Goal: Information Seeking & Learning: Understand process/instructions

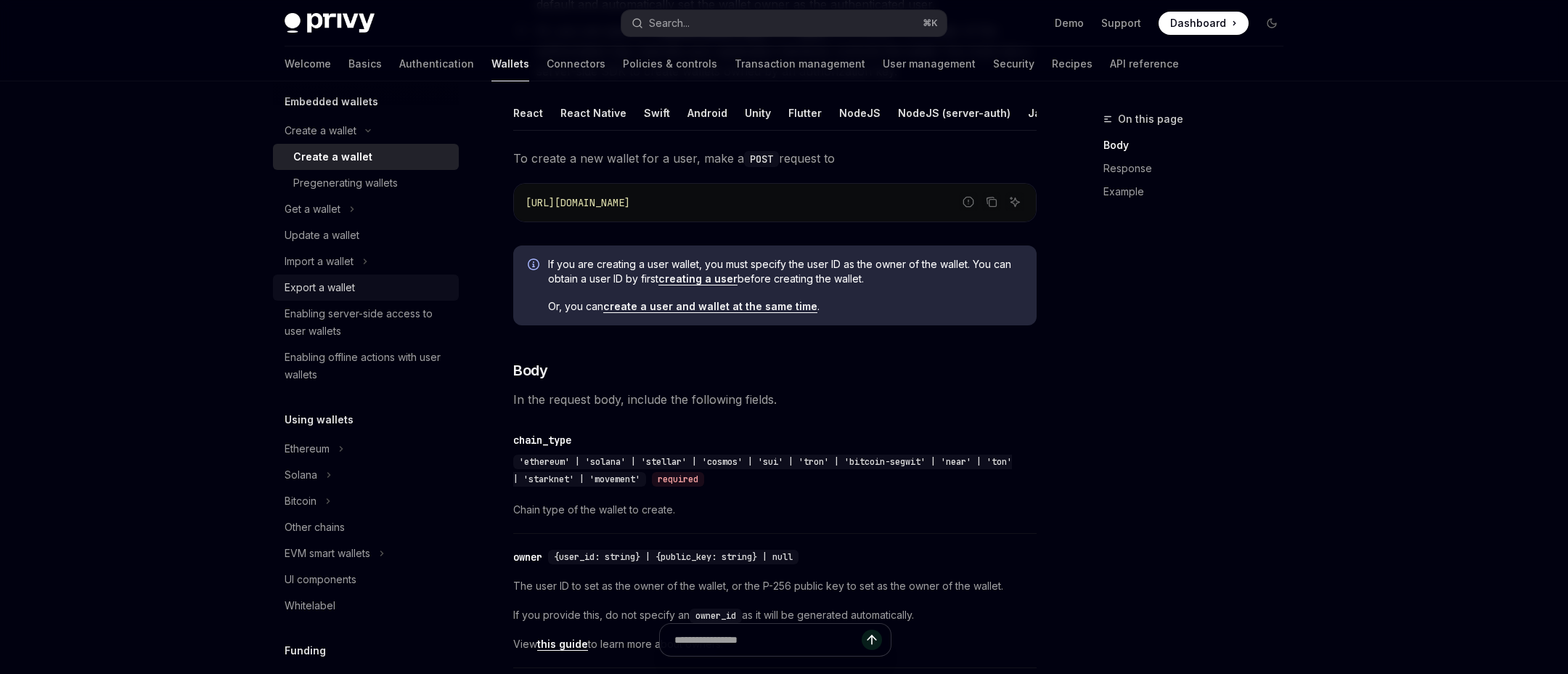
scroll to position [97, 0]
click at [422, 359] on div "Enabling offline actions with user wallets" at bounding box center [367, 363] width 166 height 35
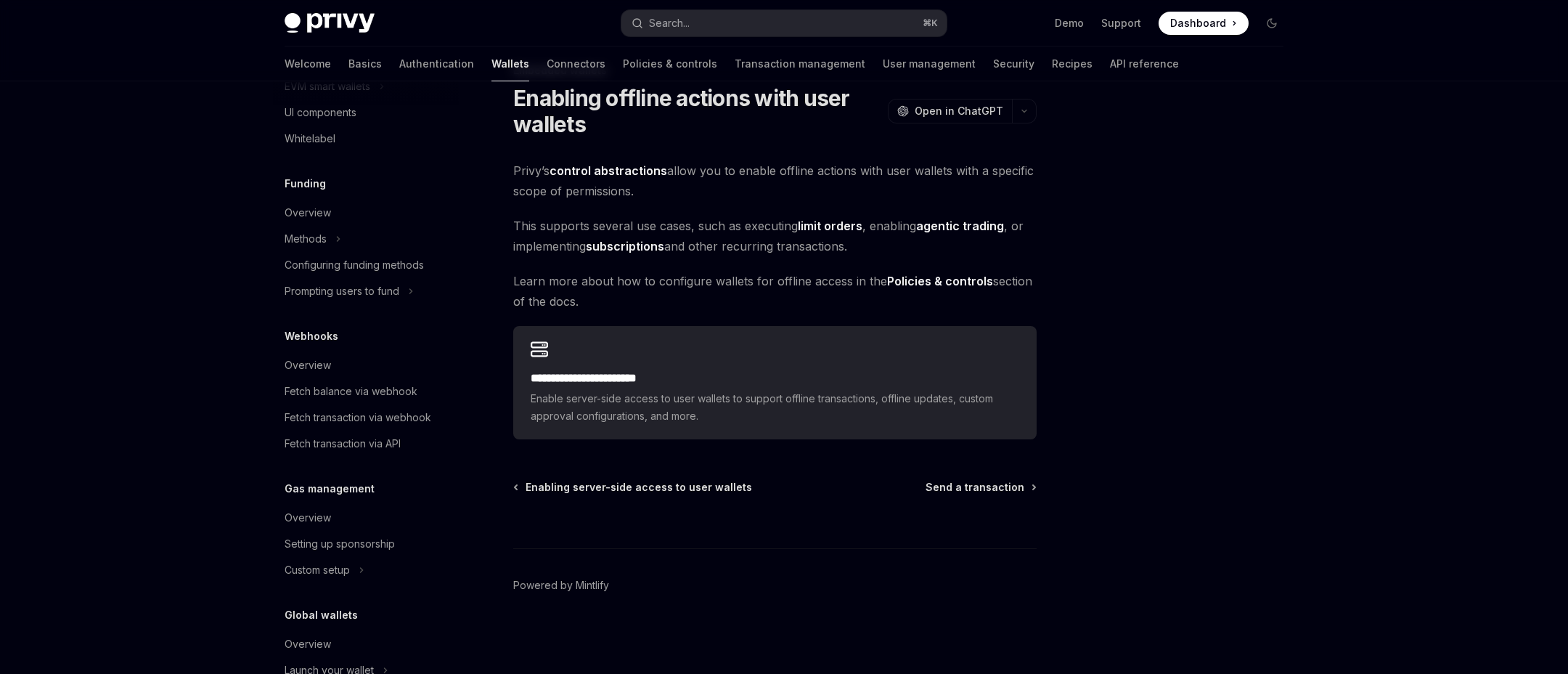
scroll to position [626, 0]
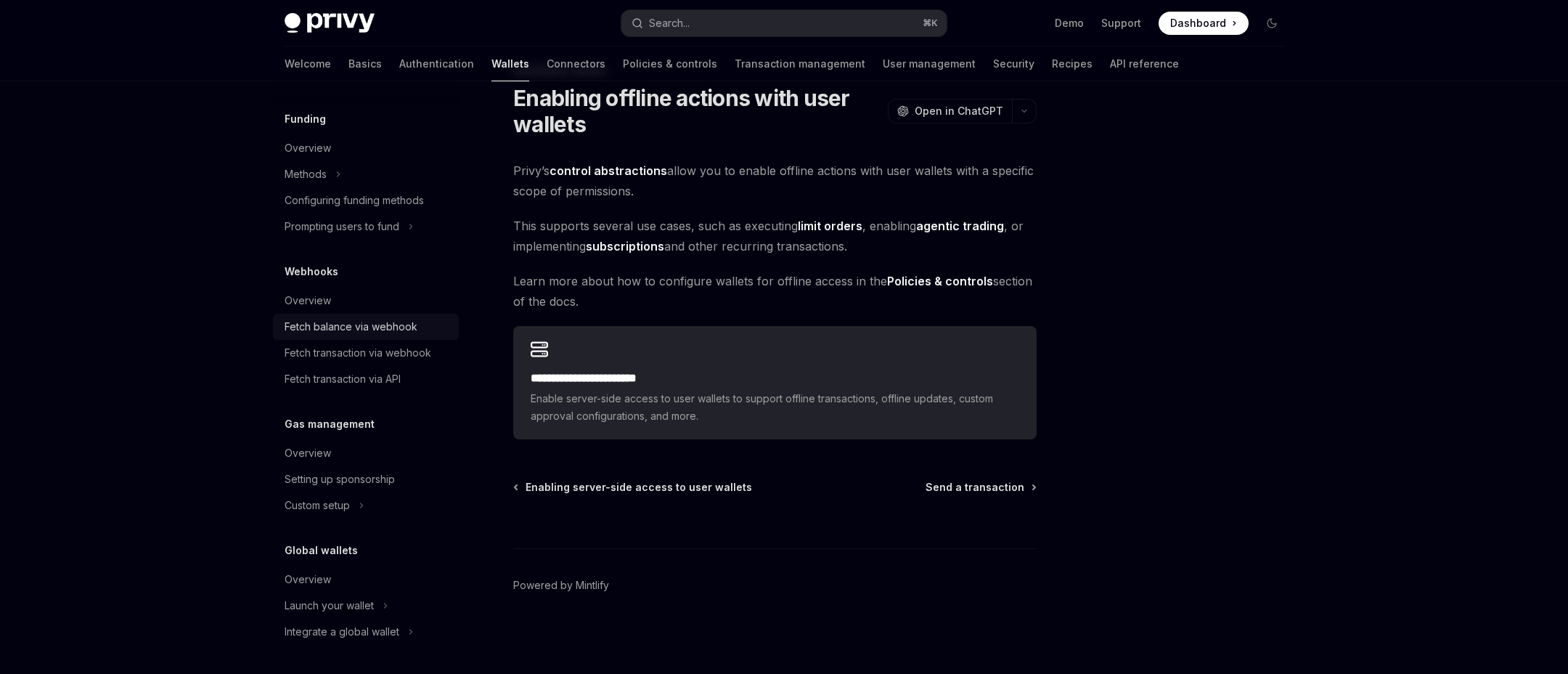
click at [398, 329] on div "Fetch balance via webhook" at bounding box center [351, 326] width 133 height 17
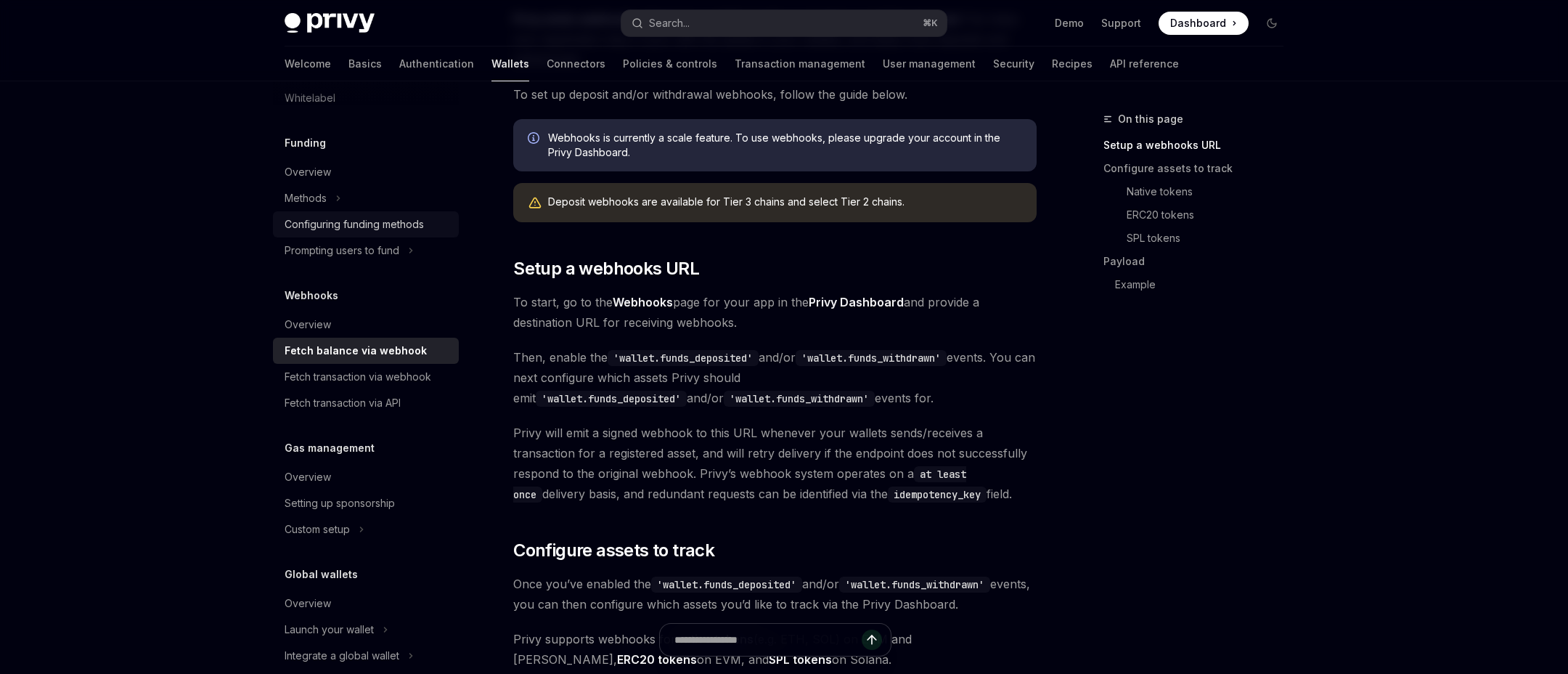
scroll to position [594, 0]
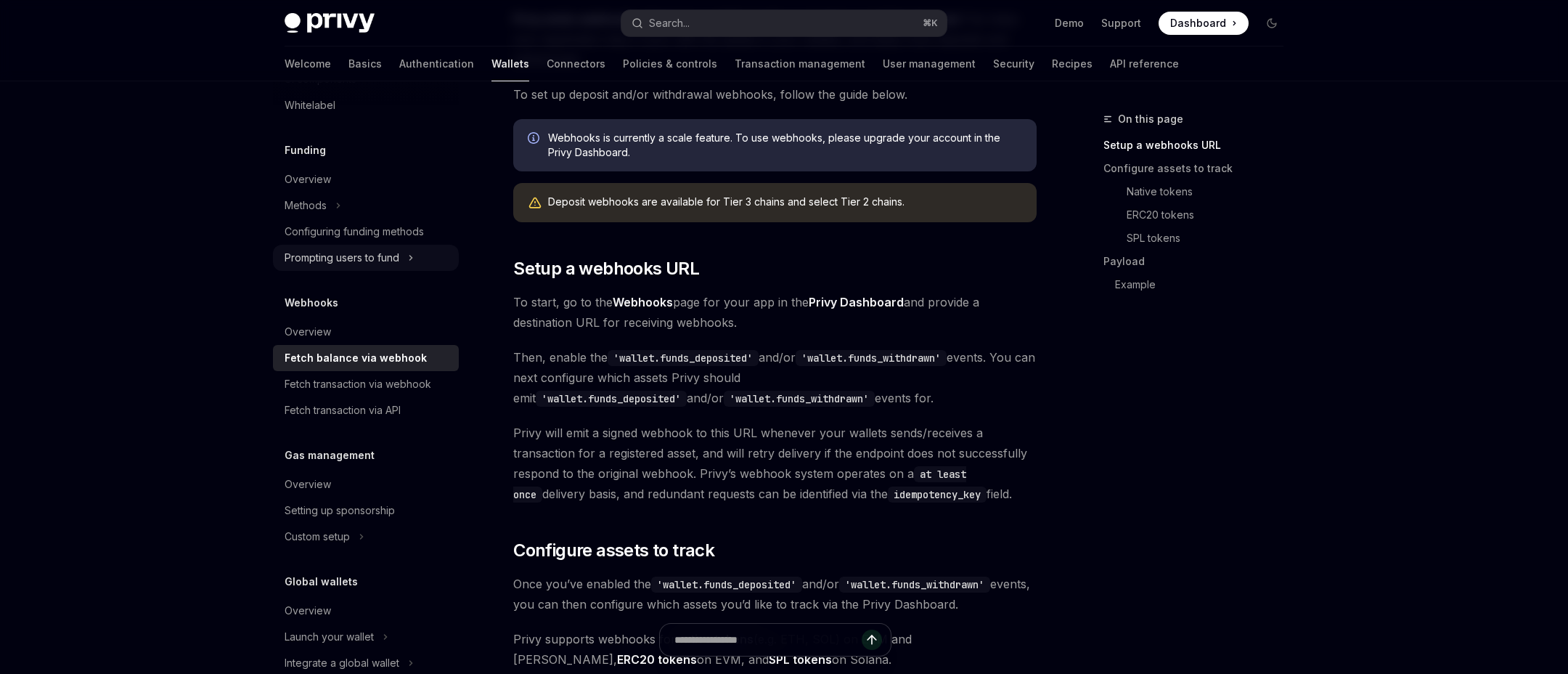
click at [381, 261] on div "Prompting users to fund" at bounding box center [342, 258] width 115 height 17
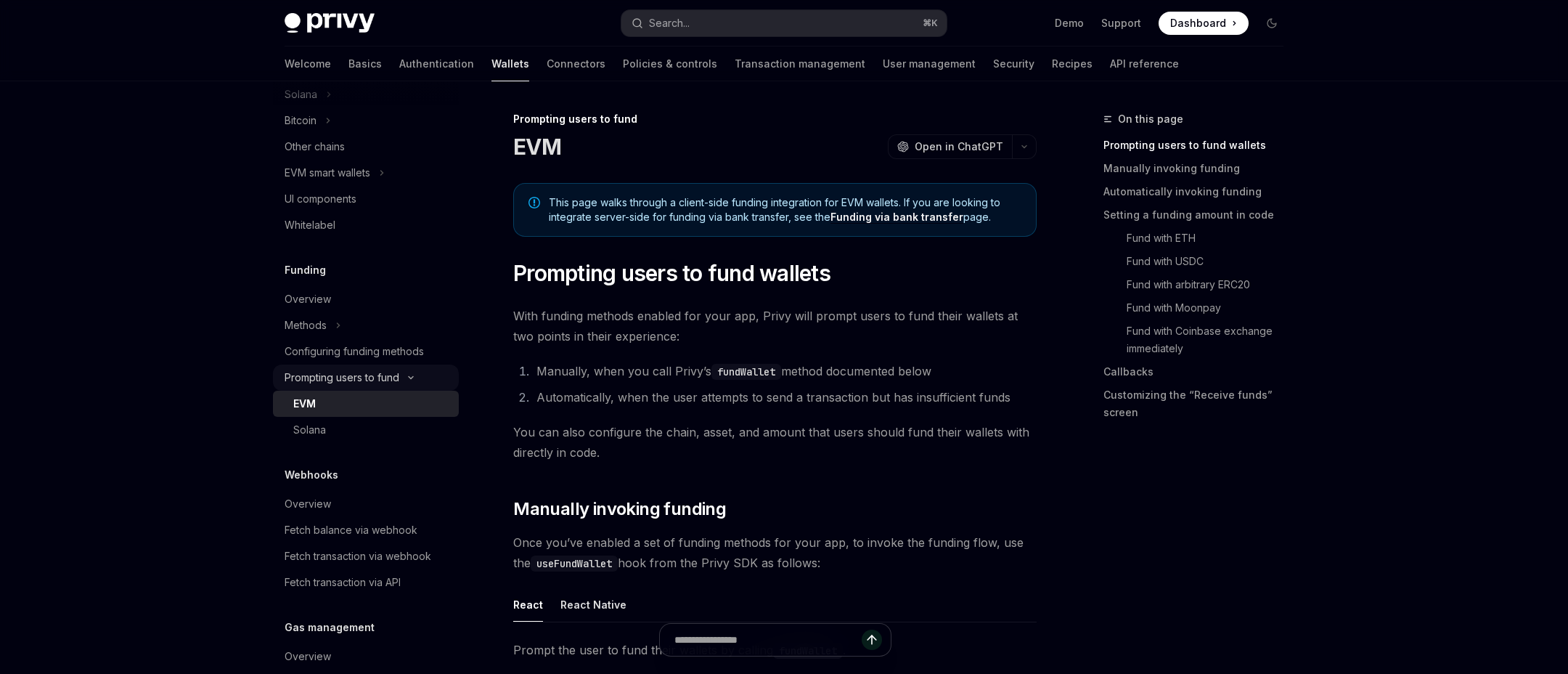
scroll to position [467, 0]
click at [407, 361] on div "Configuring funding methods" at bounding box center [354, 360] width 139 height 17
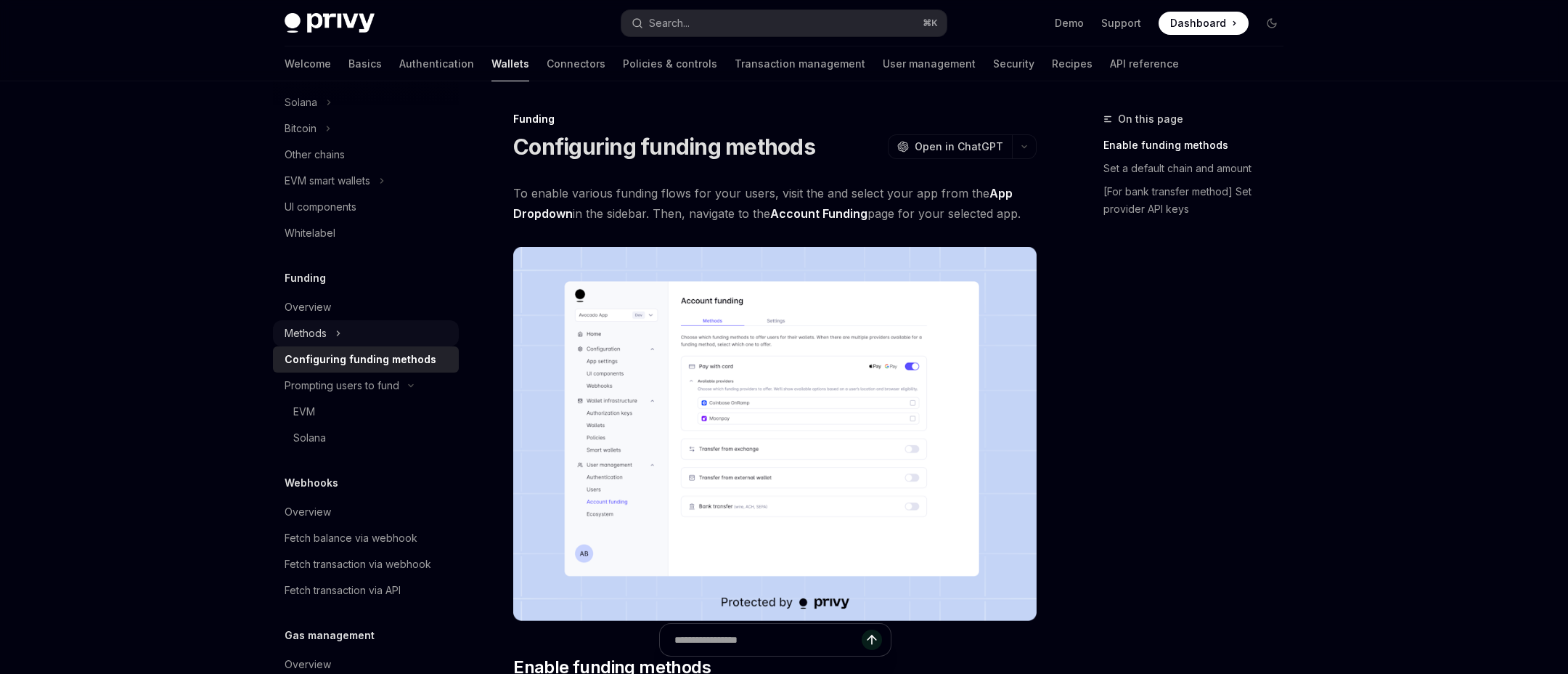
click at [405, 339] on button "Methods" at bounding box center [365, 333] width 186 height 26
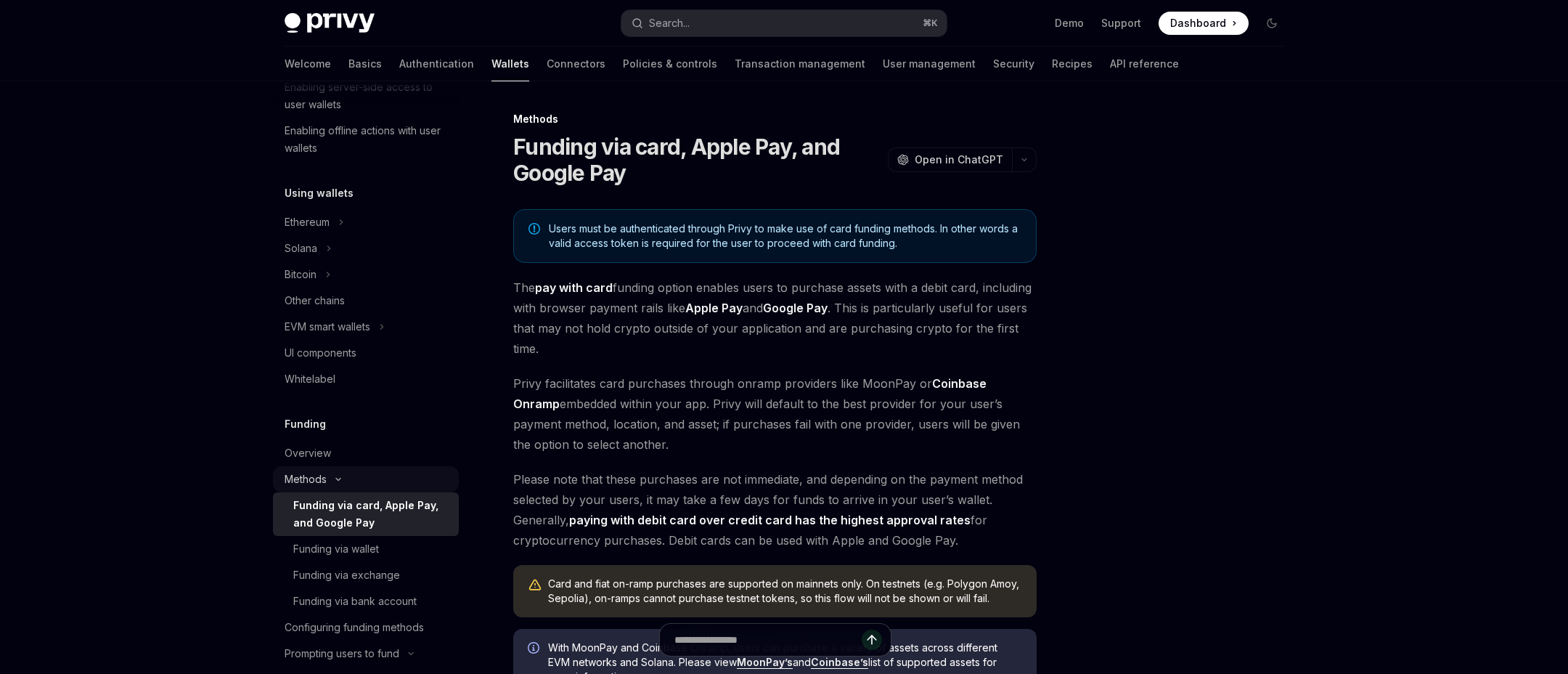
scroll to position [314, 0]
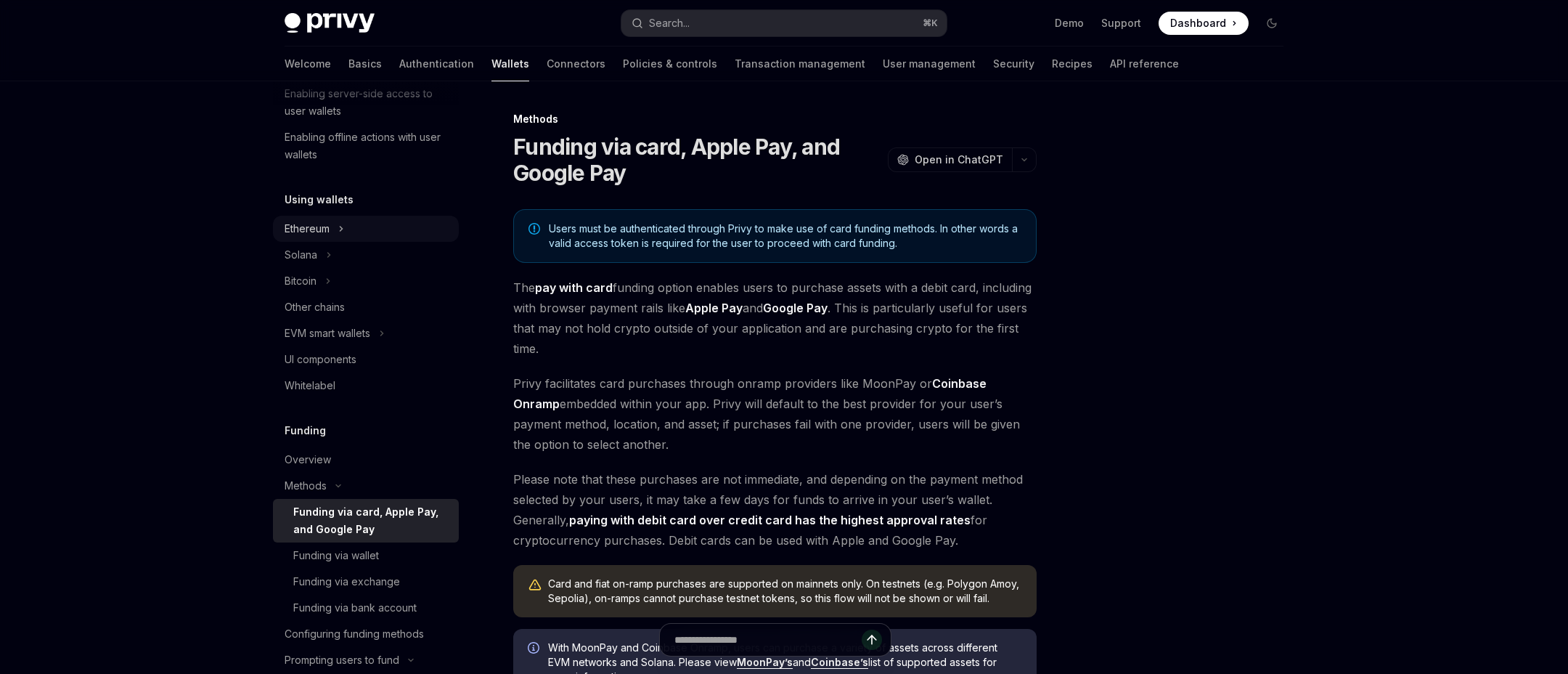
click at [376, 227] on button "Ethereum" at bounding box center [365, 229] width 186 height 26
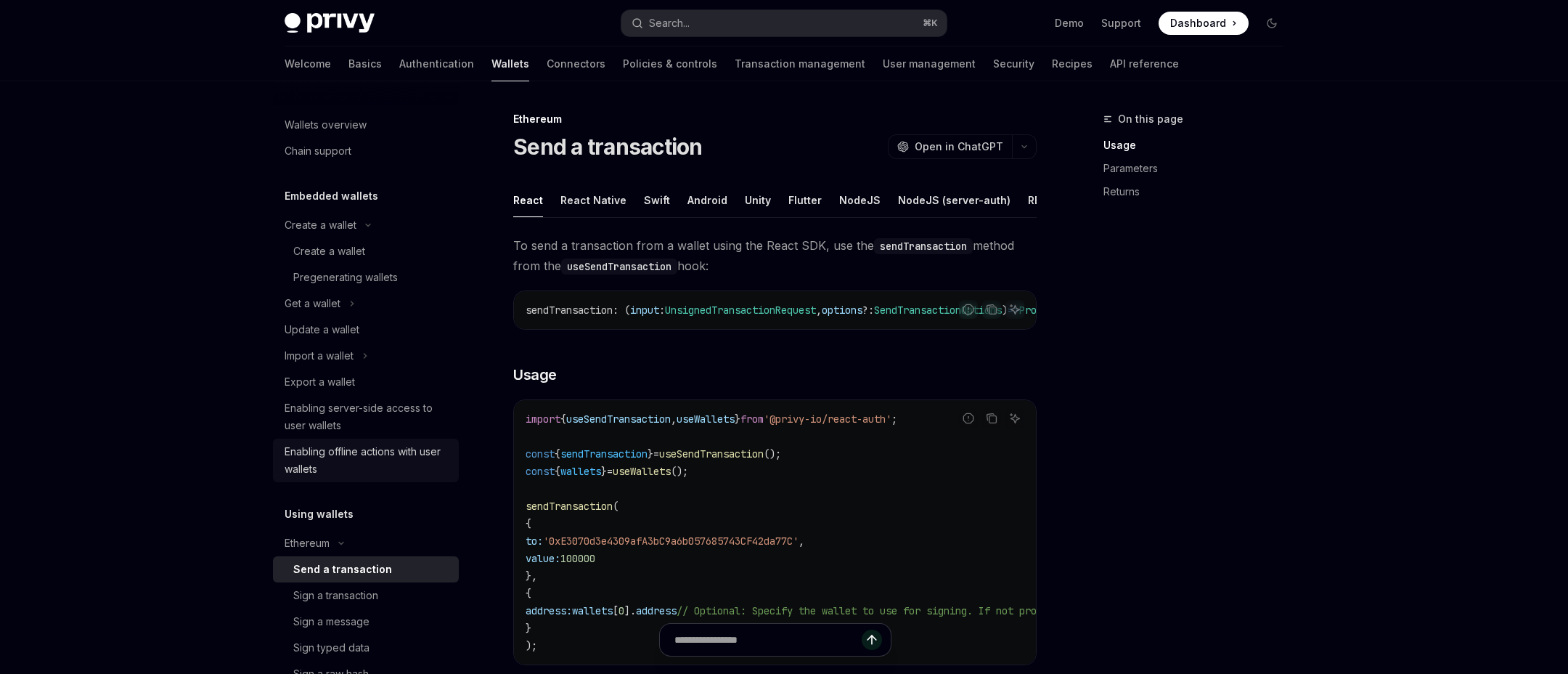
scroll to position [1, 0]
click at [410, 374] on div "Export a wallet" at bounding box center [367, 381] width 166 height 17
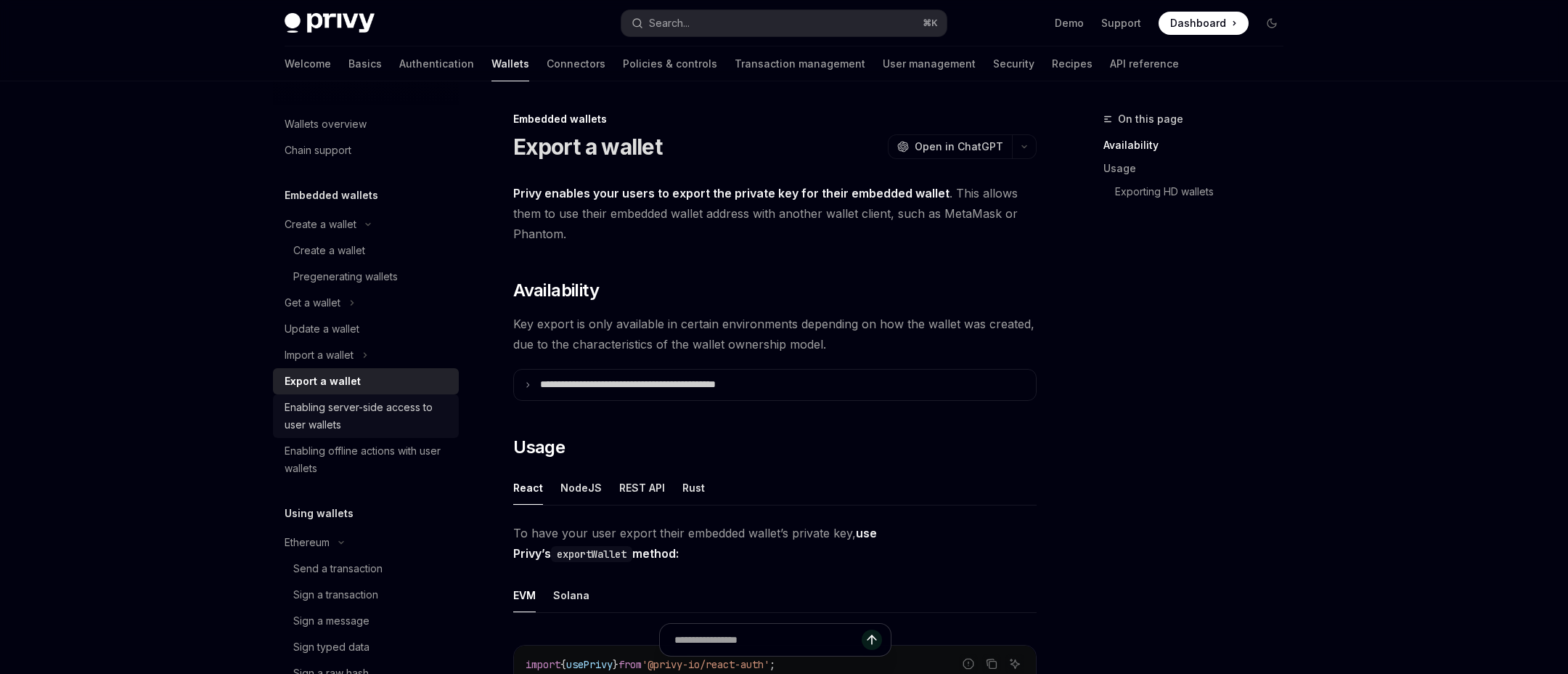
click at [404, 399] on div "Enabling server-side access to user wallets" at bounding box center [367, 416] width 166 height 35
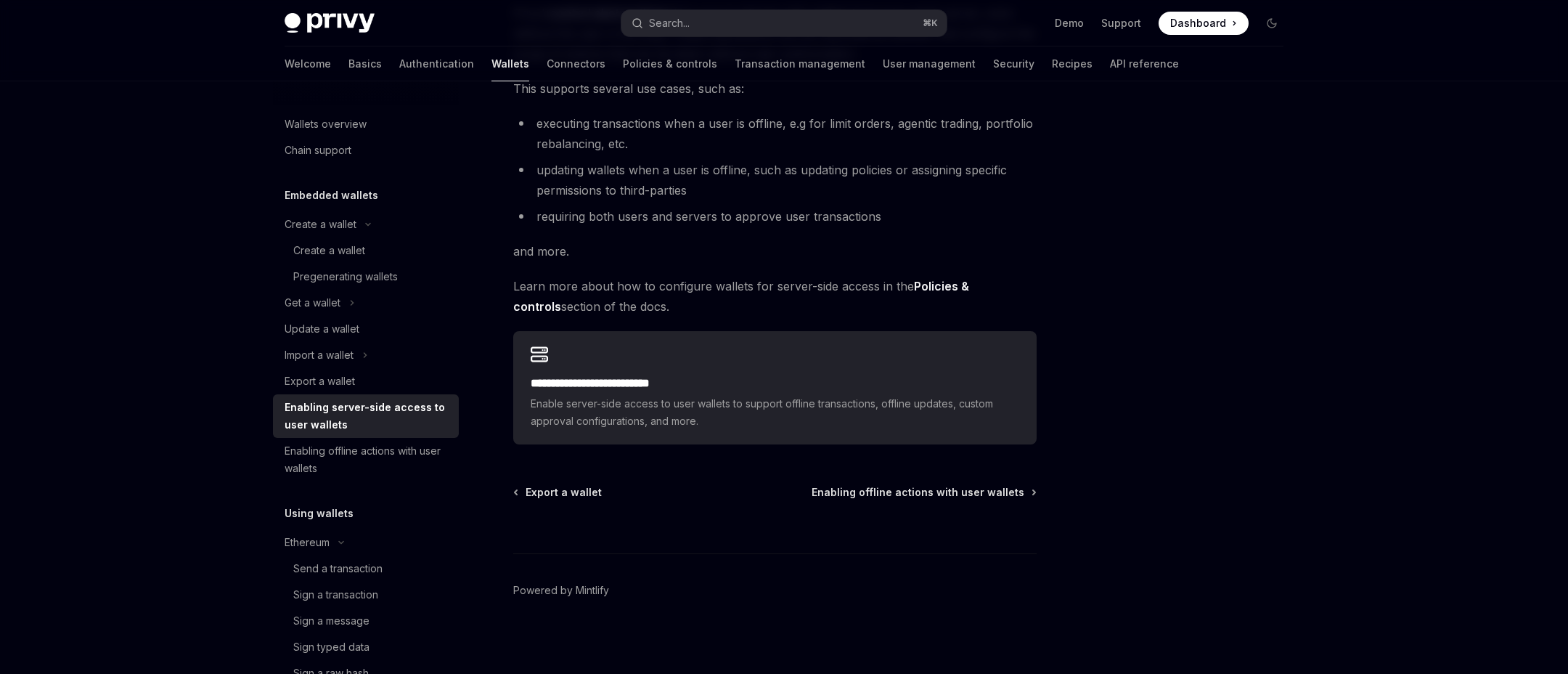
scroll to position [212, 0]
click at [376, 221] on button "Create a wallet" at bounding box center [365, 224] width 186 height 26
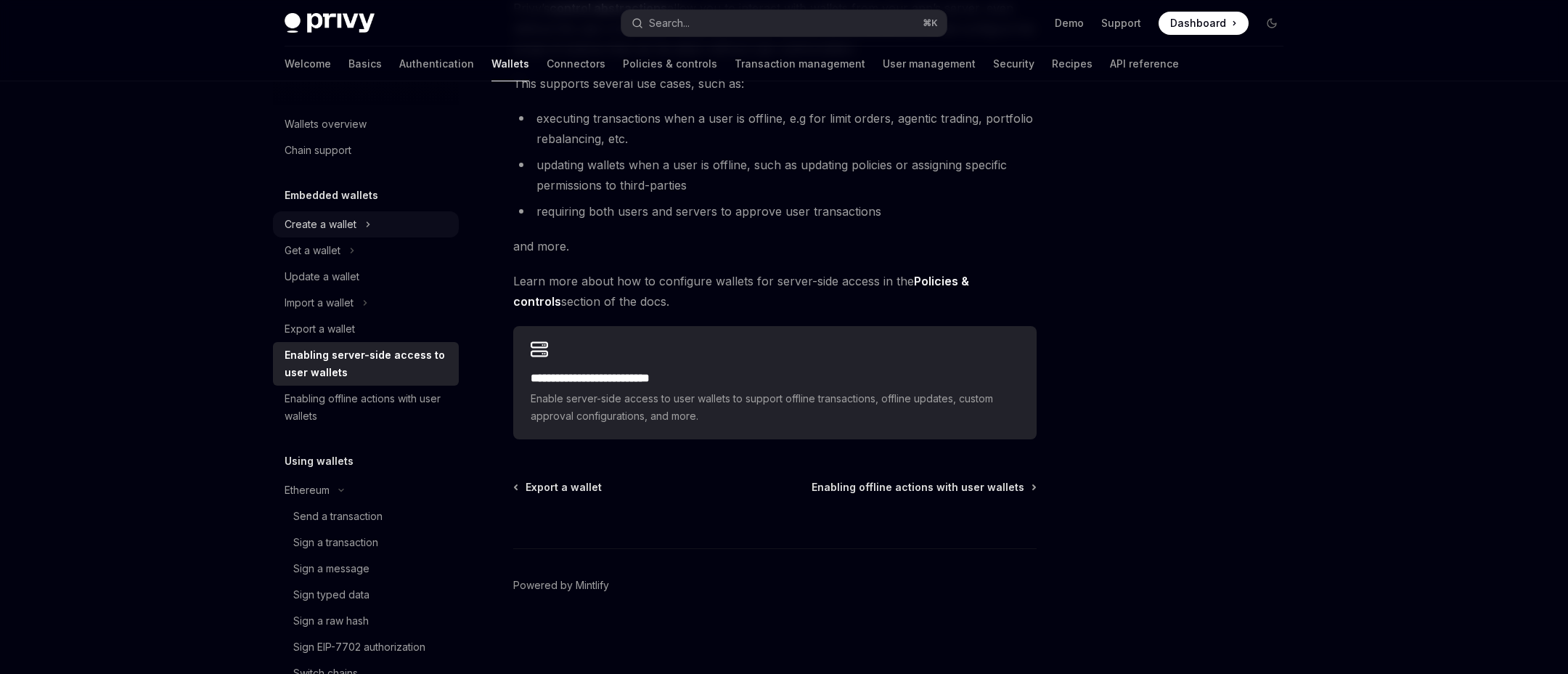
click at [376, 221] on button "Create a wallet" at bounding box center [365, 224] width 186 height 26
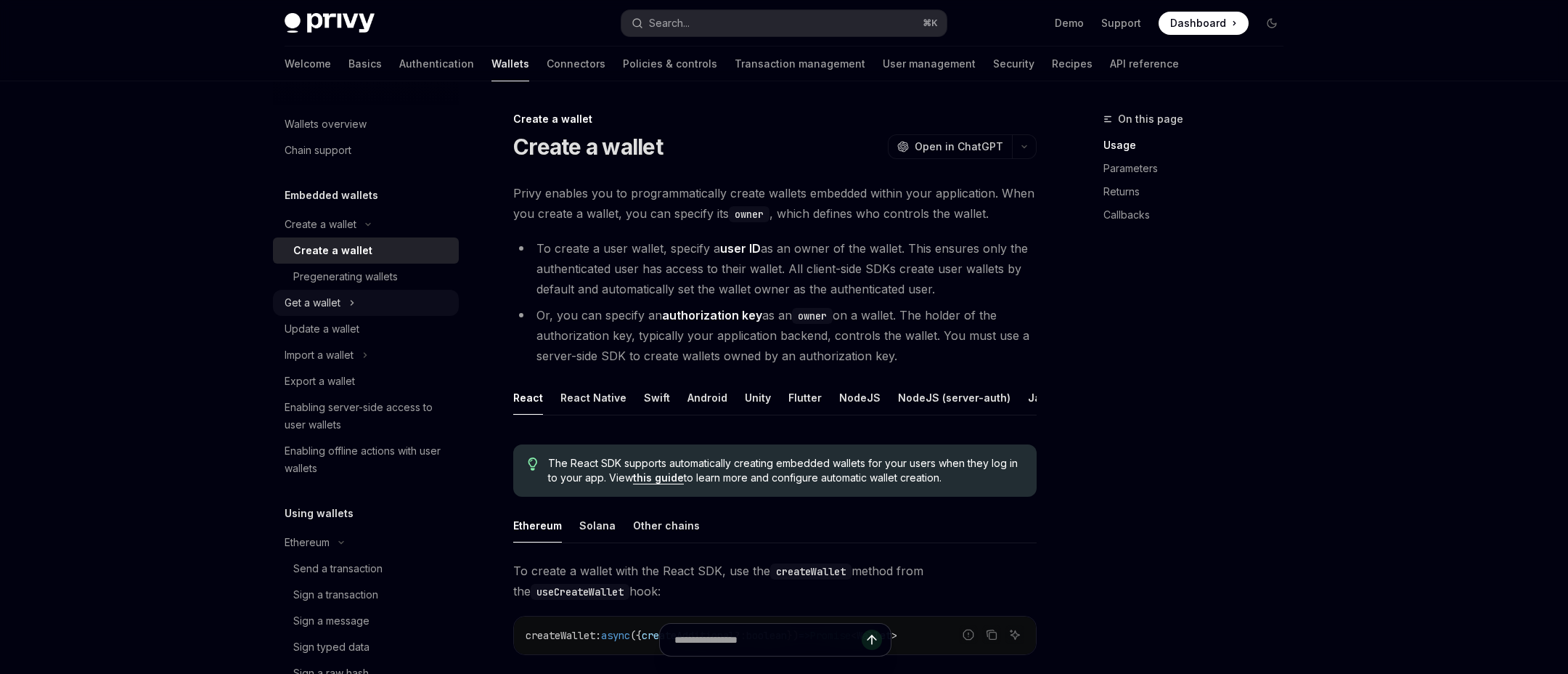
click at [349, 305] on icon "Toggle Get a wallet section" at bounding box center [352, 303] width 6 height 17
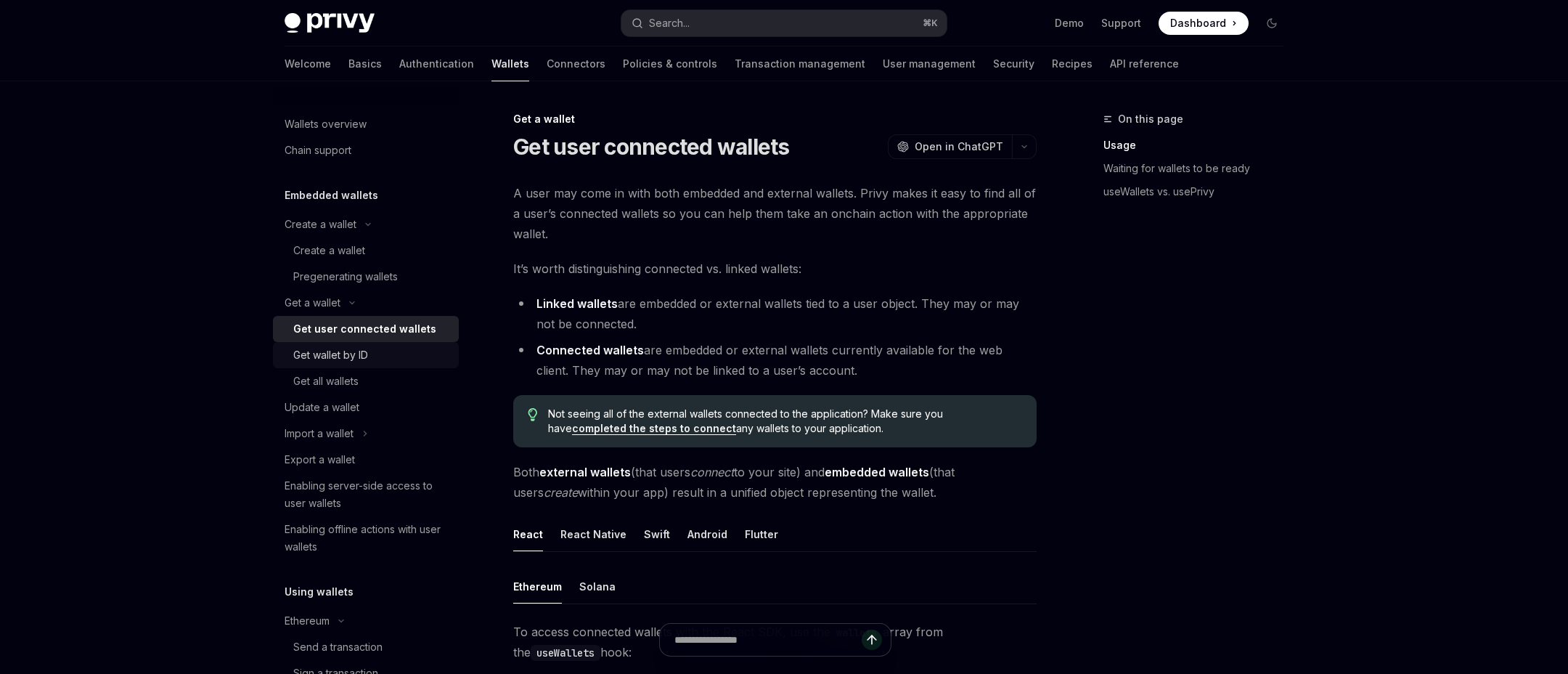
click at [375, 364] on link "Get wallet by ID" at bounding box center [365, 354] width 186 height 26
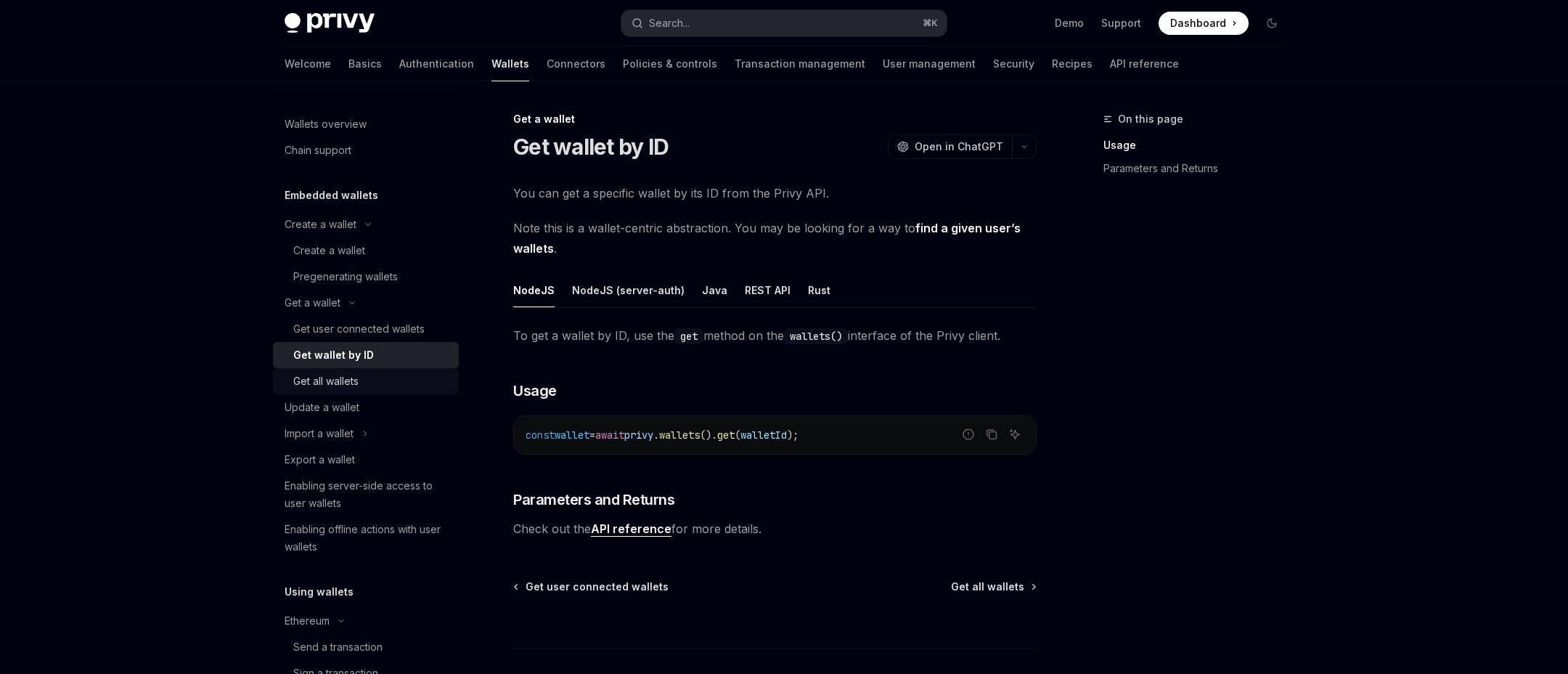
click at [371, 390] on link "Get all wallets" at bounding box center [365, 381] width 186 height 26
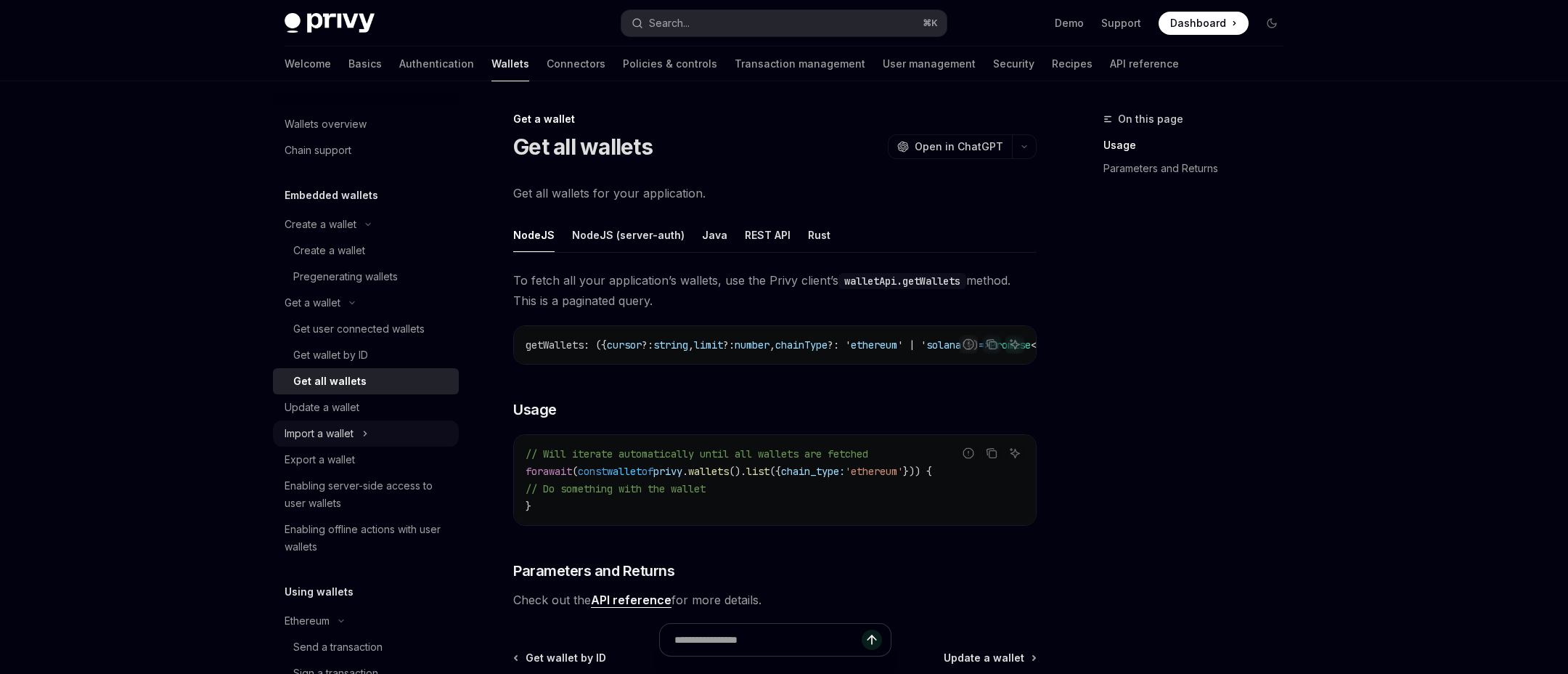
click at [364, 435] on icon "Toggle Import a wallet section" at bounding box center [365, 433] width 6 height 17
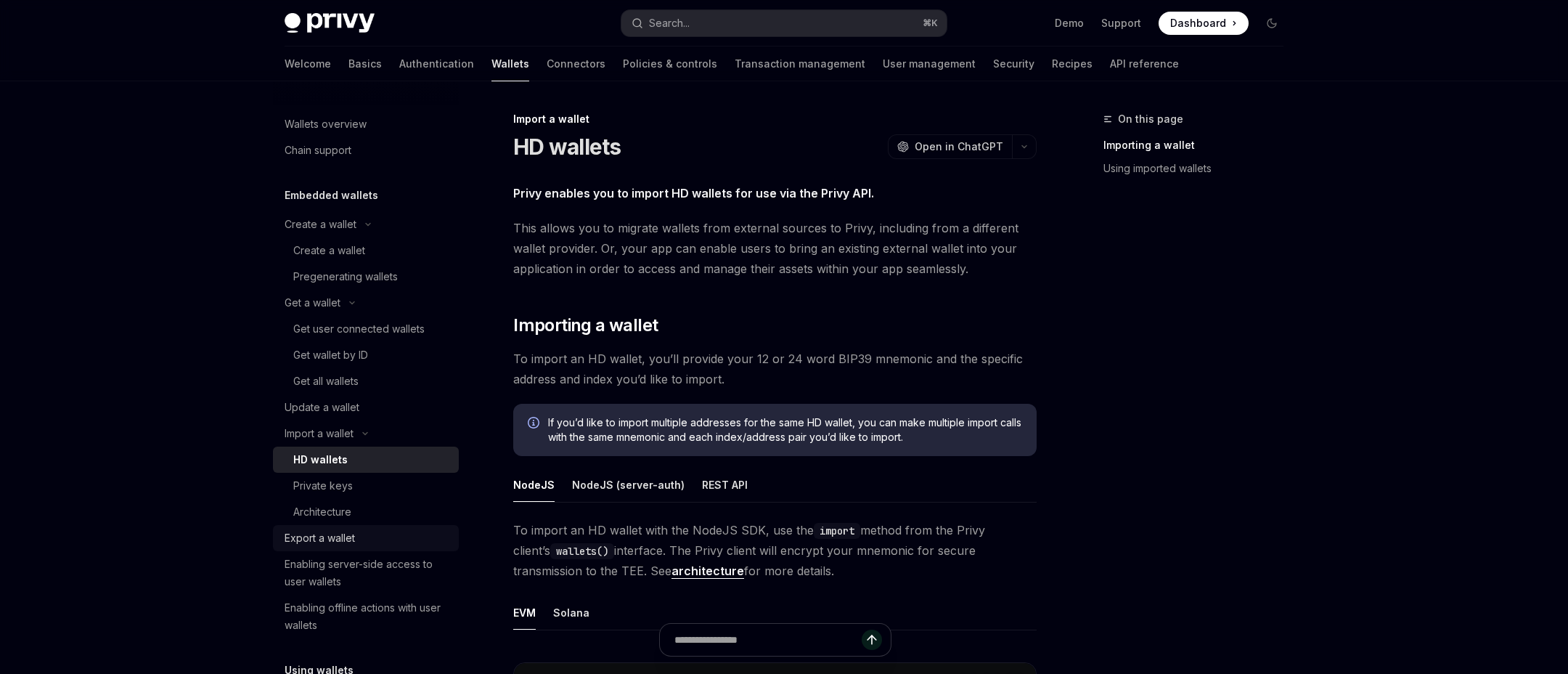
click at [348, 530] on div "Export a wallet" at bounding box center [320, 538] width 71 height 17
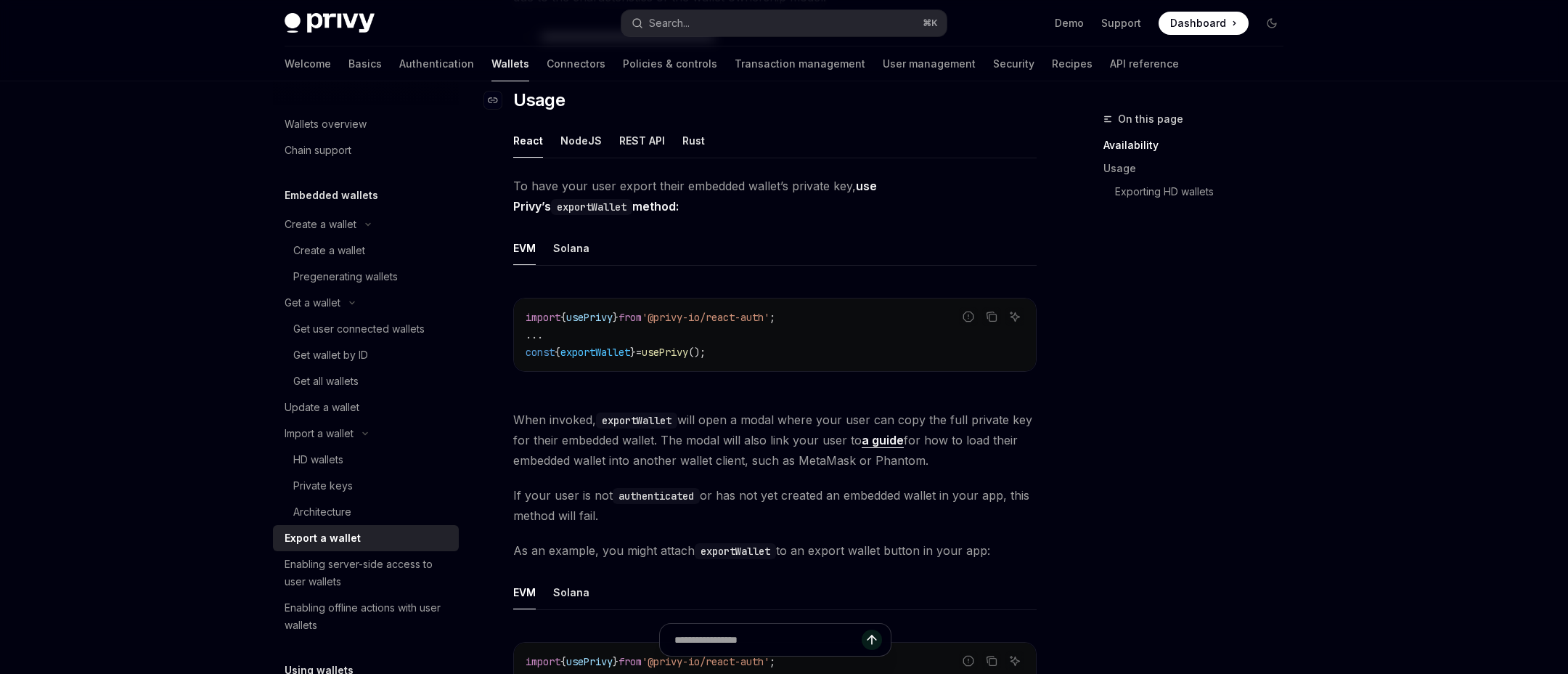
scroll to position [368, 0]
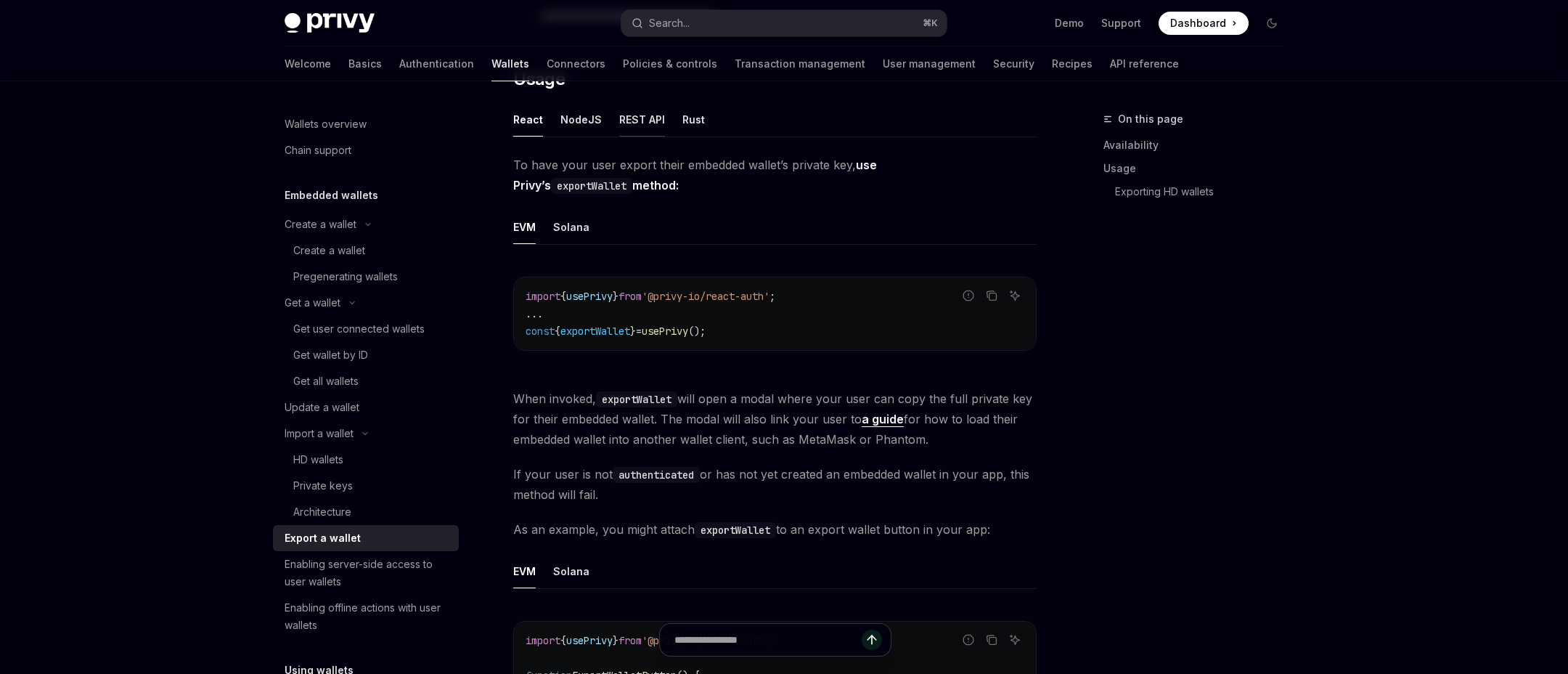
click at [649, 121] on div "REST API" at bounding box center [642, 119] width 46 height 34
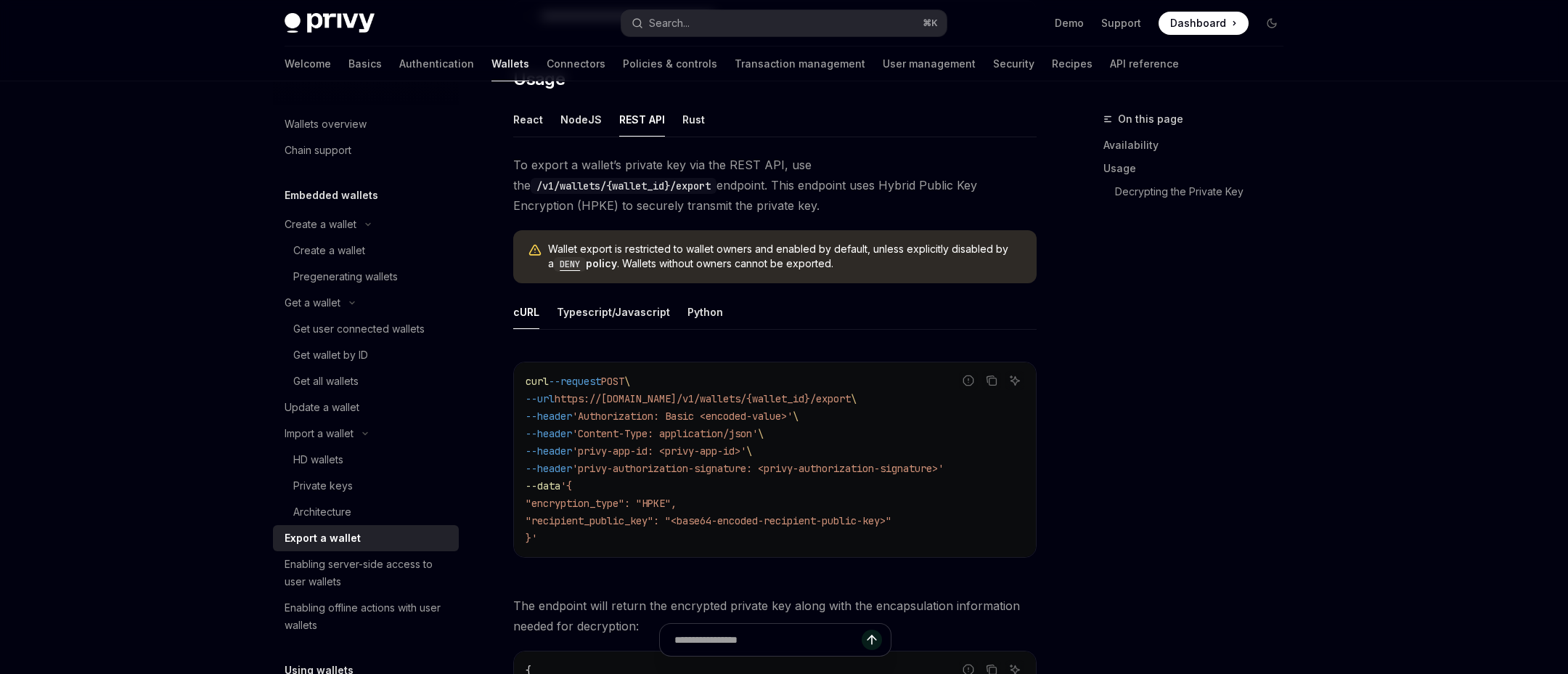
click at [851, 394] on span "https://[DOMAIN_NAME]/v1/wallets/{wallet_id}/export" at bounding box center [702, 398] width 296 height 13
copy span "export"
click at [796, 475] on code "curl --request POST \ --url https://[DOMAIN_NAME]/v1/wallets/{wallet_id}/export…" at bounding box center [774, 459] width 499 height 174
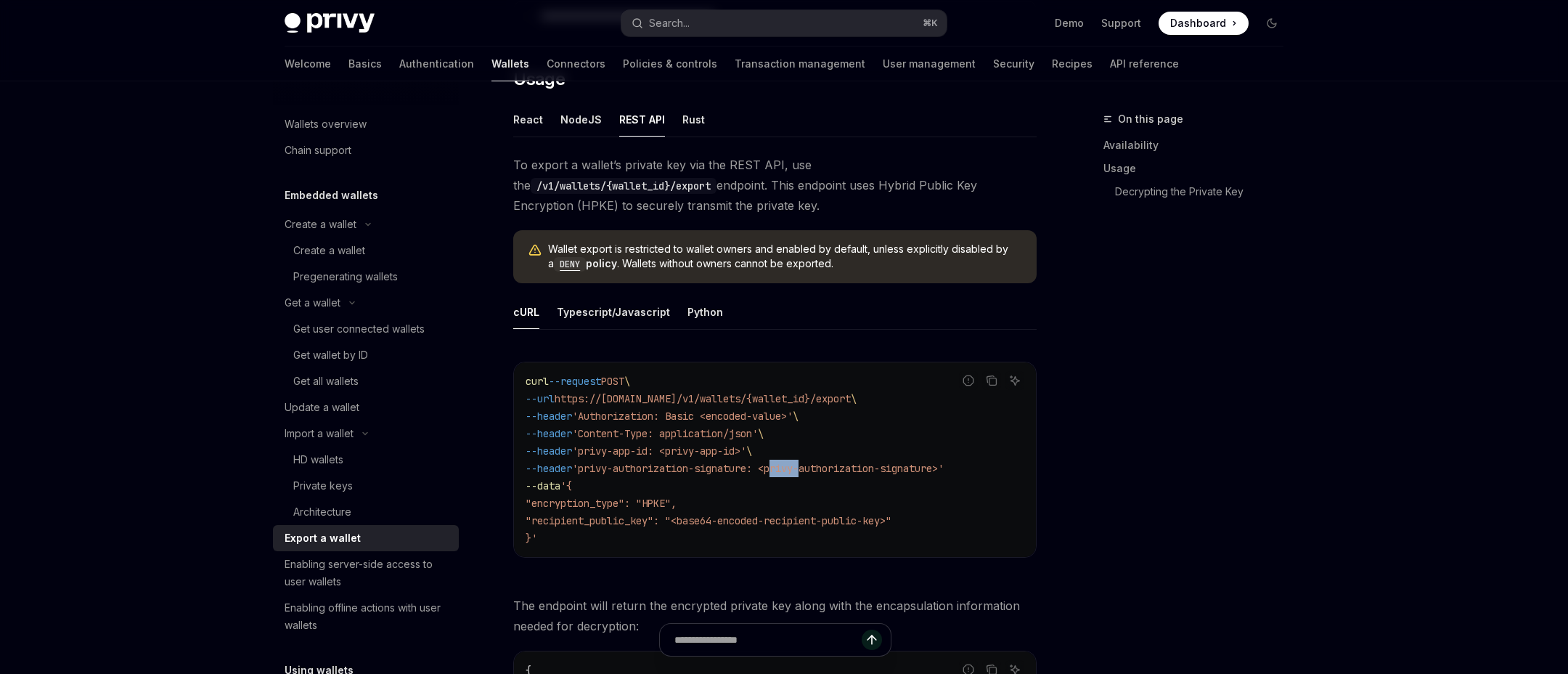
click at [796, 475] on code "curl --request POST \ --url https://[DOMAIN_NAME]/v1/wallets/{wallet_id}/export…" at bounding box center [774, 459] width 499 height 174
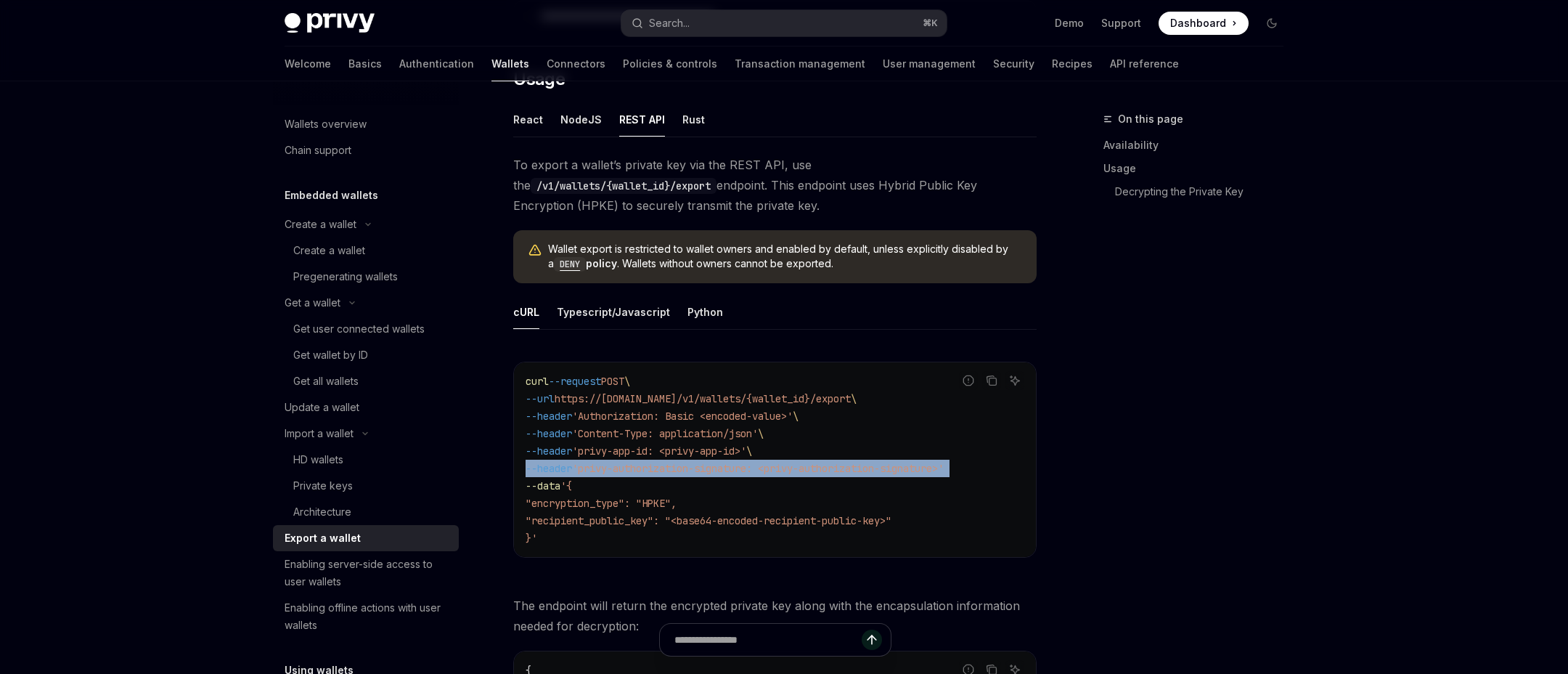
click at [746, 456] on span "'privy-app-id: <privy-app-id>'" at bounding box center [659, 450] width 174 height 13
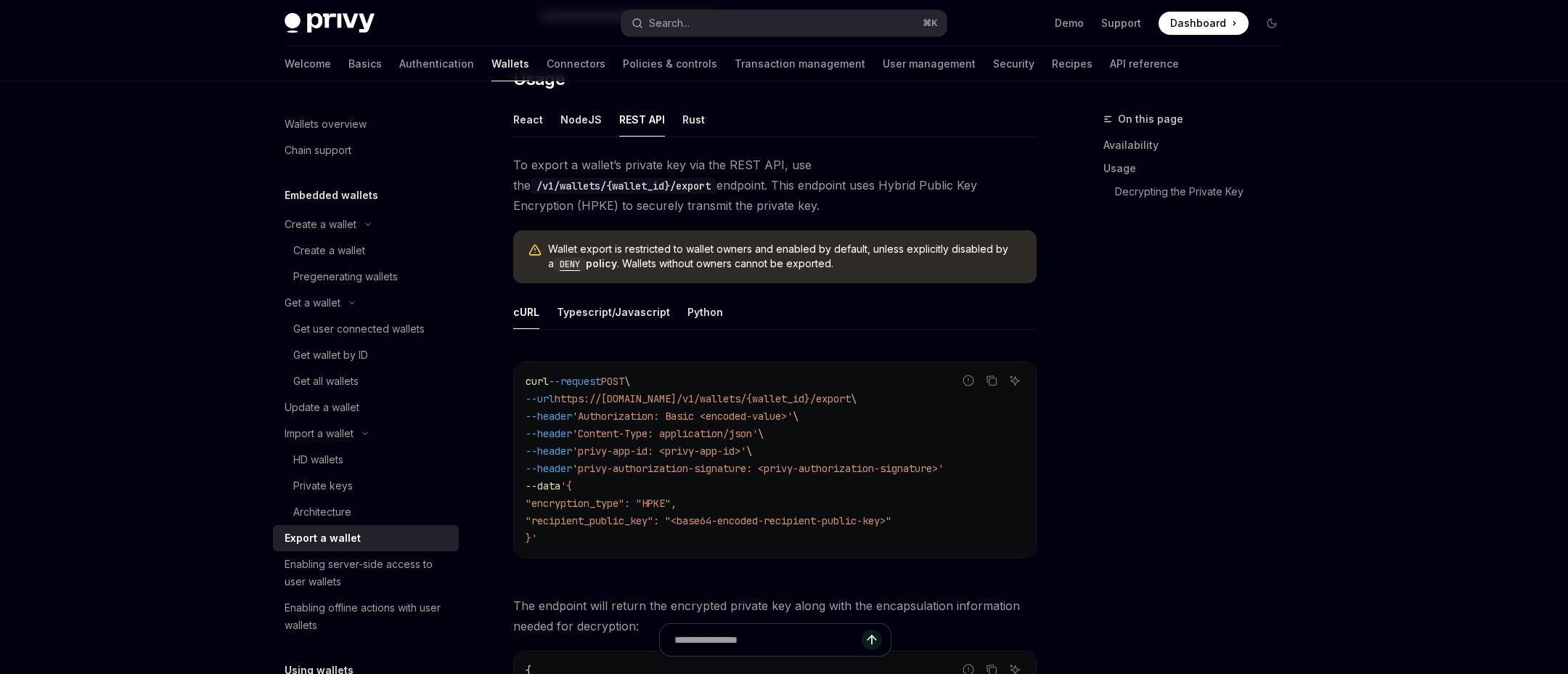
click at [746, 456] on span "'privy-app-id: <privy-app-id>'" at bounding box center [659, 450] width 174 height 13
click at [744, 456] on div at bounding box center [744, 456] width 0 height 0
click at [688, 460] on code "curl --request POST \ --url https://[DOMAIN_NAME]/v1/wallets/{wallet_id}/export…" at bounding box center [774, 459] width 499 height 174
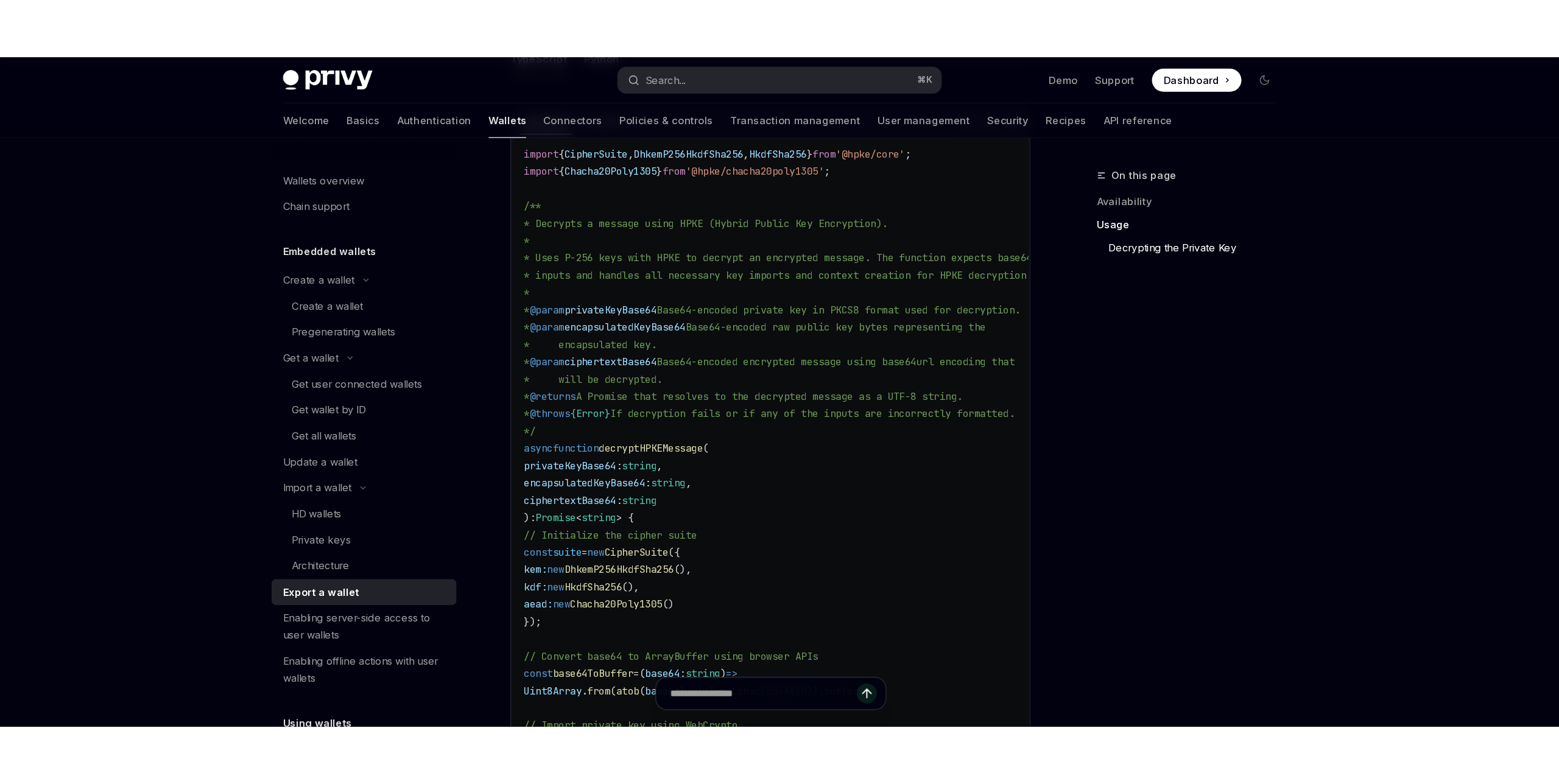
scroll to position [1202, 0]
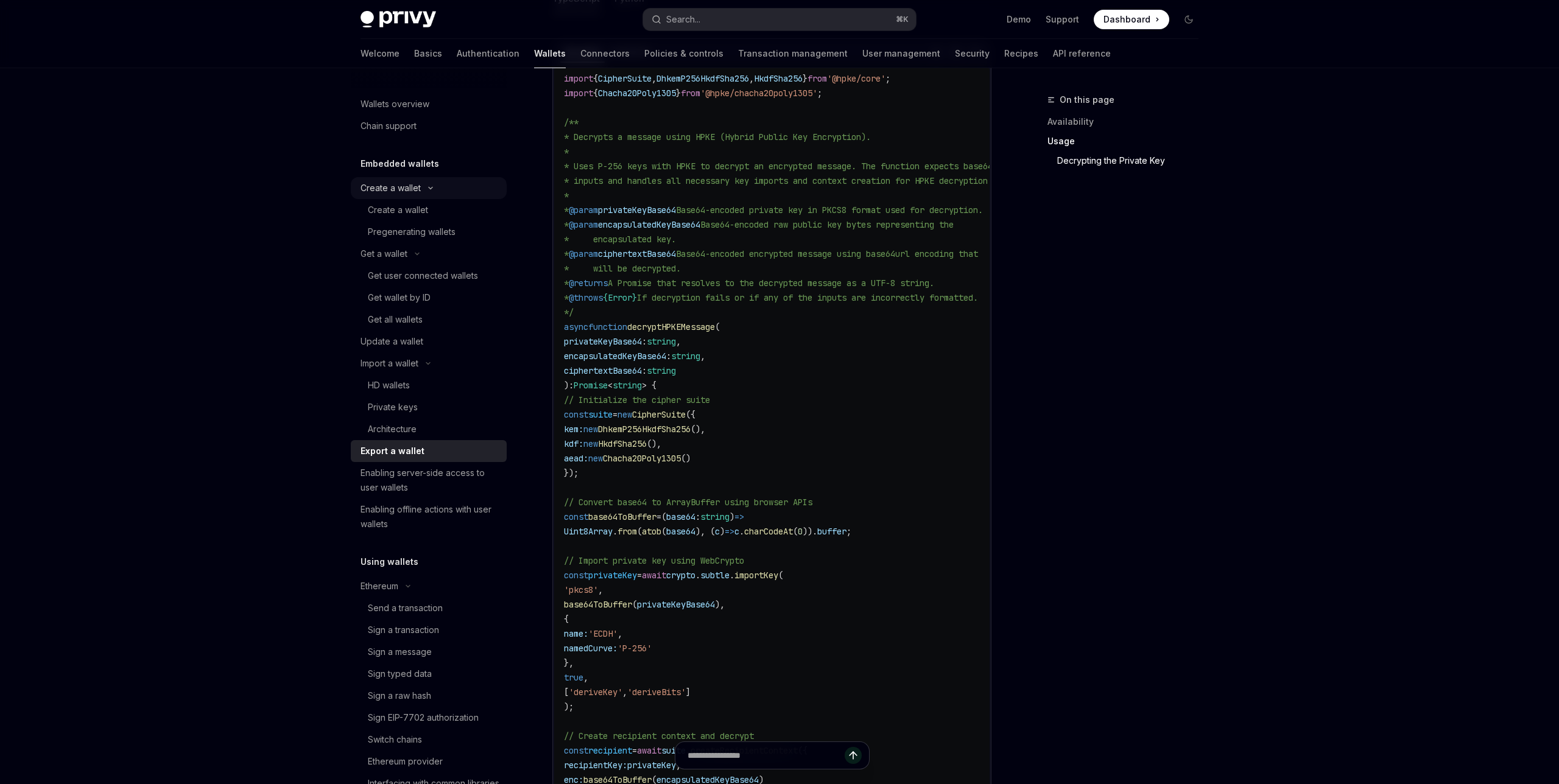
click at [404, 190] on div "Create a wallet" at bounding box center [391, 188] width 61 height 14
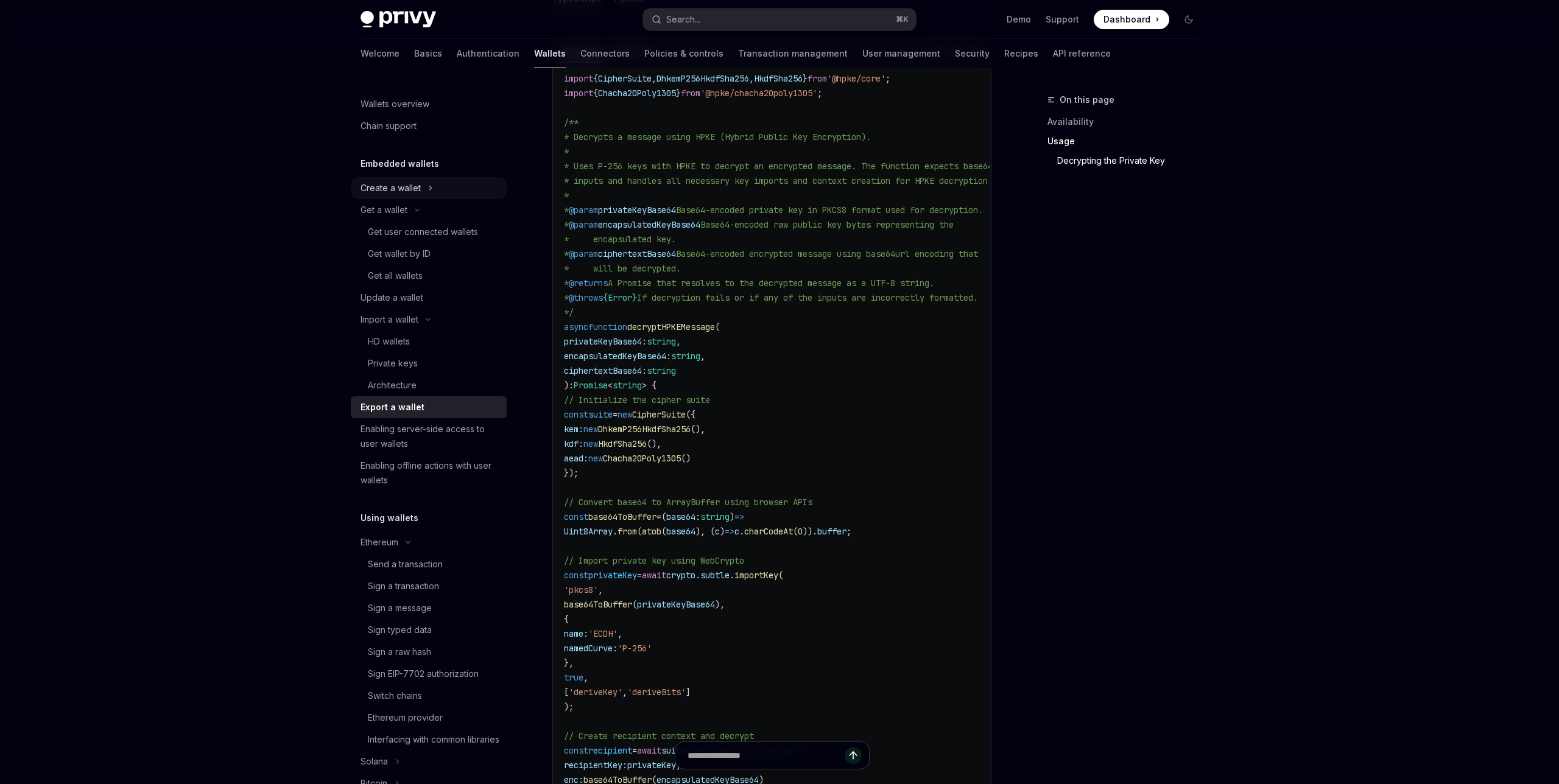
click at [404, 190] on div "Create a wallet" at bounding box center [391, 188] width 61 height 14
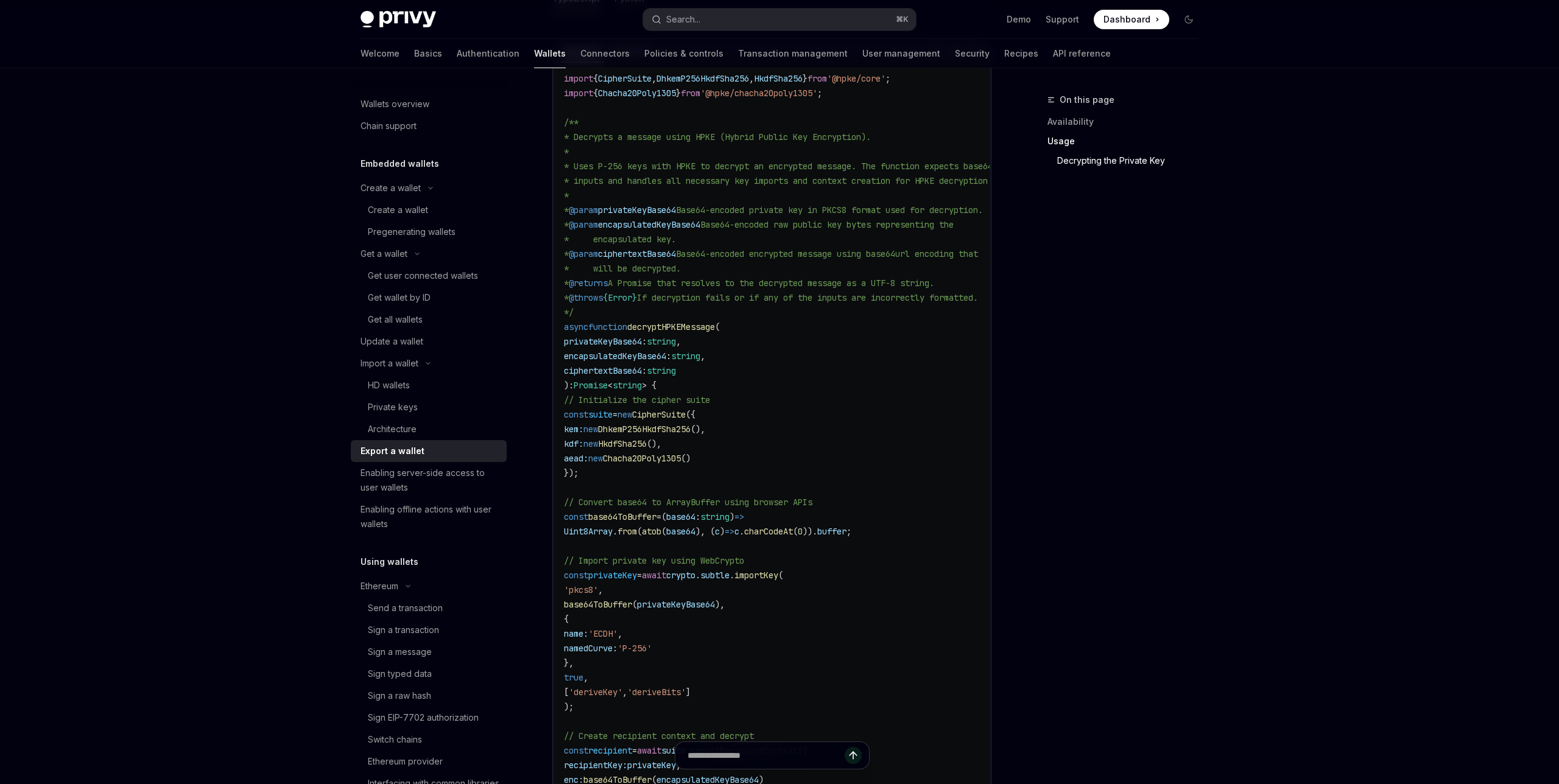
type textarea "*"
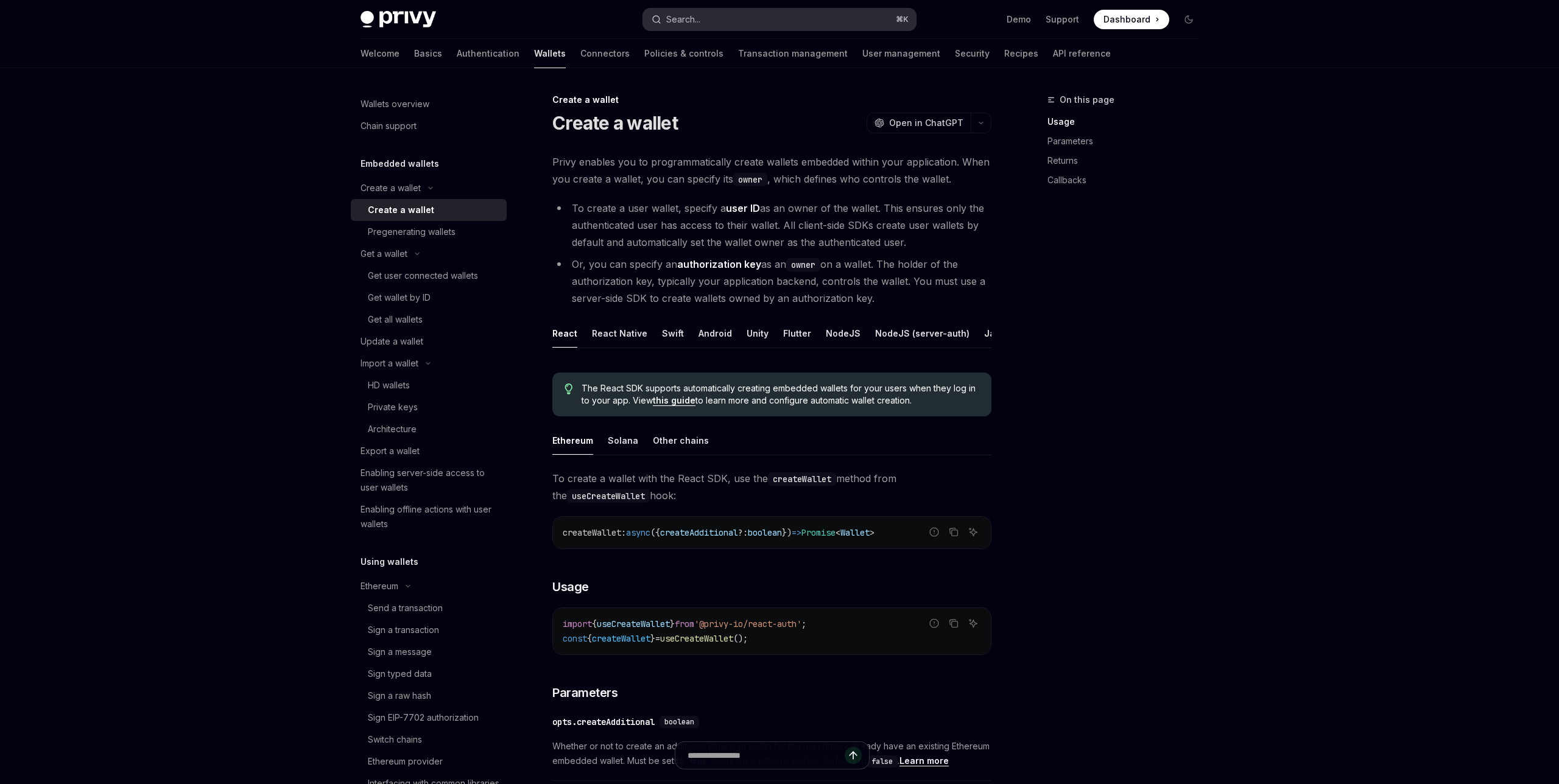
click at [720, 22] on button "Search... ⌘ K" at bounding box center [780, 19] width 273 height 22
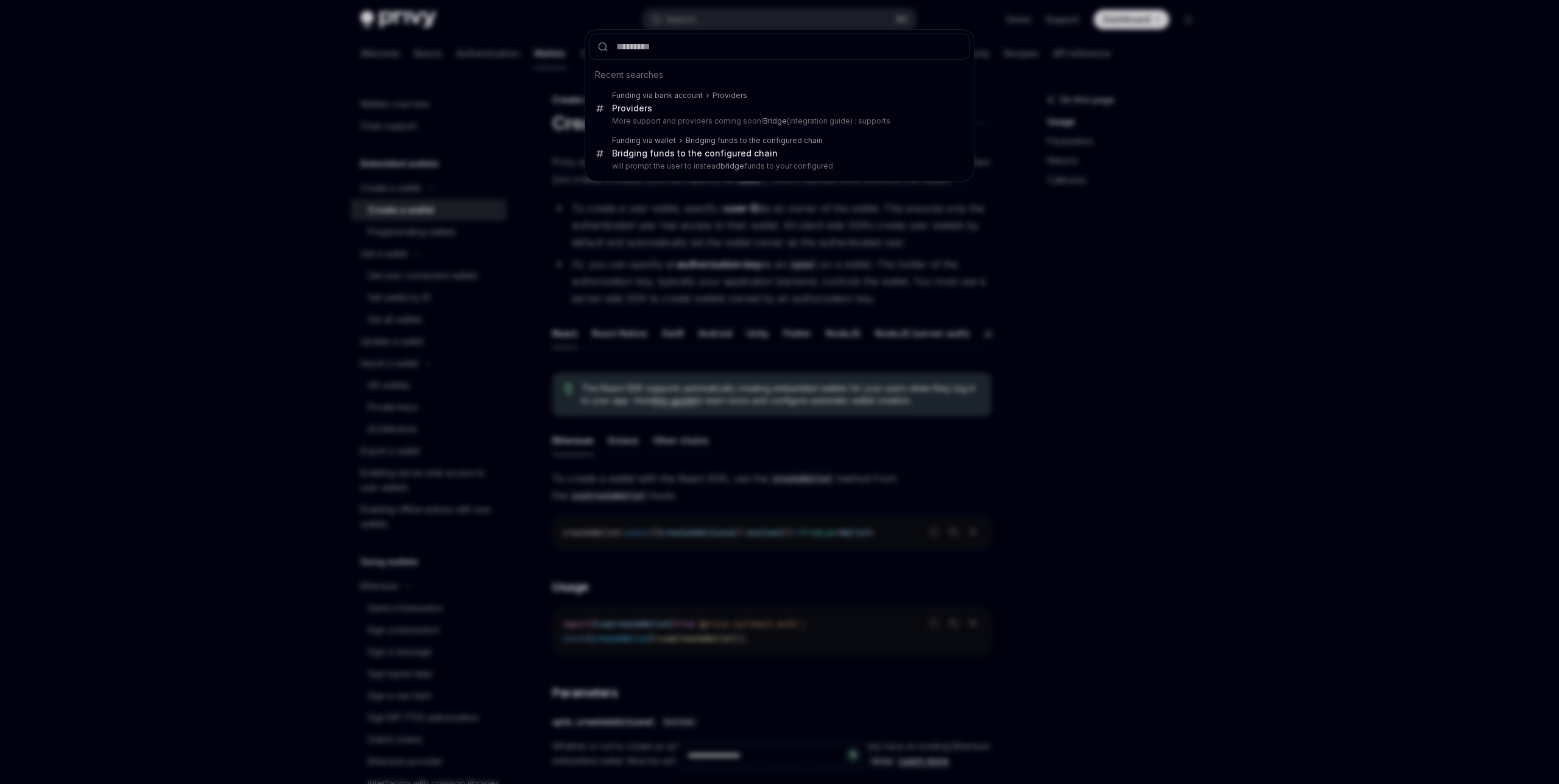
type input "*"
type textarea "*"
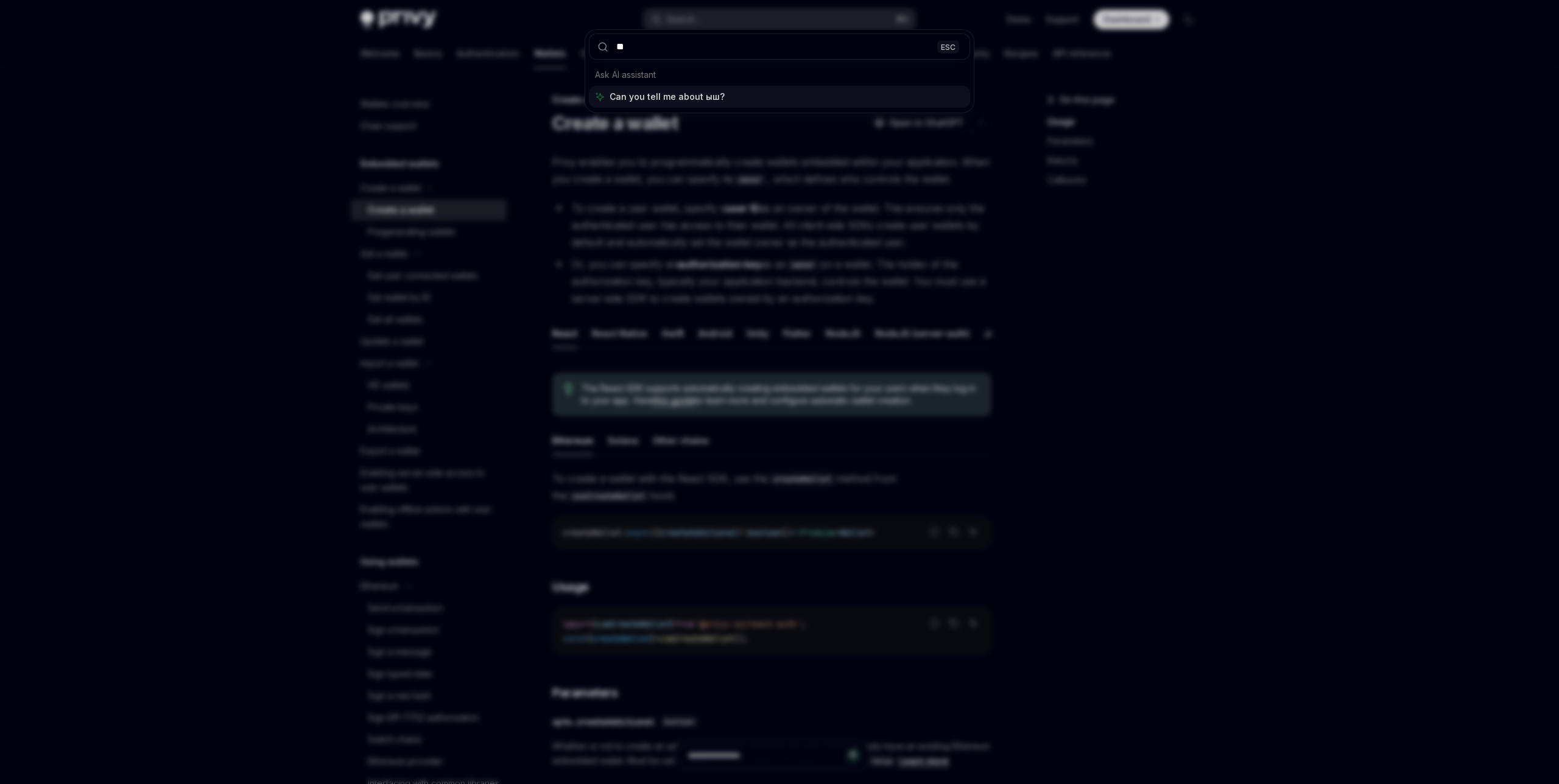
type input "*"
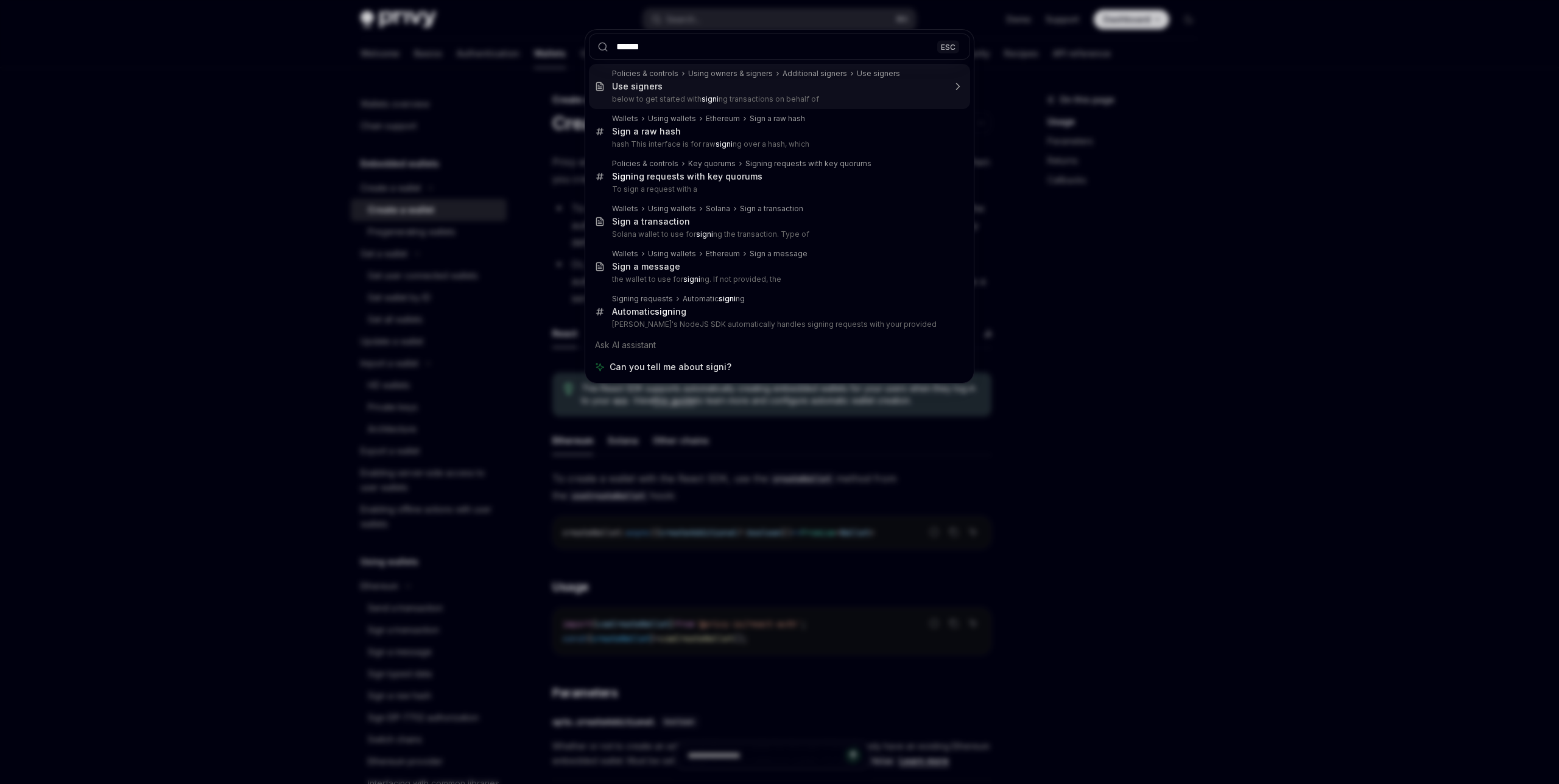
type input "*******"
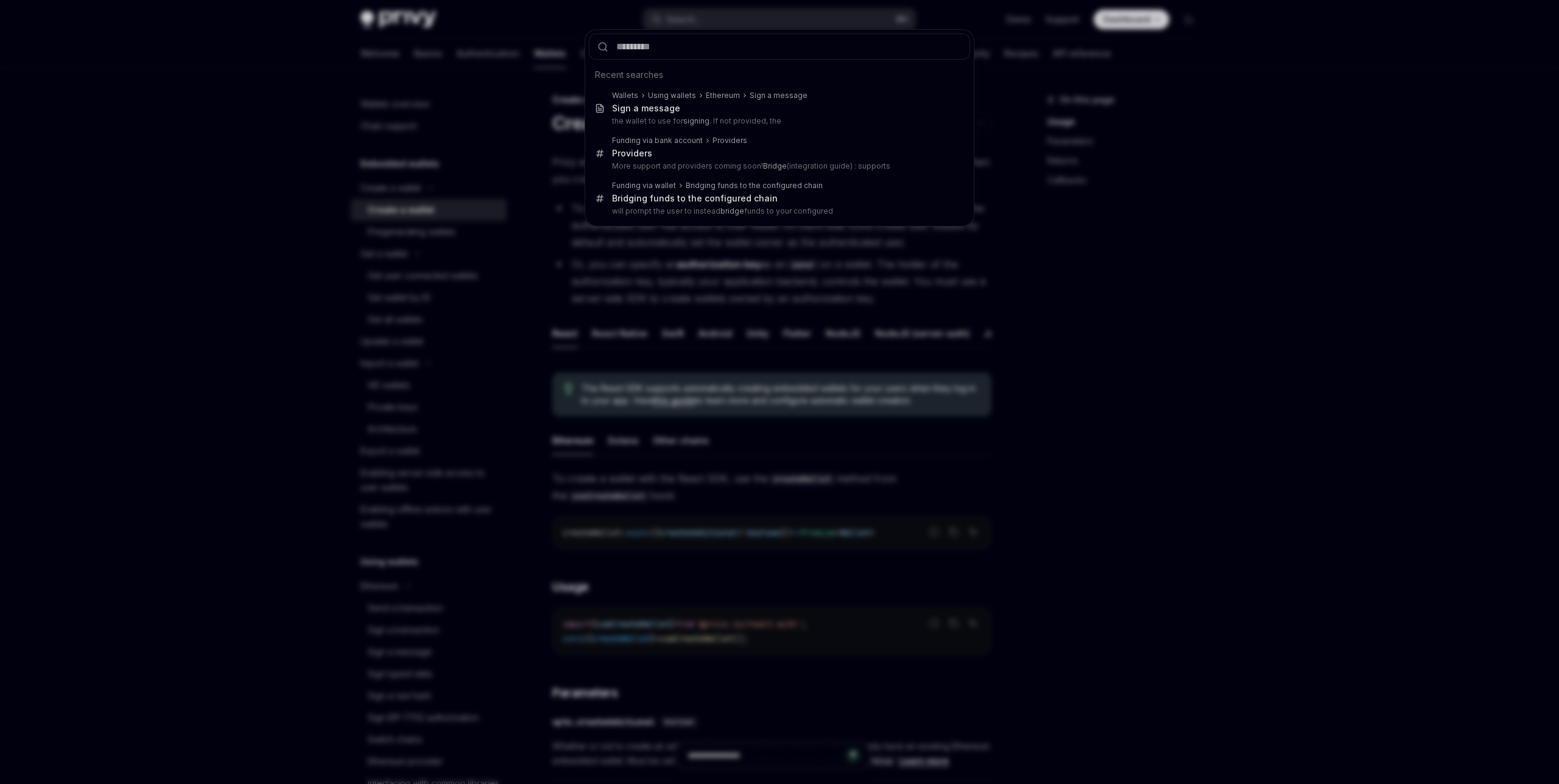
type textarea "*"
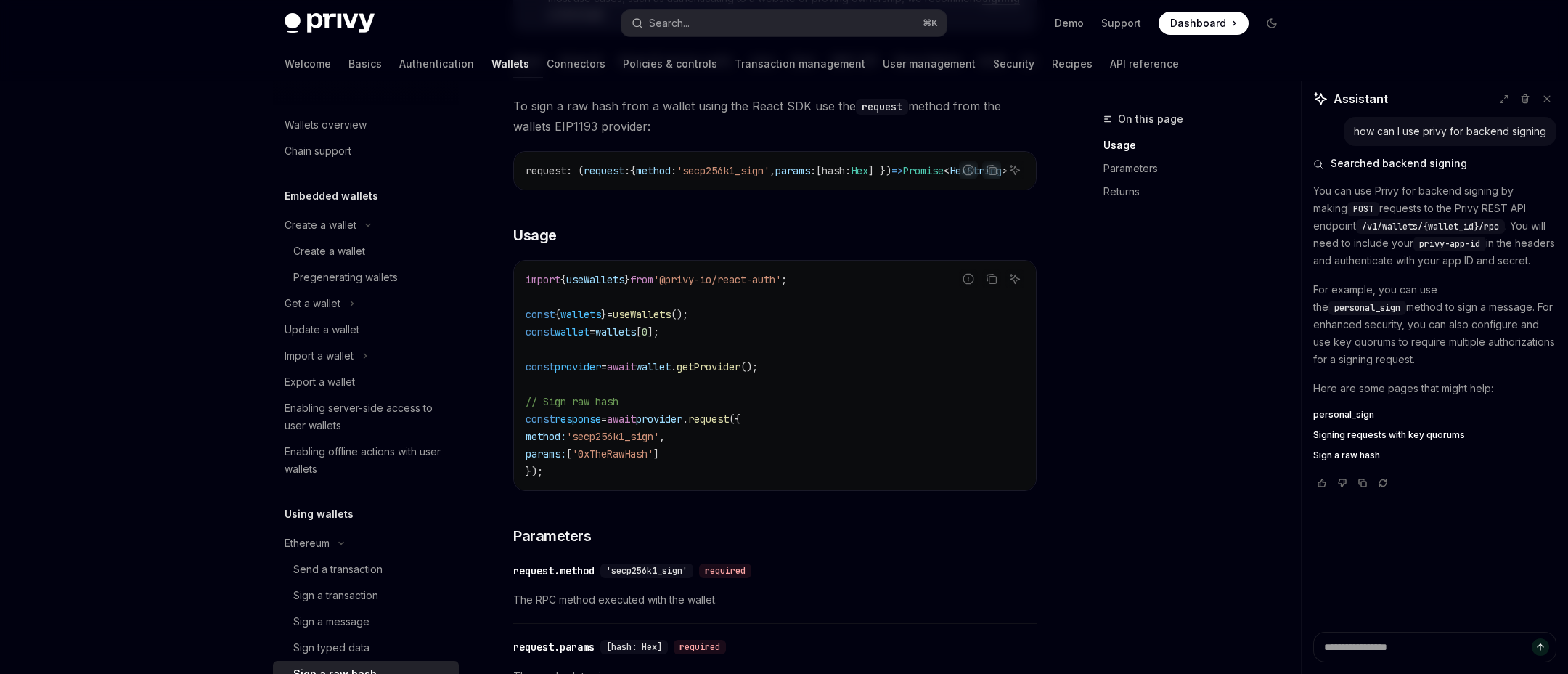
scroll to position [205, 0]
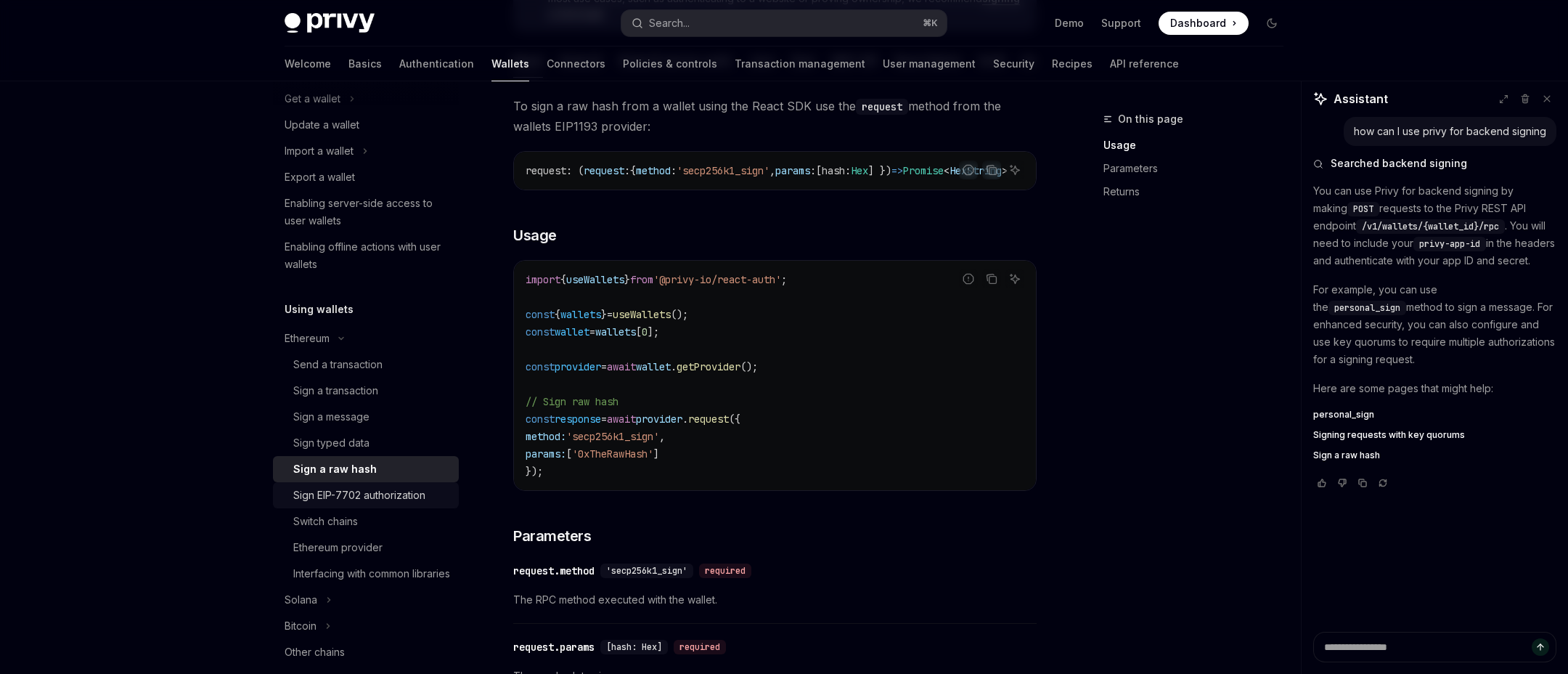
click at [389, 491] on div "Sign EIP-7702 authorization" at bounding box center [359, 495] width 132 height 17
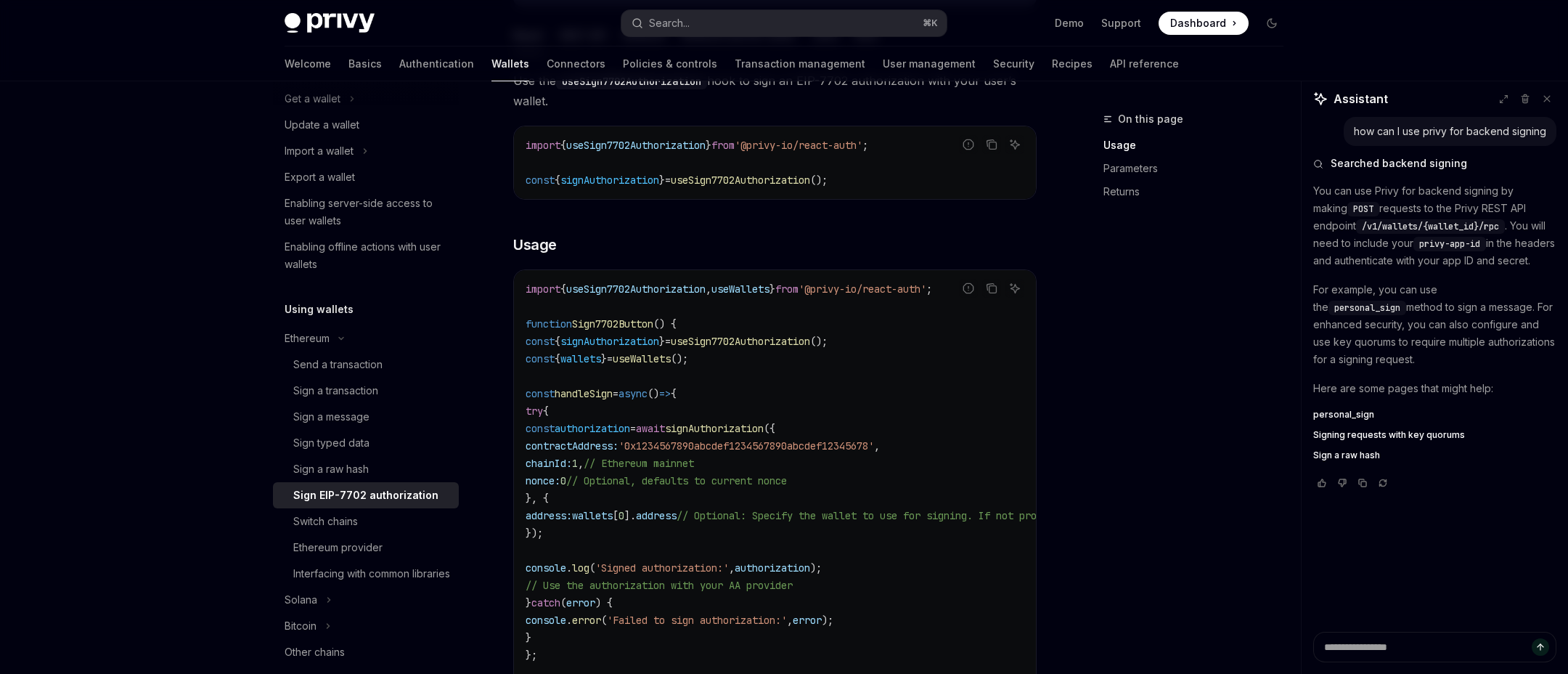
scroll to position [143, 0]
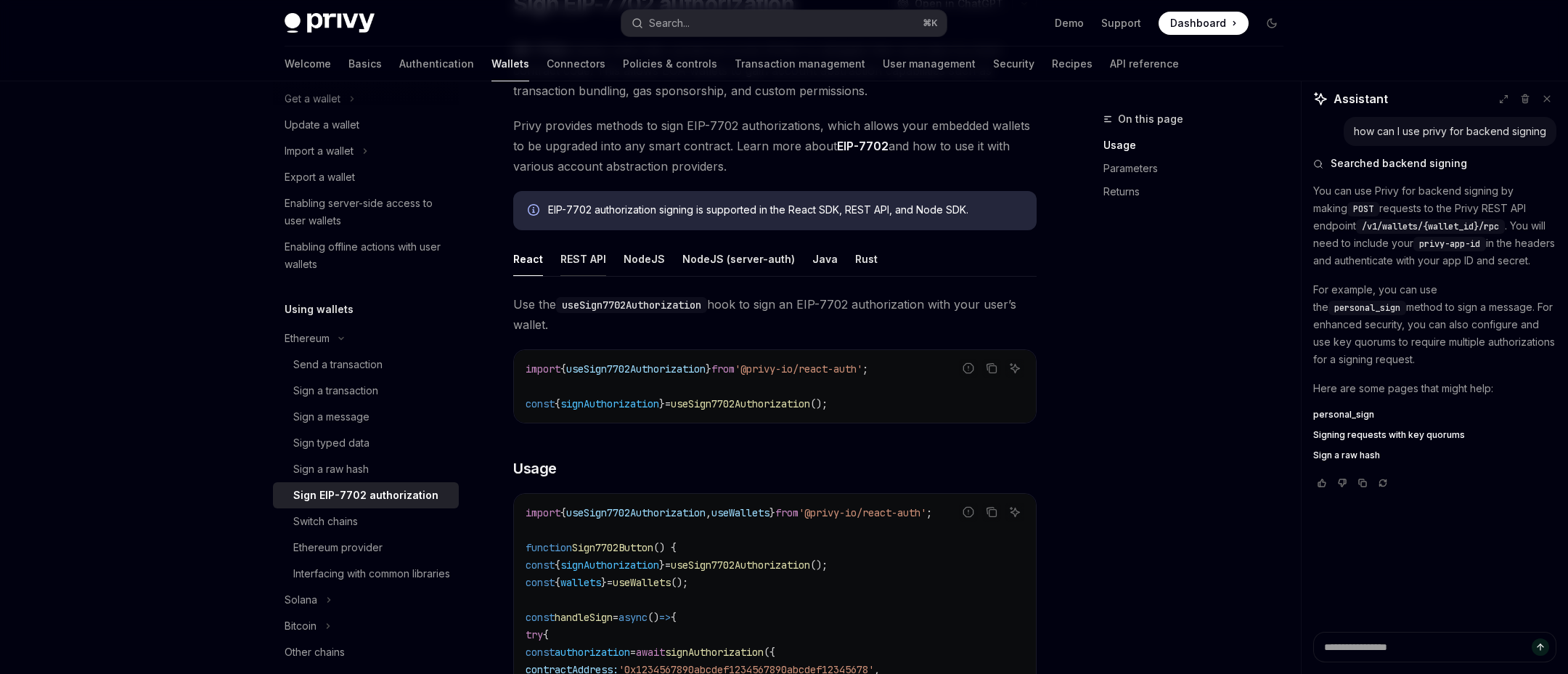
click at [575, 253] on div "REST API" at bounding box center [583, 258] width 46 height 34
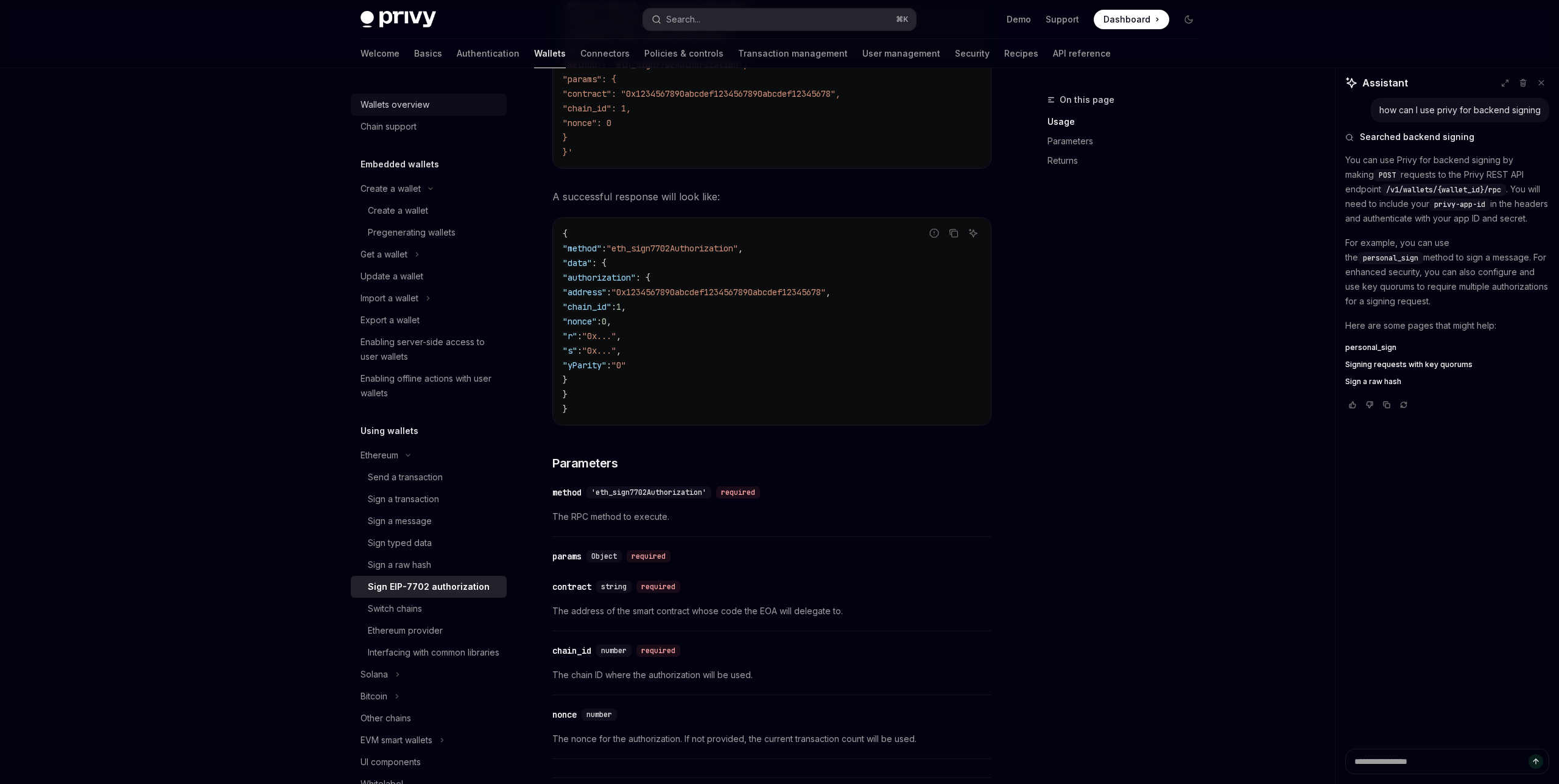
click at [439, 102] on div "Wallets overview" at bounding box center [430, 105] width 139 height 14
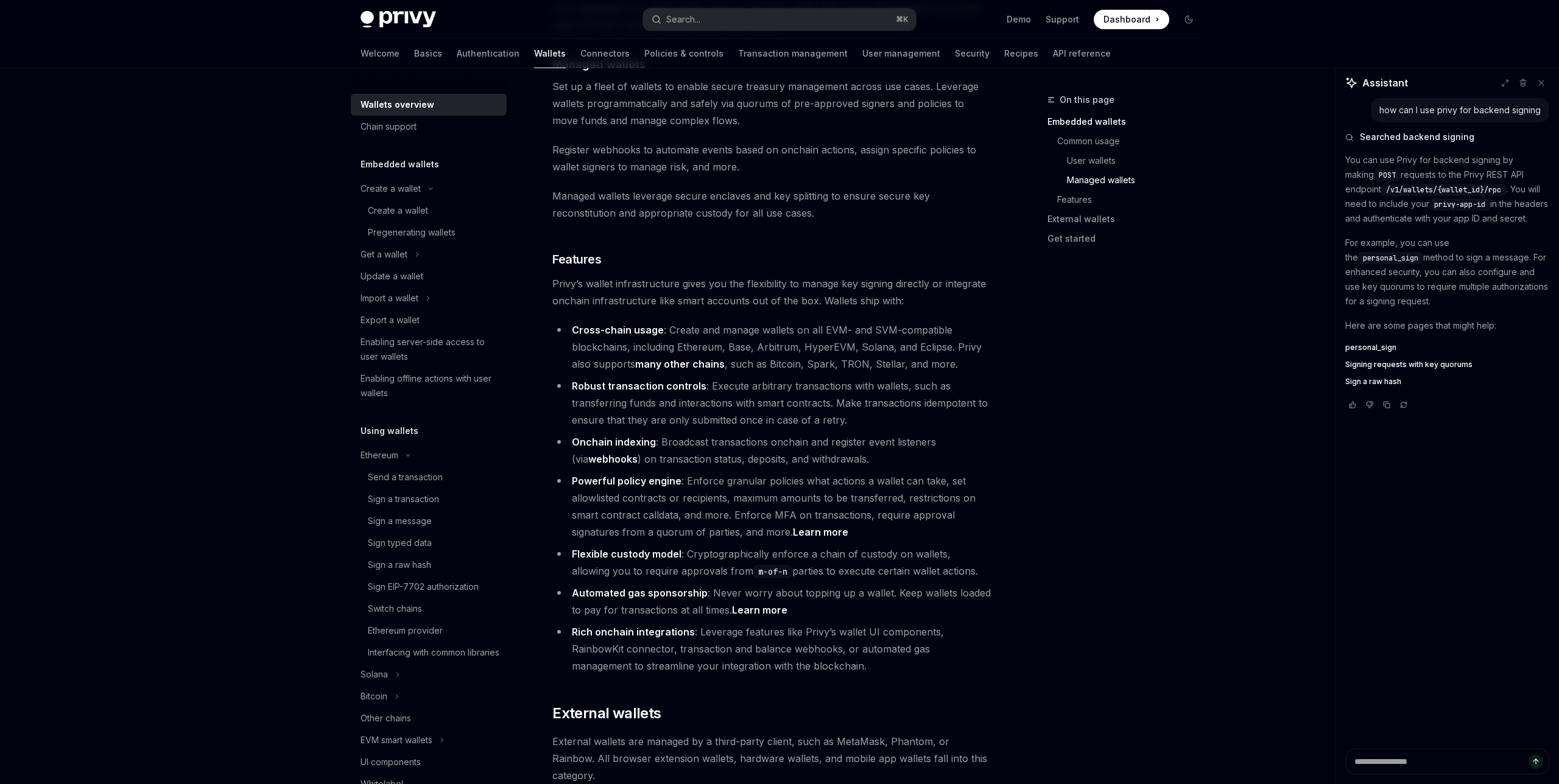
scroll to position [1198, 0]
type textarea "*"
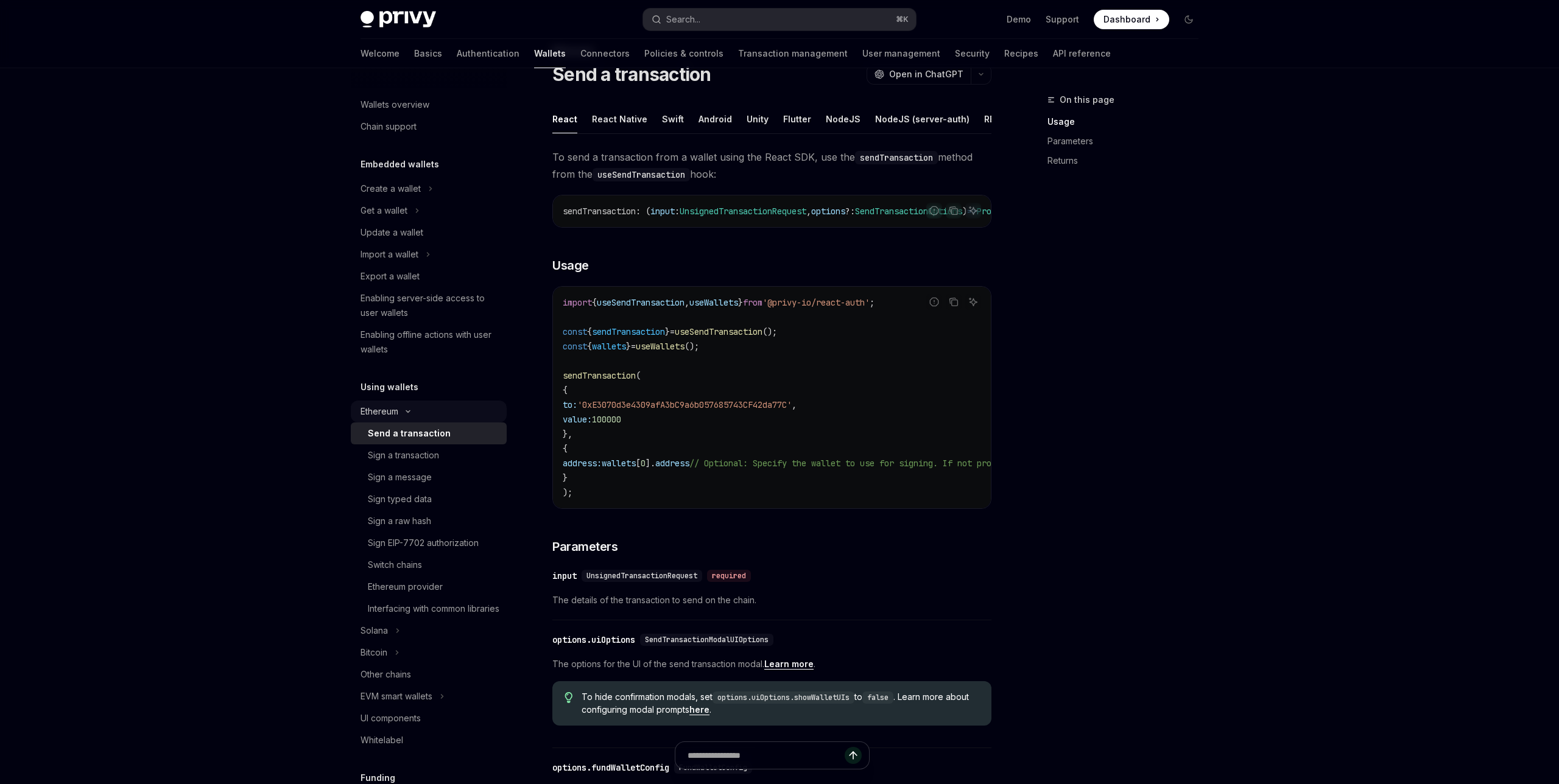
click at [394, 413] on div "Ethereum" at bounding box center [379, 411] width 38 height 14
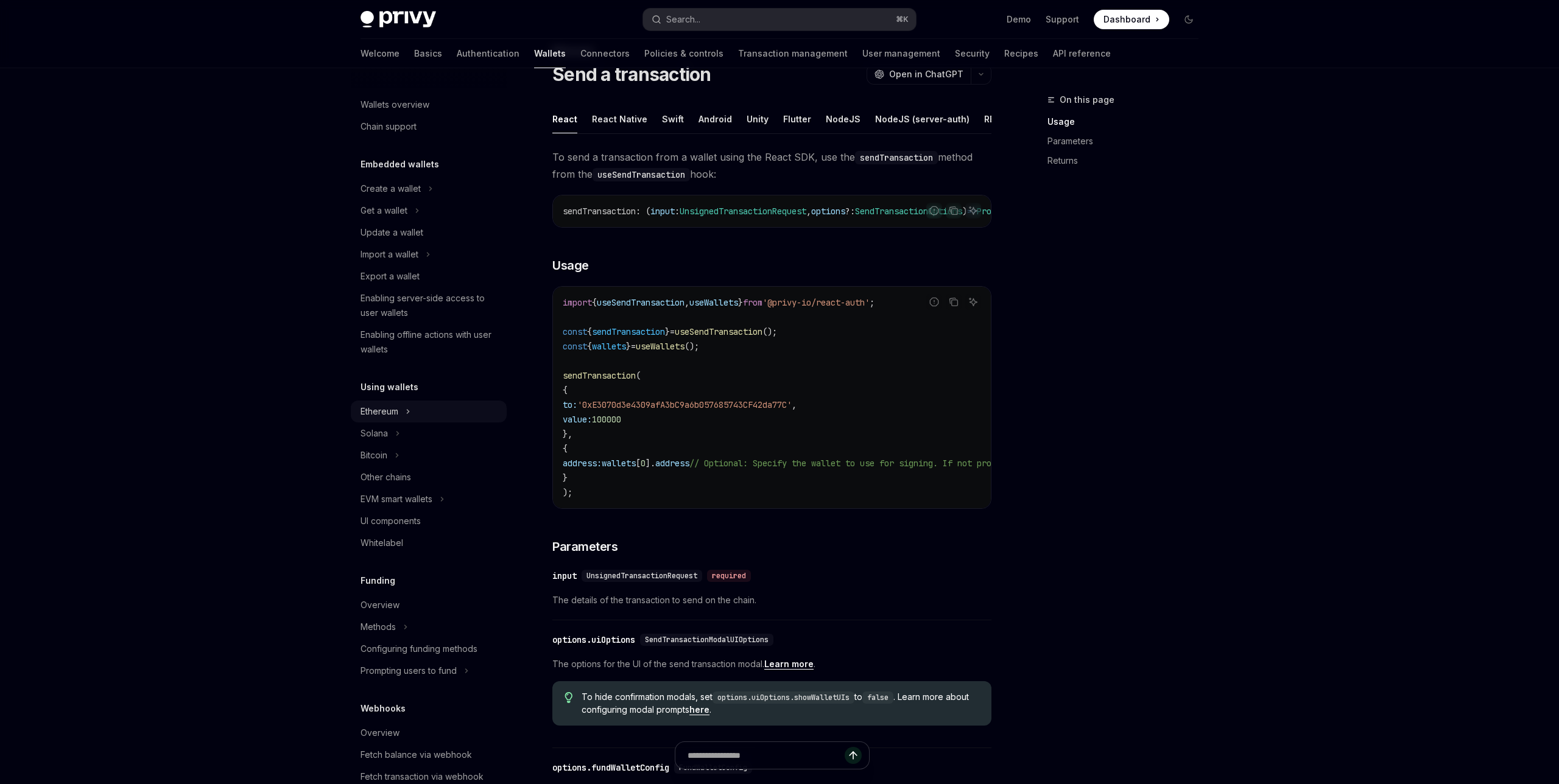
click at [394, 413] on div "Ethereum" at bounding box center [379, 411] width 38 height 14
click at [411, 430] on div "Send a transaction" at bounding box center [409, 433] width 83 height 14
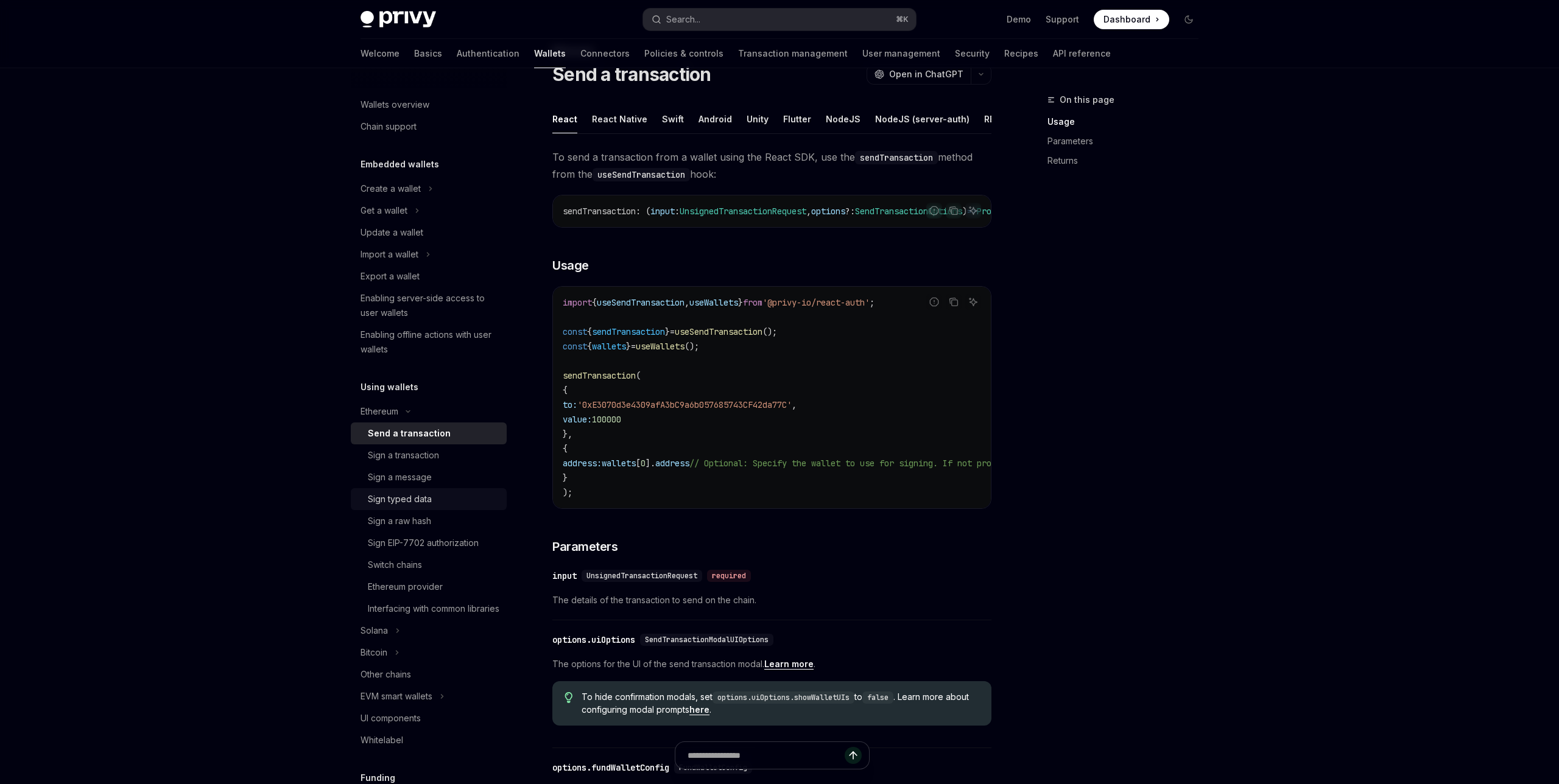
click at [448, 500] on div "Sign typed data" at bounding box center [434, 499] width 131 height 14
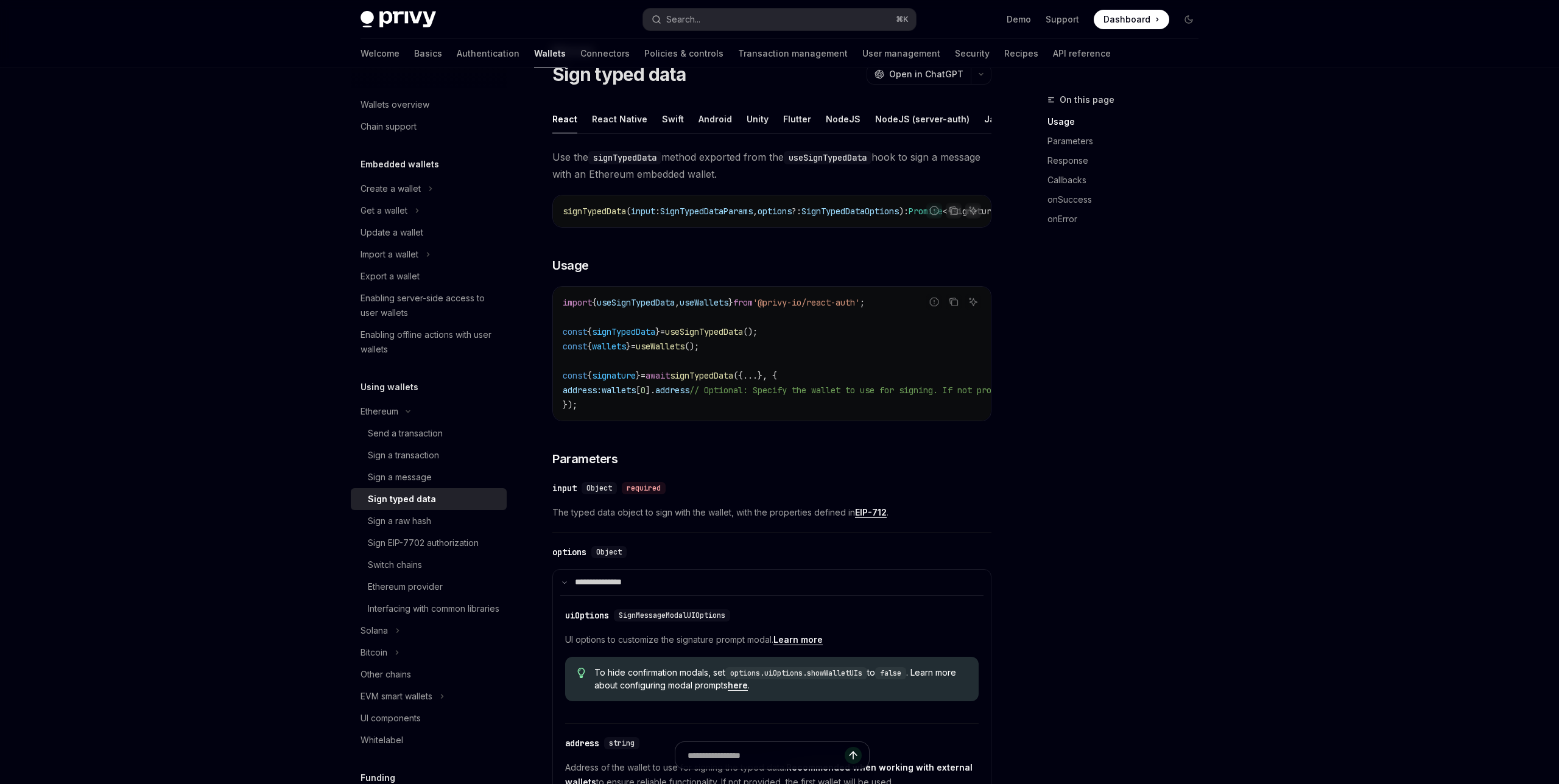
click at [448, 500] on div "Sign typed data" at bounding box center [434, 499] width 131 height 14
click at [451, 435] on div "Send a transaction" at bounding box center [434, 433] width 131 height 14
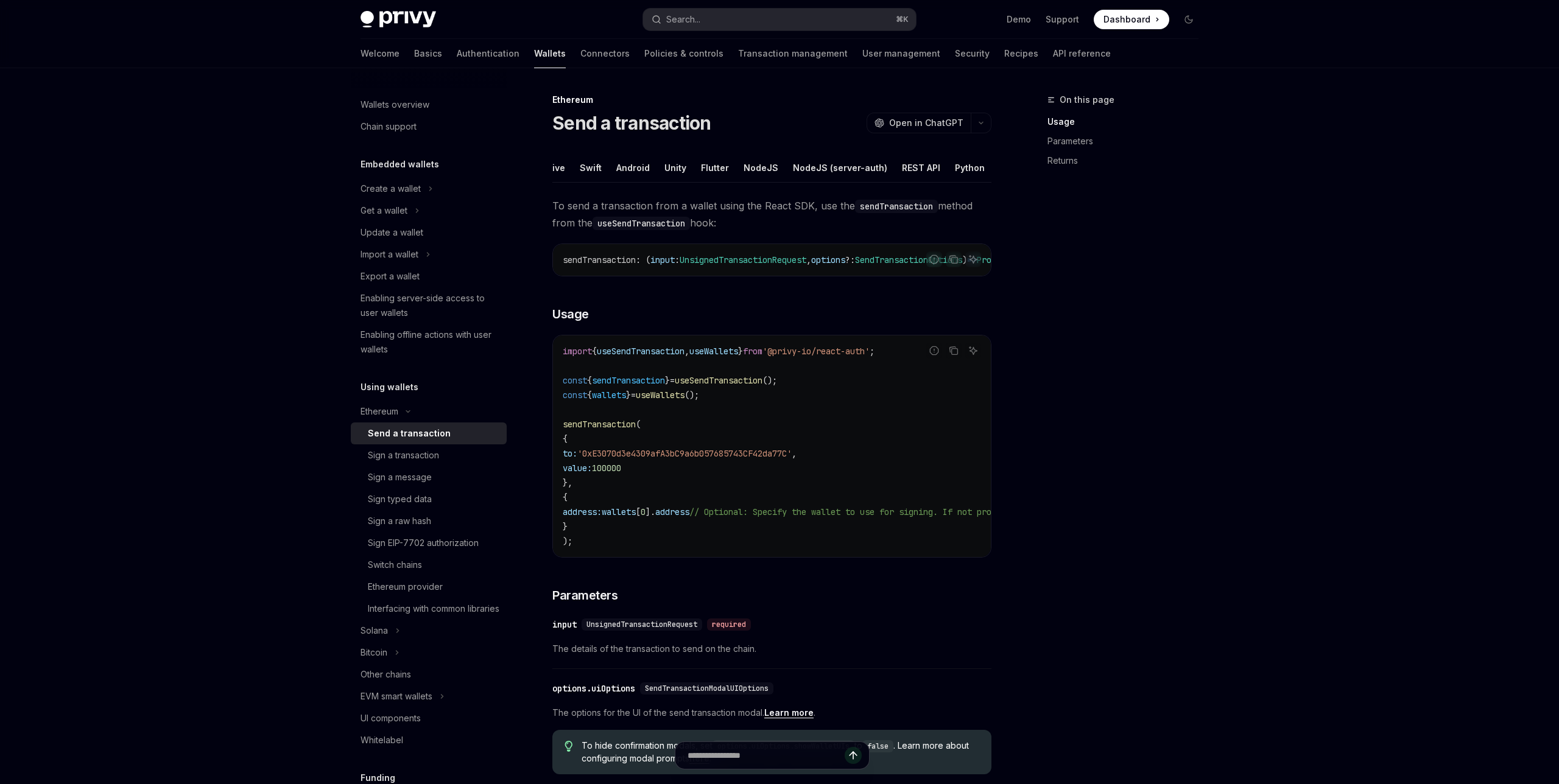
scroll to position [0, 127]
click at [910, 167] on div "Python" at bounding box center [925, 167] width 30 height 29
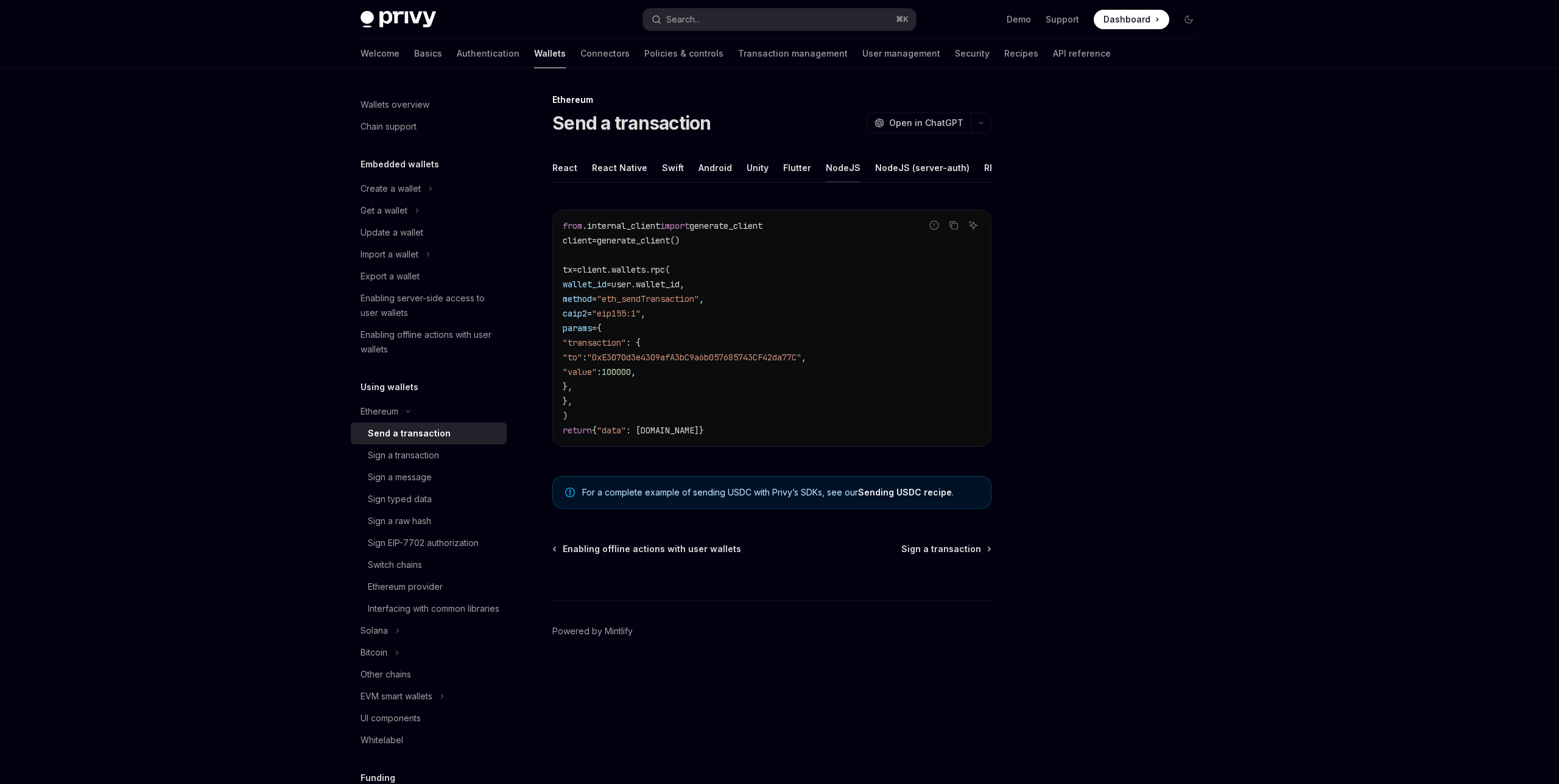
click at [826, 169] on div "NodeJS" at bounding box center [843, 167] width 35 height 29
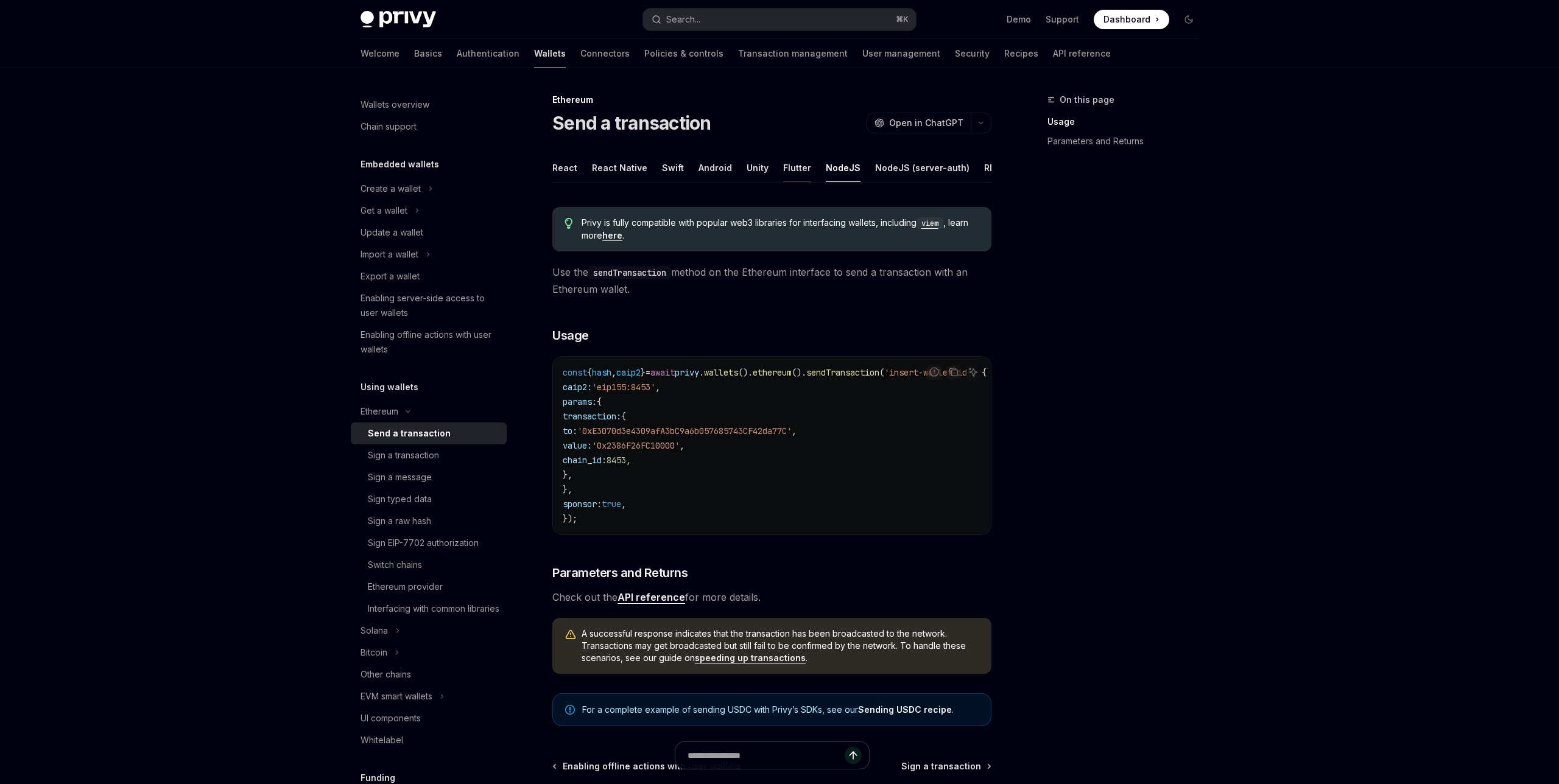
click at [789, 172] on div "Flutter" at bounding box center [797, 167] width 28 height 29
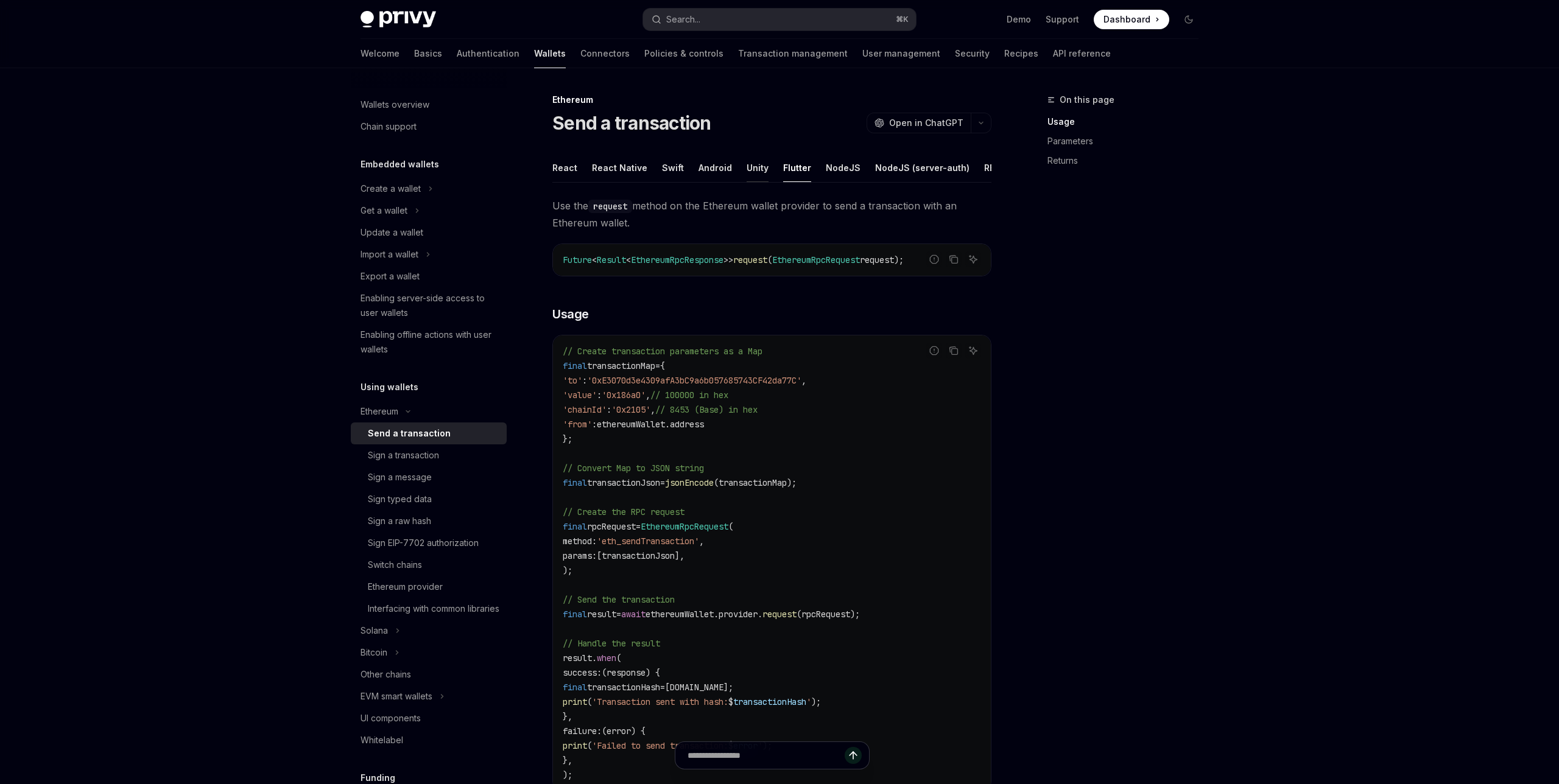
click at [747, 170] on div "Unity" at bounding box center [757, 167] width 22 height 29
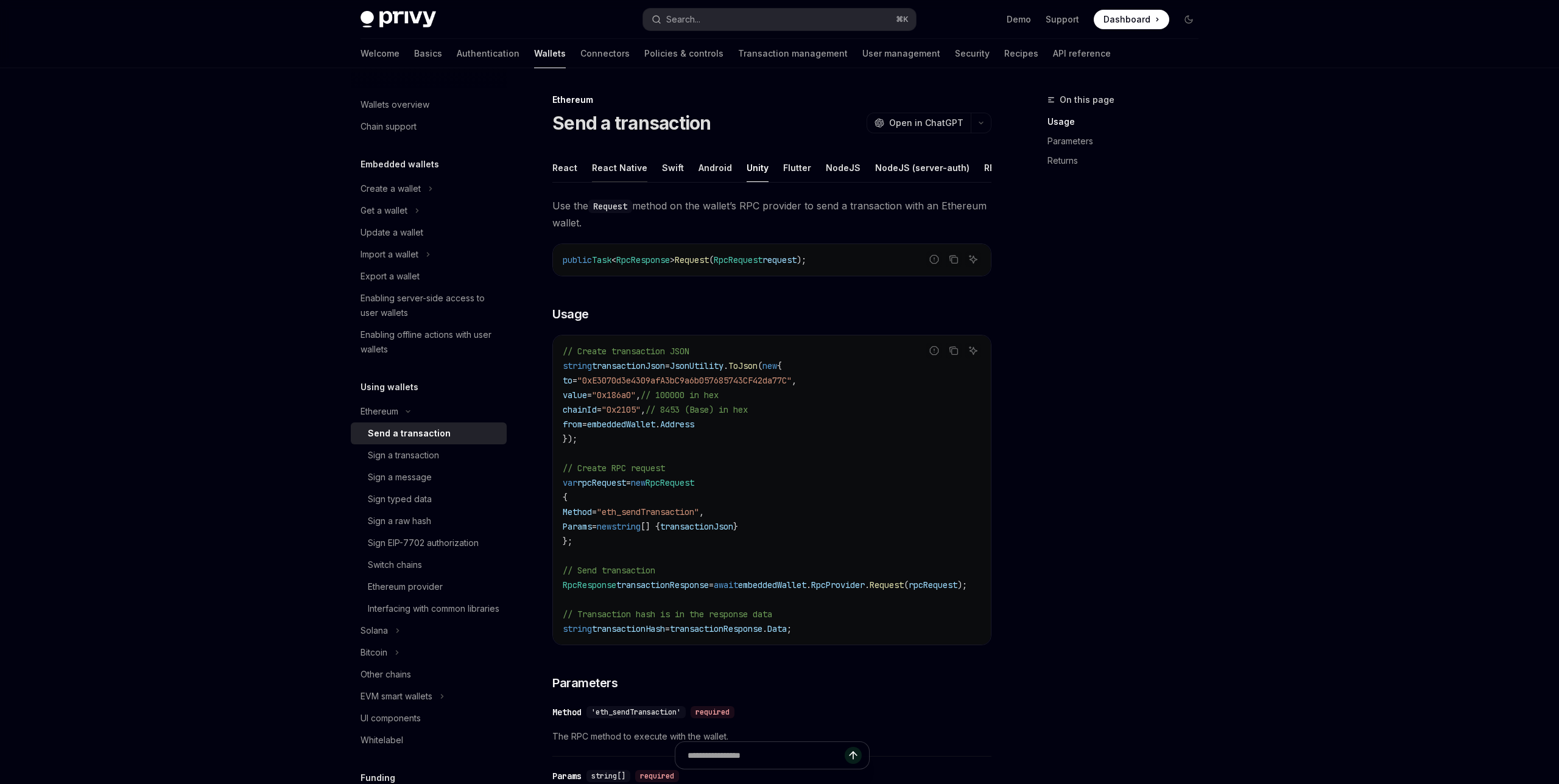
click at [632, 165] on div "React Native" at bounding box center [620, 167] width 56 height 29
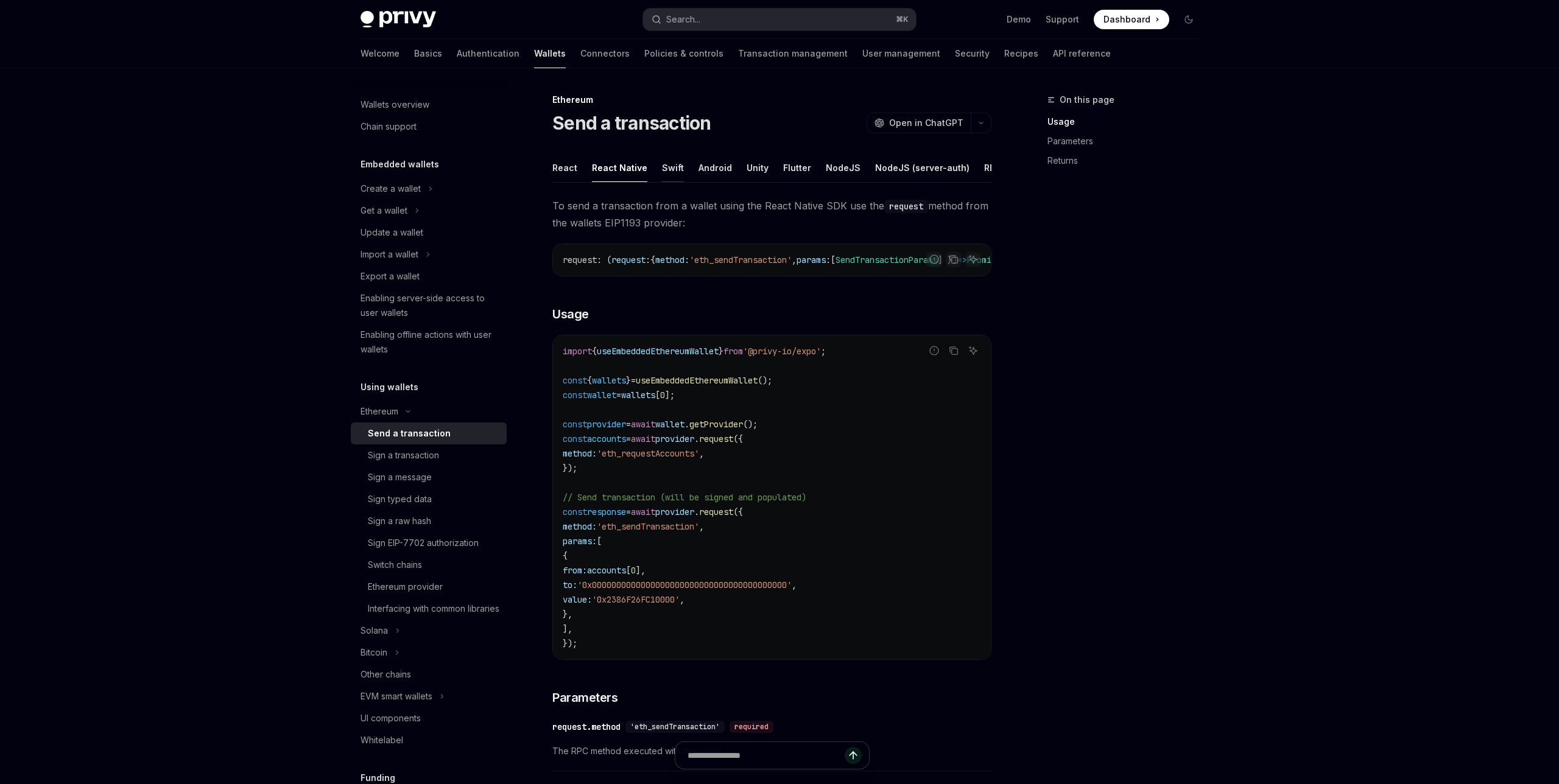
scroll to position [0, 127]
click at [868, 171] on div "REST API" at bounding box center [876, 167] width 39 height 29
type textarea "*"
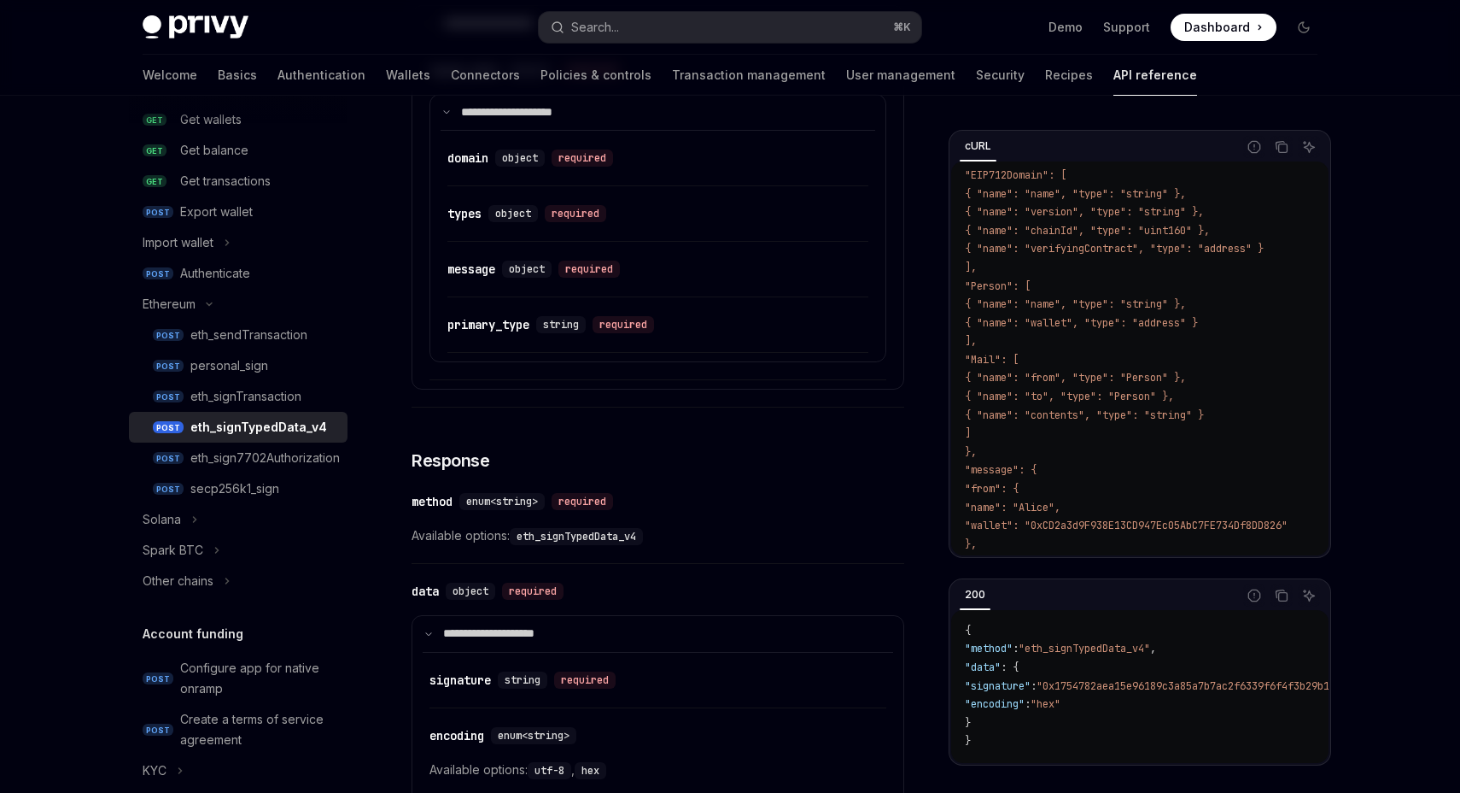
scroll to position [191, 0]
click at [691, 436] on div "**********" at bounding box center [658, 120] width 493 height 1409
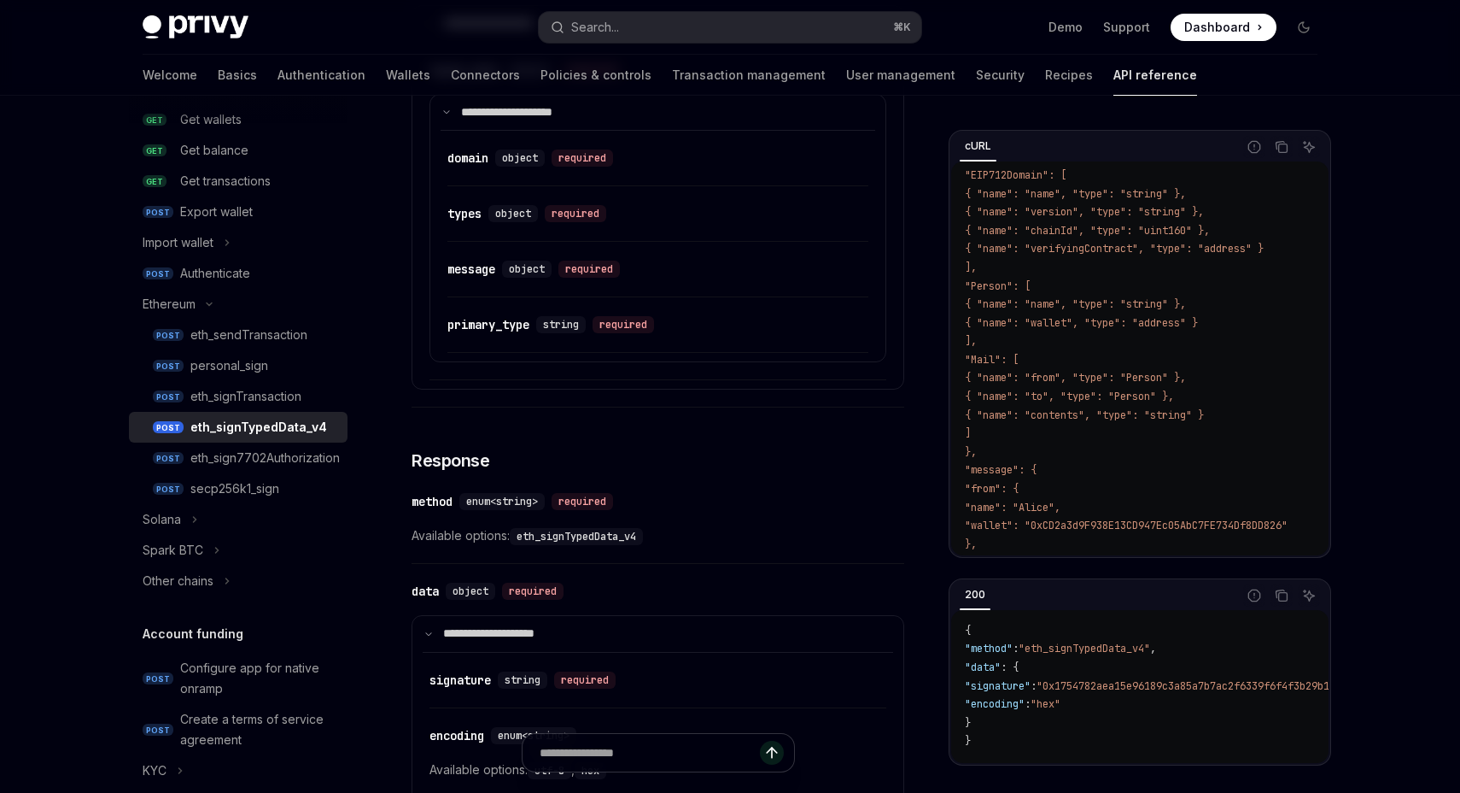
click at [691, 436] on div "**********" at bounding box center [658, 120] width 493 height 1409
click at [268, 390] on div "eth_signTransaction" at bounding box center [245, 396] width 111 height 20
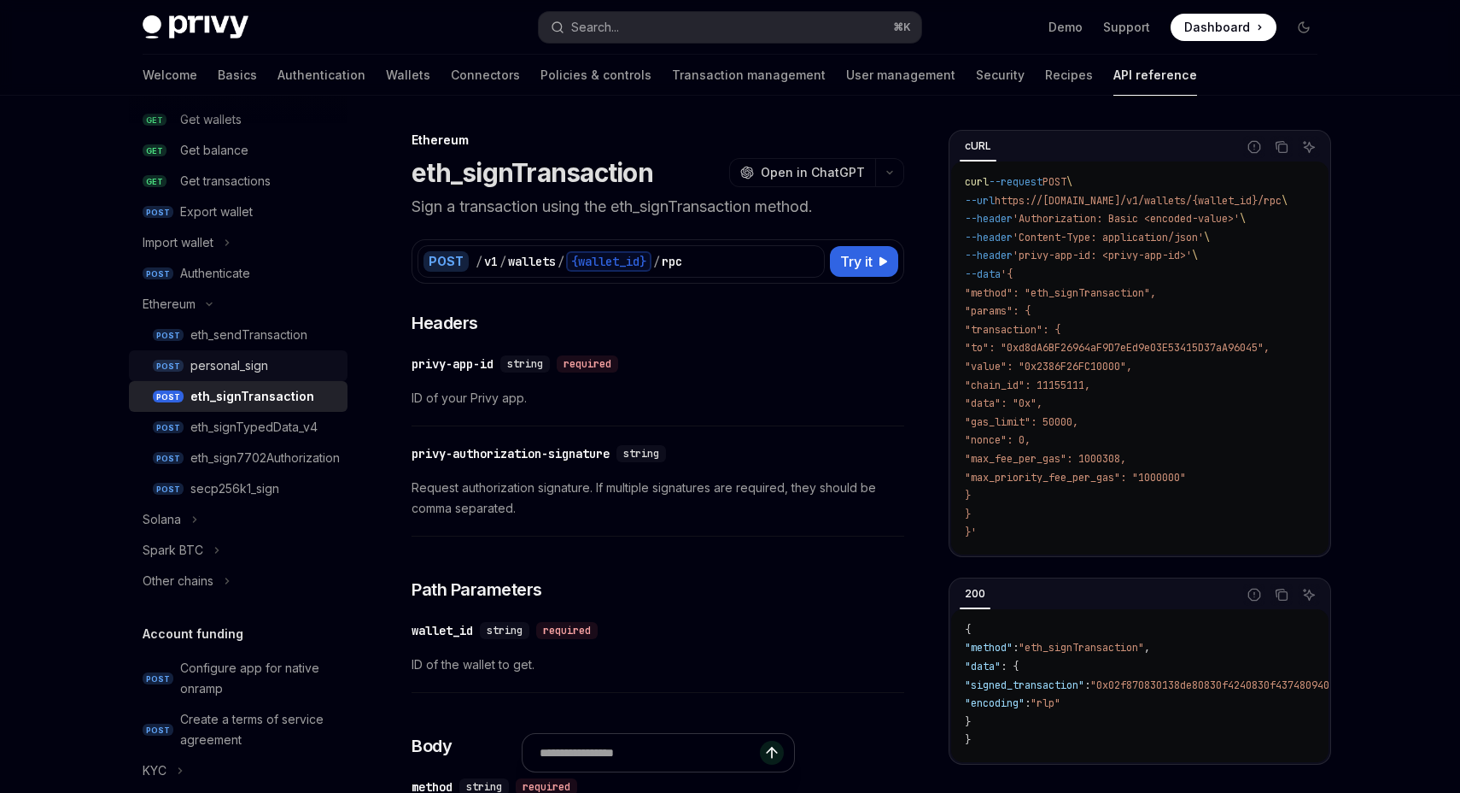
click at [255, 358] on div "personal_sign" at bounding box center [229, 365] width 78 height 20
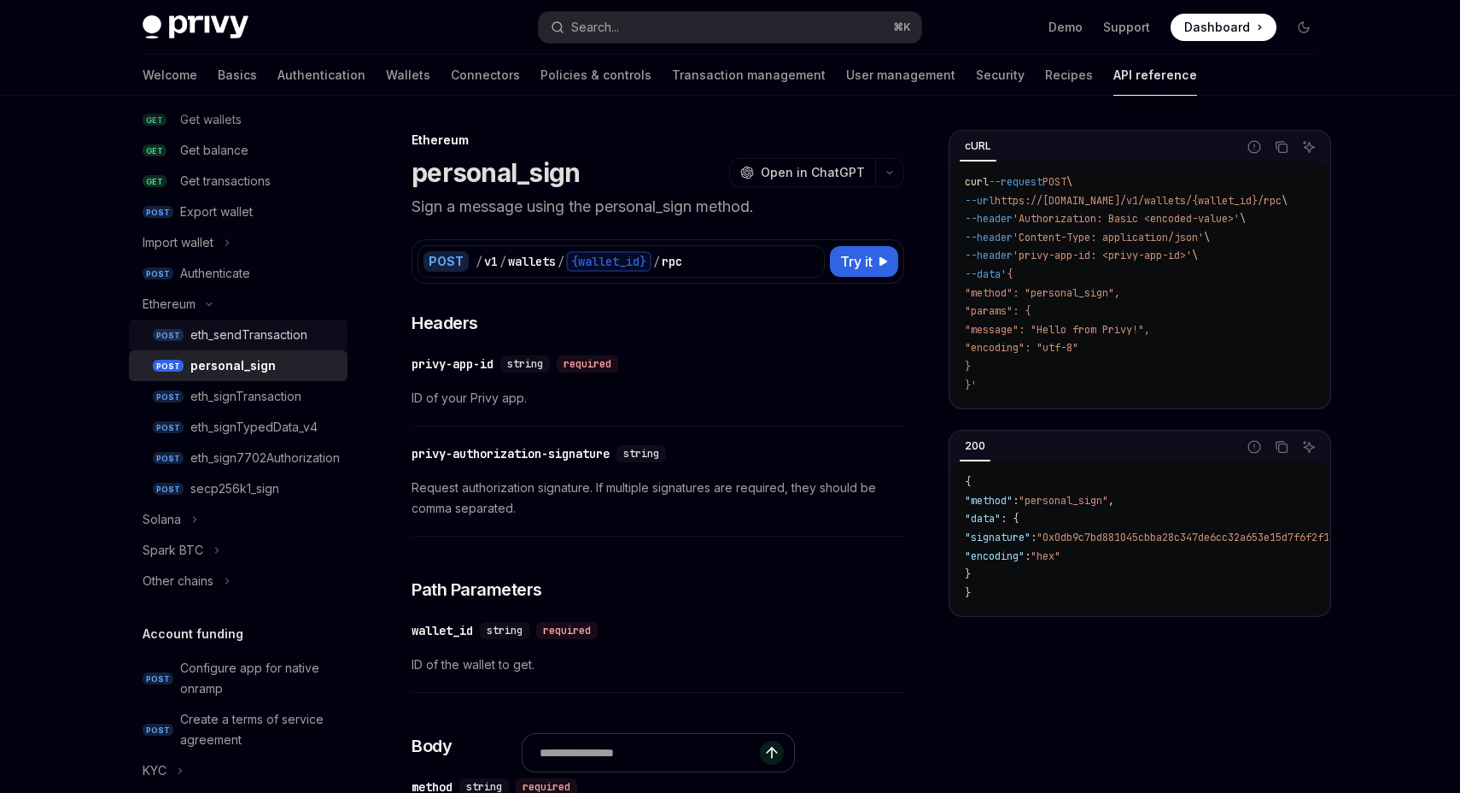
click at [313, 335] on div "eth_sendTransaction" at bounding box center [263, 335] width 147 height 20
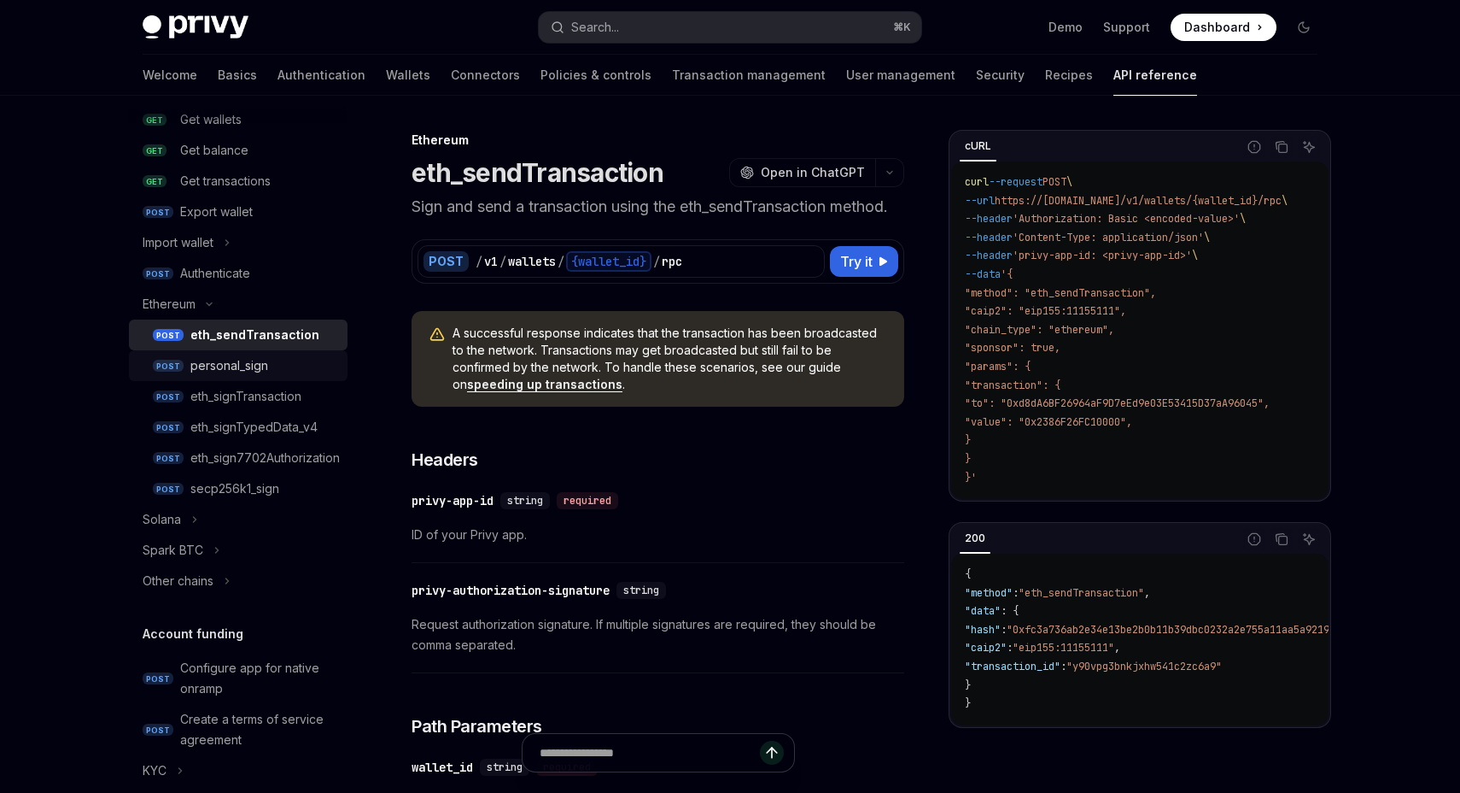
click at [301, 362] on div "personal_sign" at bounding box center [263, 365] width 147 height 20
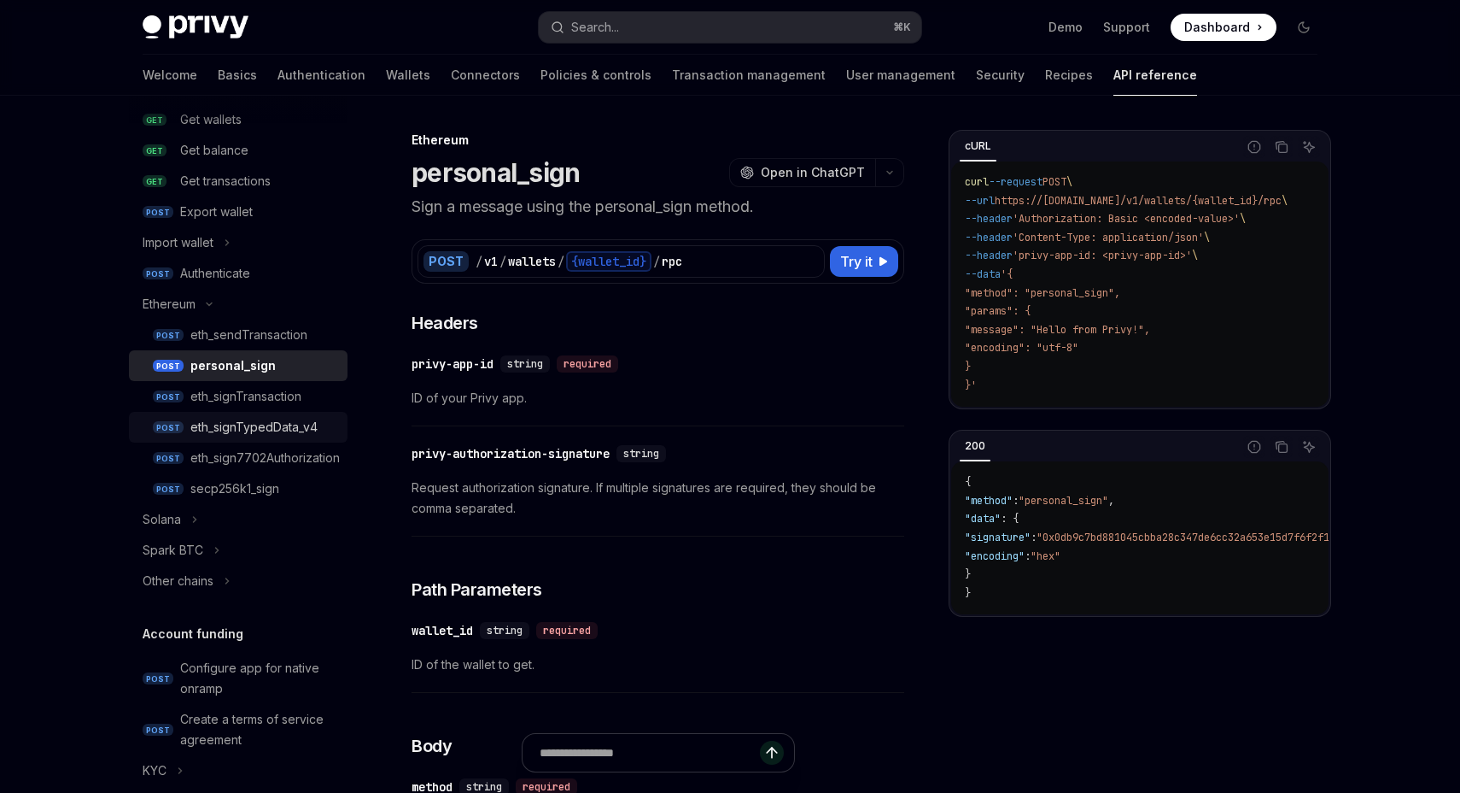
click at [296, 418] on div "eth_signTypedData_v4" at bounding box center [253, 427] width 127 height 20
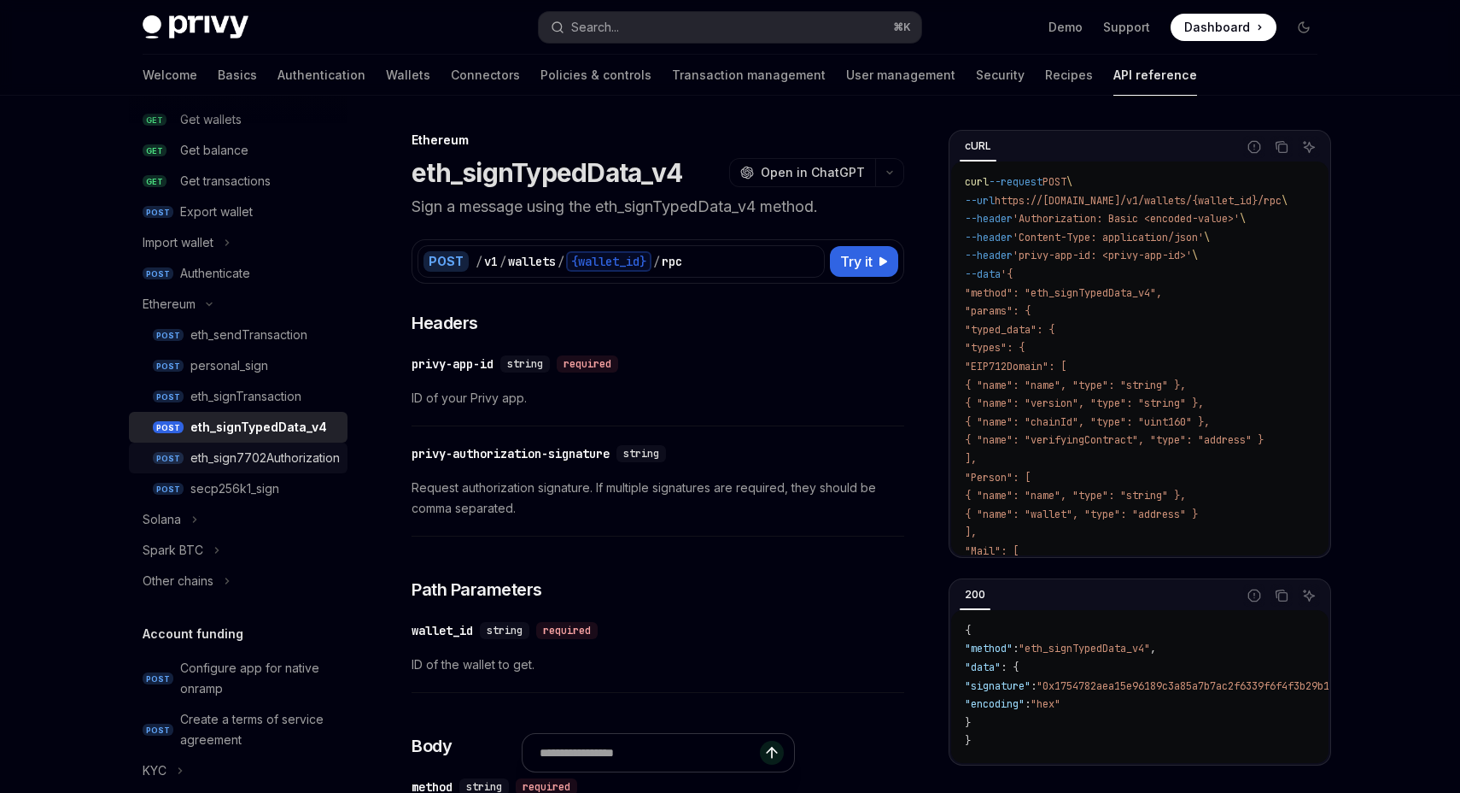
click at [301, 450] on div "eth_sign7702Authorization" at bounding box center [264, 458] width 149 height 20
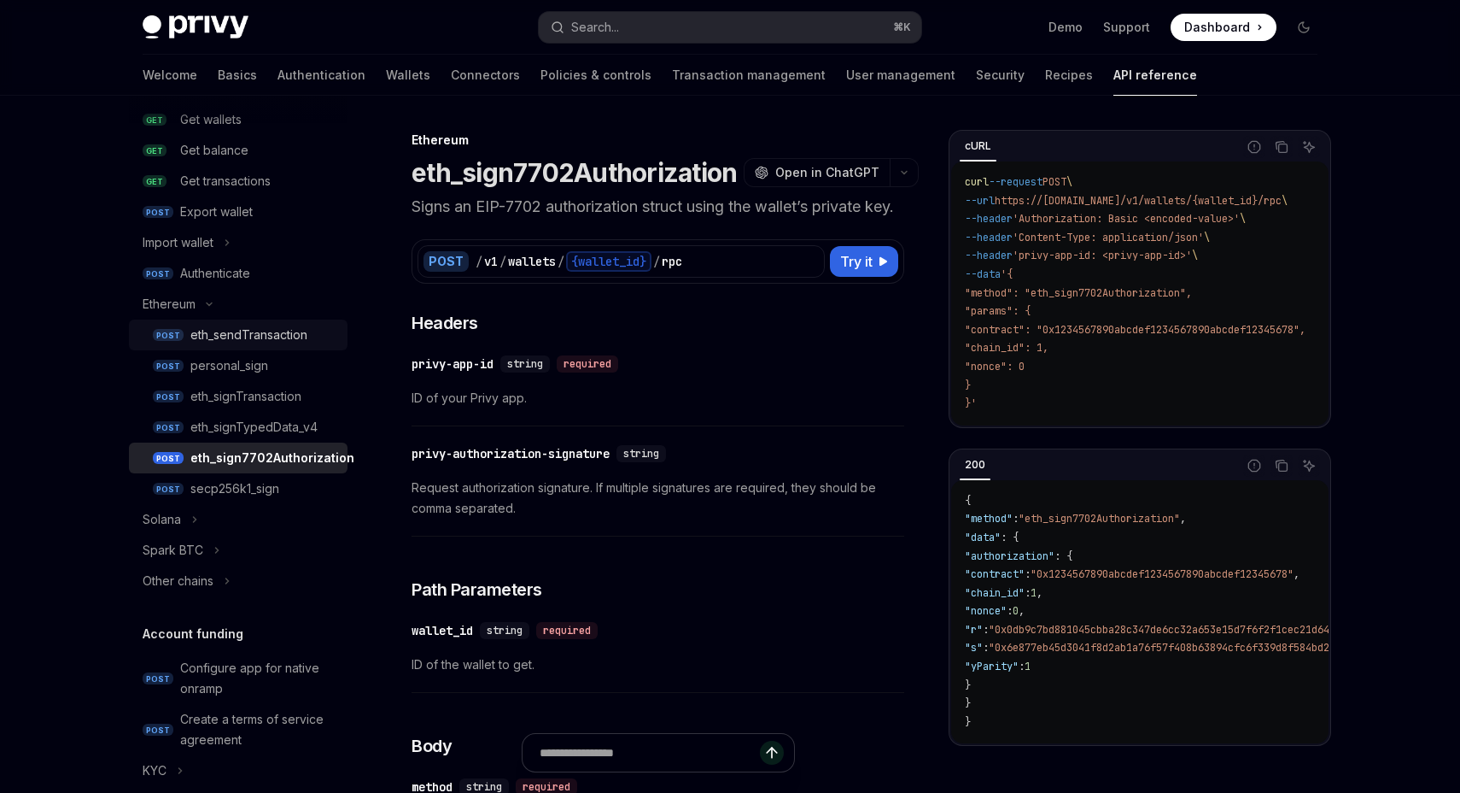
click at [282, 333] on div "eth_sendTransaction" at bounding box center [248, 335] width 117 height 20
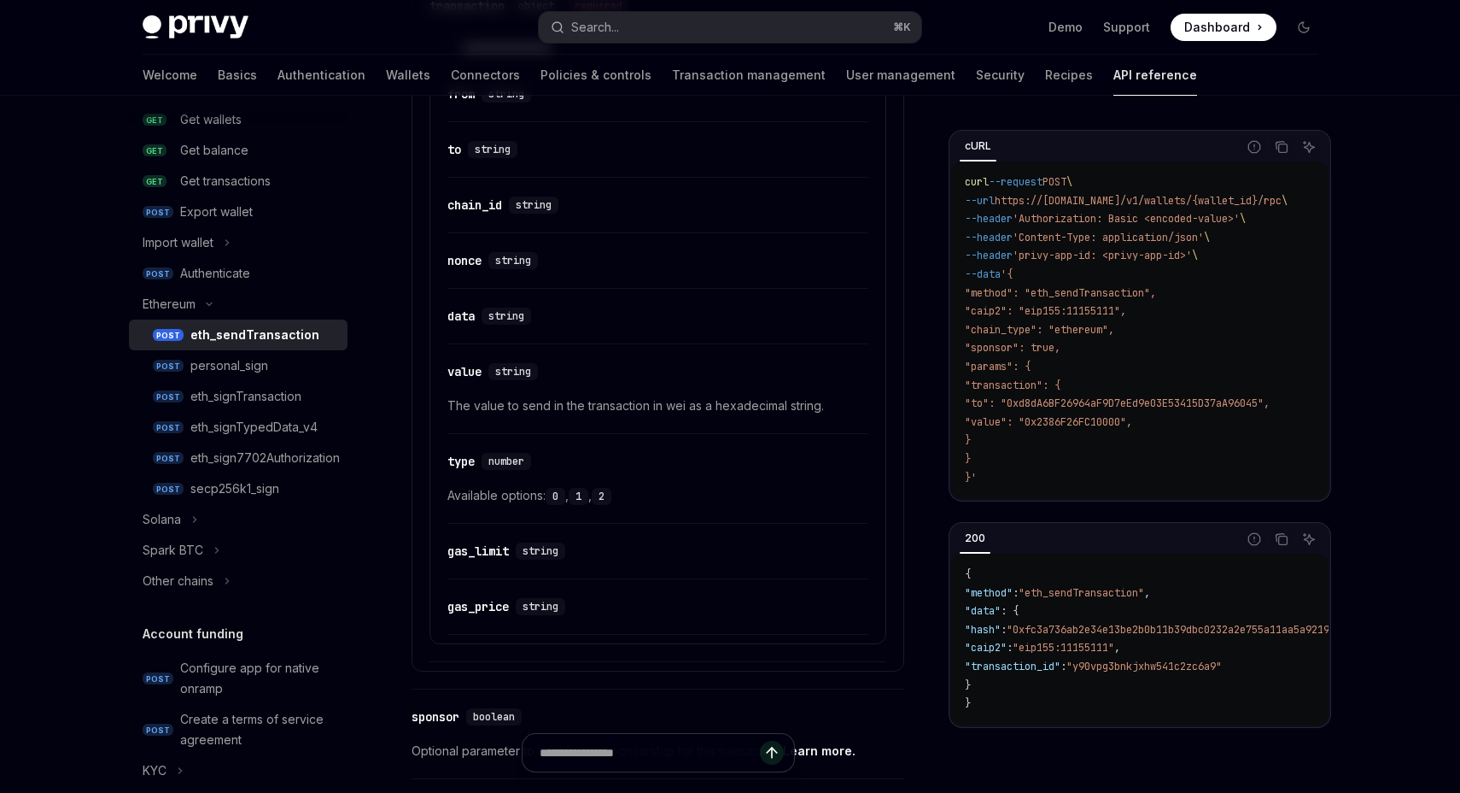
scroll to position [1149, 0]
click at [259, 383] on link "POST eth_signTransaction" at bounding box center [238, 396] width 219 height 31
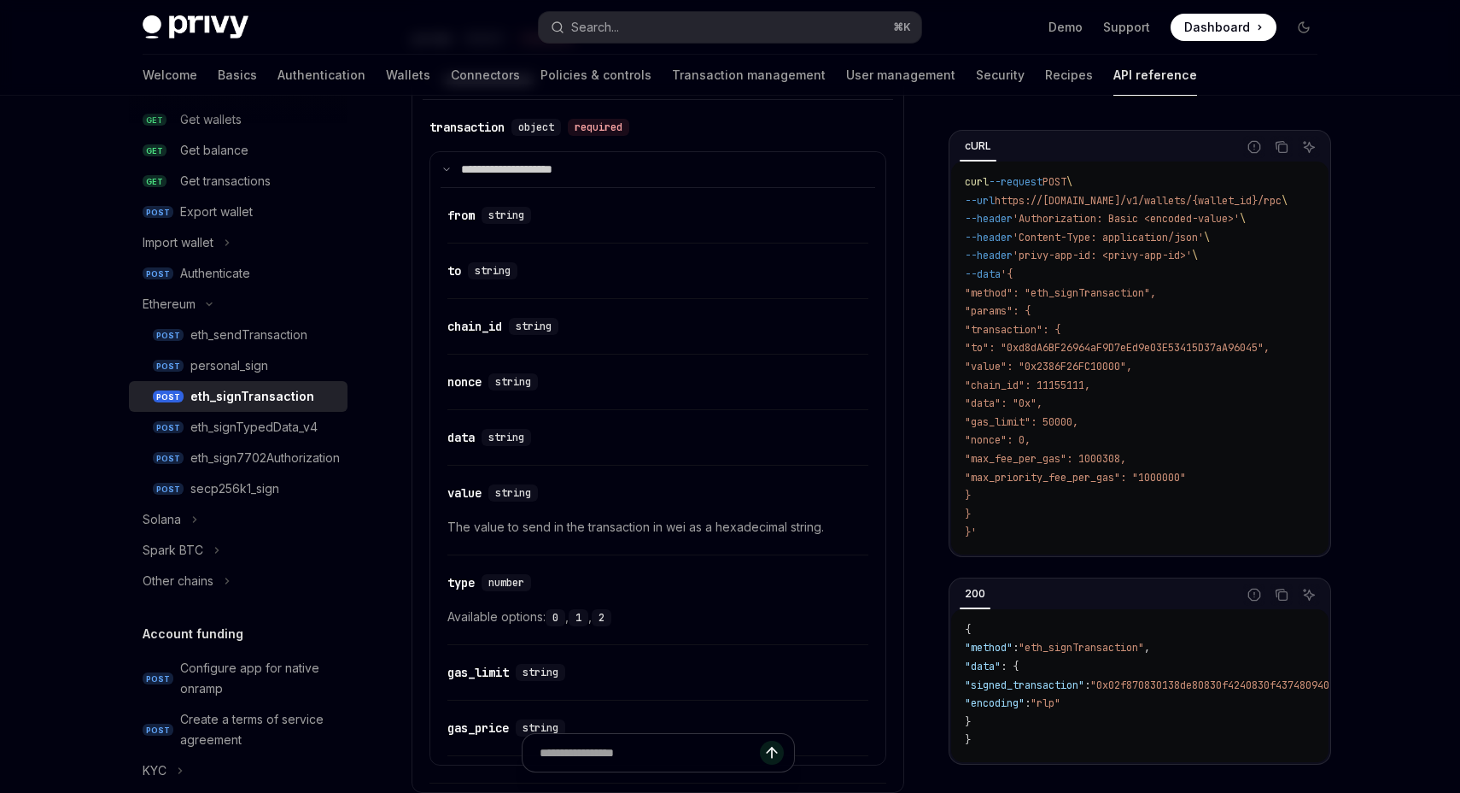
scroll to position [836, 0]
click at [474, 439] on div "data" at bounding box center [461, 438] width 27 height 17
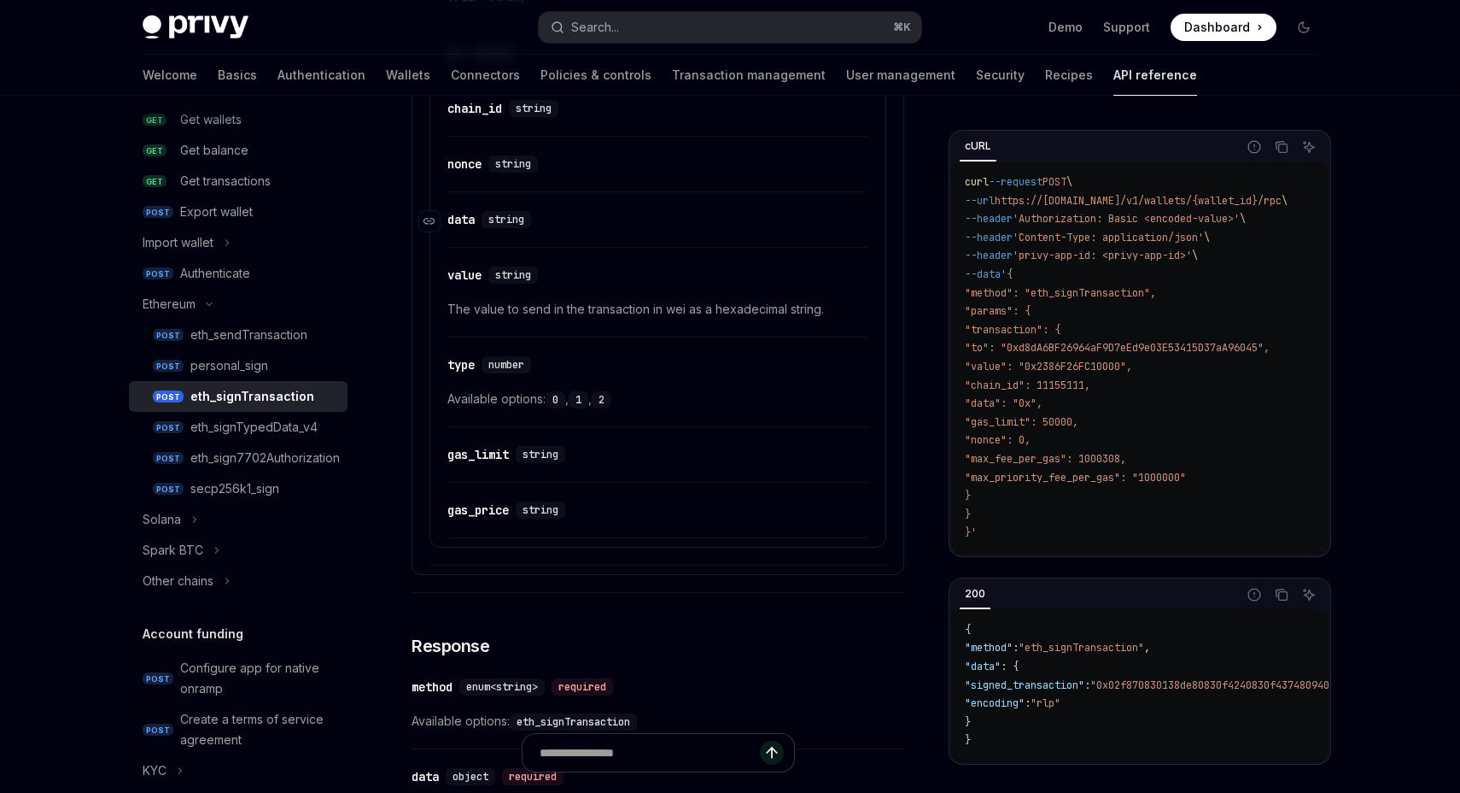
click at [474, 439] on attributesChildren "​ from string ​ to string ​ chain_id string ​ nonce string ​ data string ​ valu…" at bounding box center [658, 253] width 435 height 569
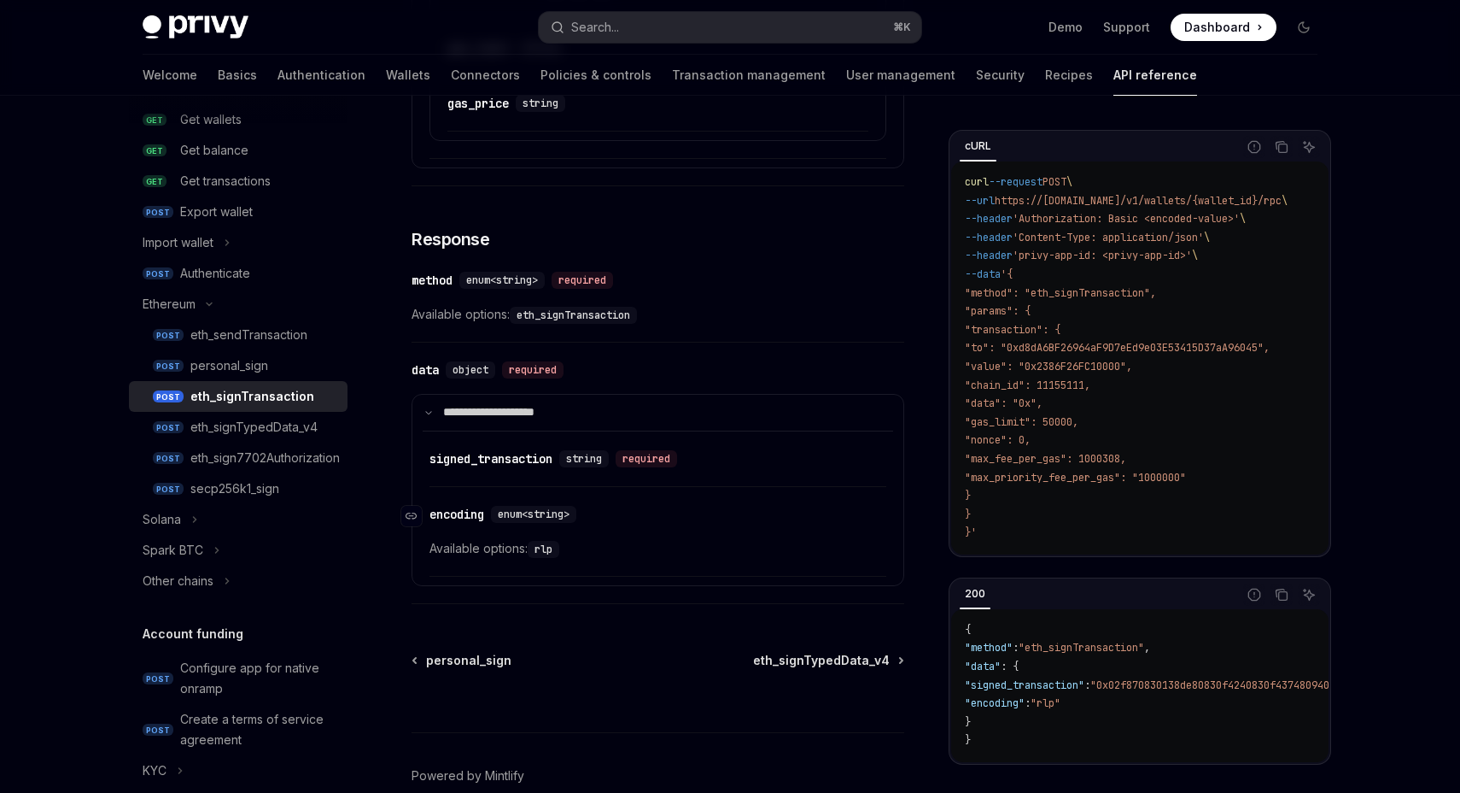
scroll to position [1548, 0]
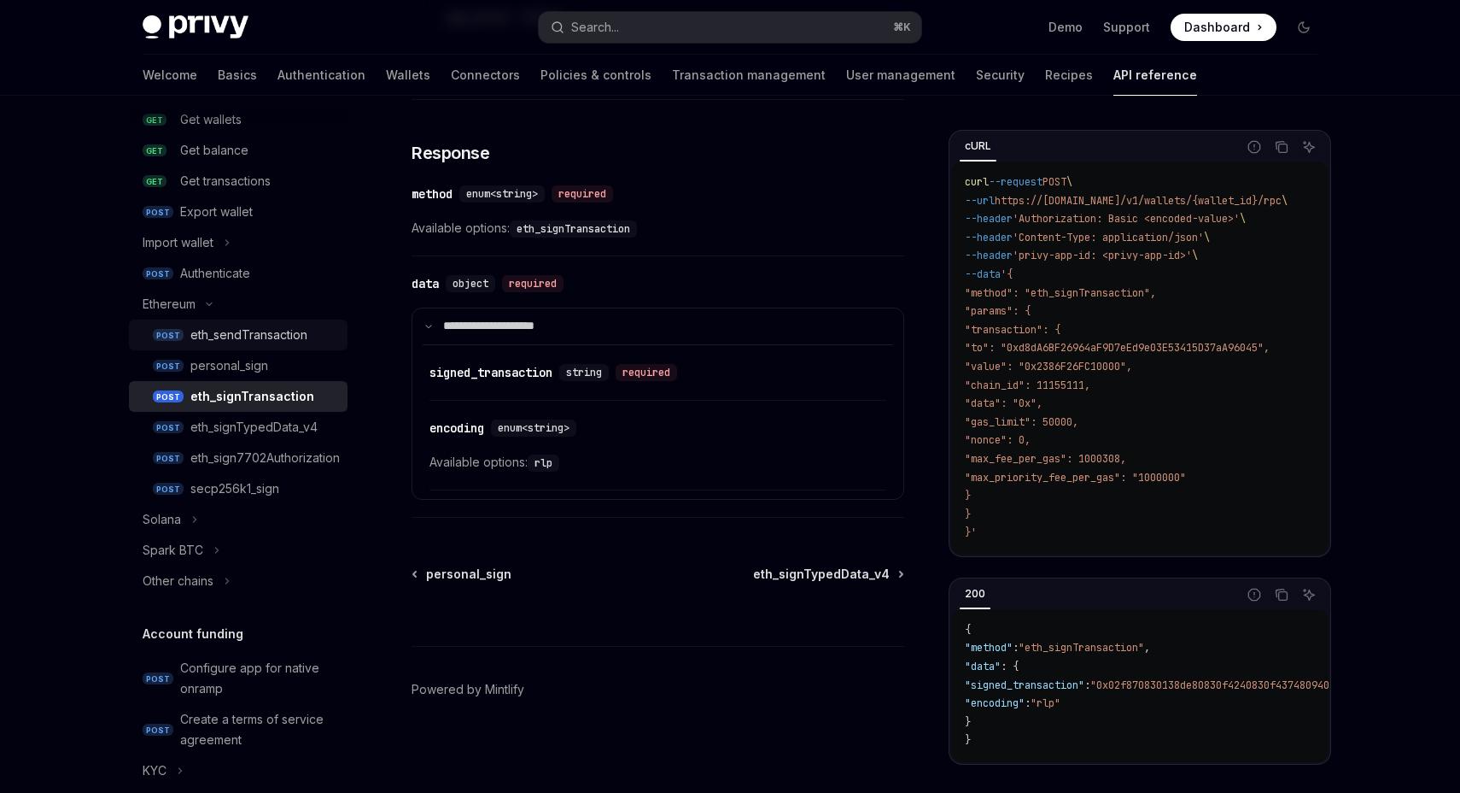
click at [260, 337] on div "eth_sendTransaction" at bounding box center [248, 335] width 117 height 20
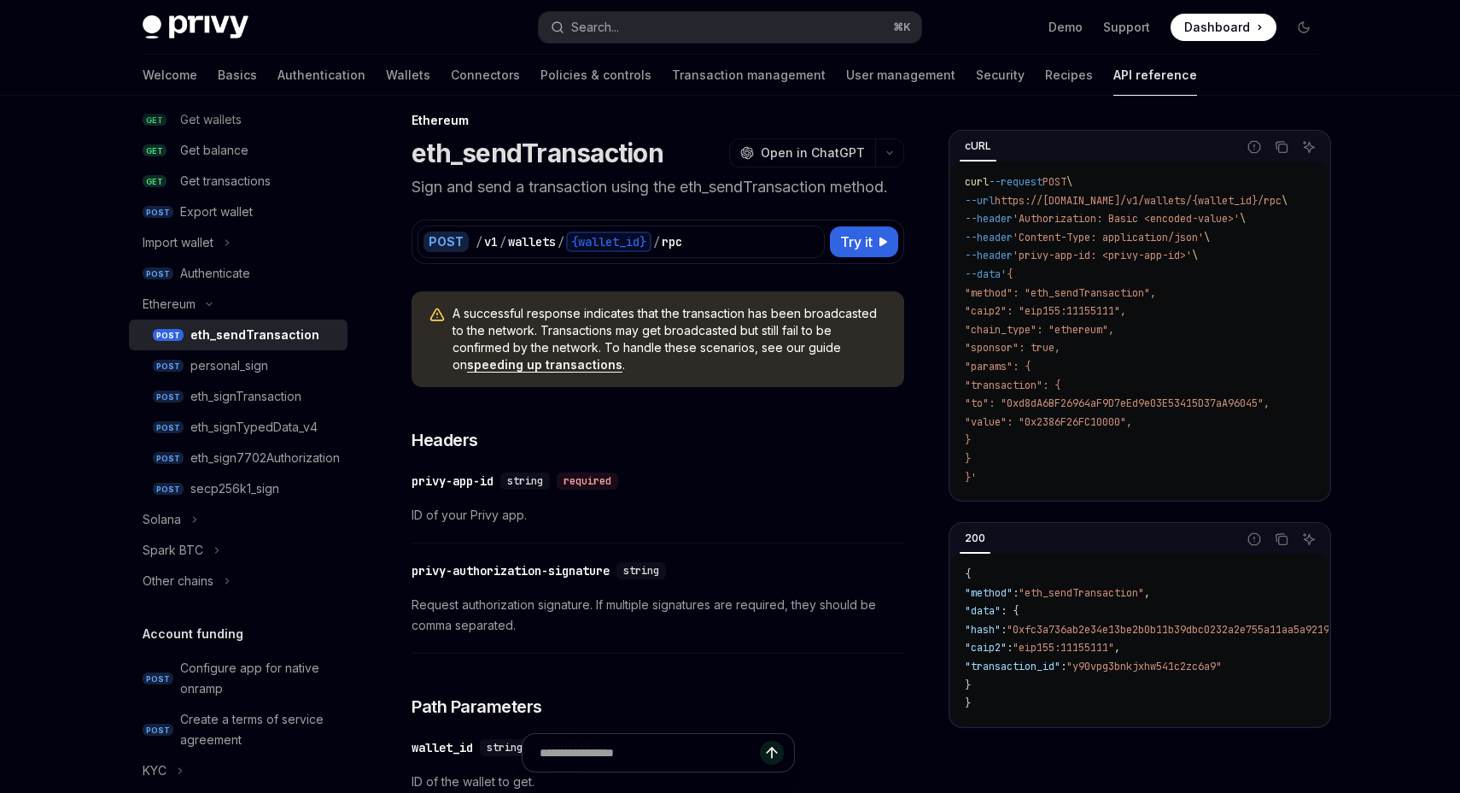
scroll to position [18, 0]
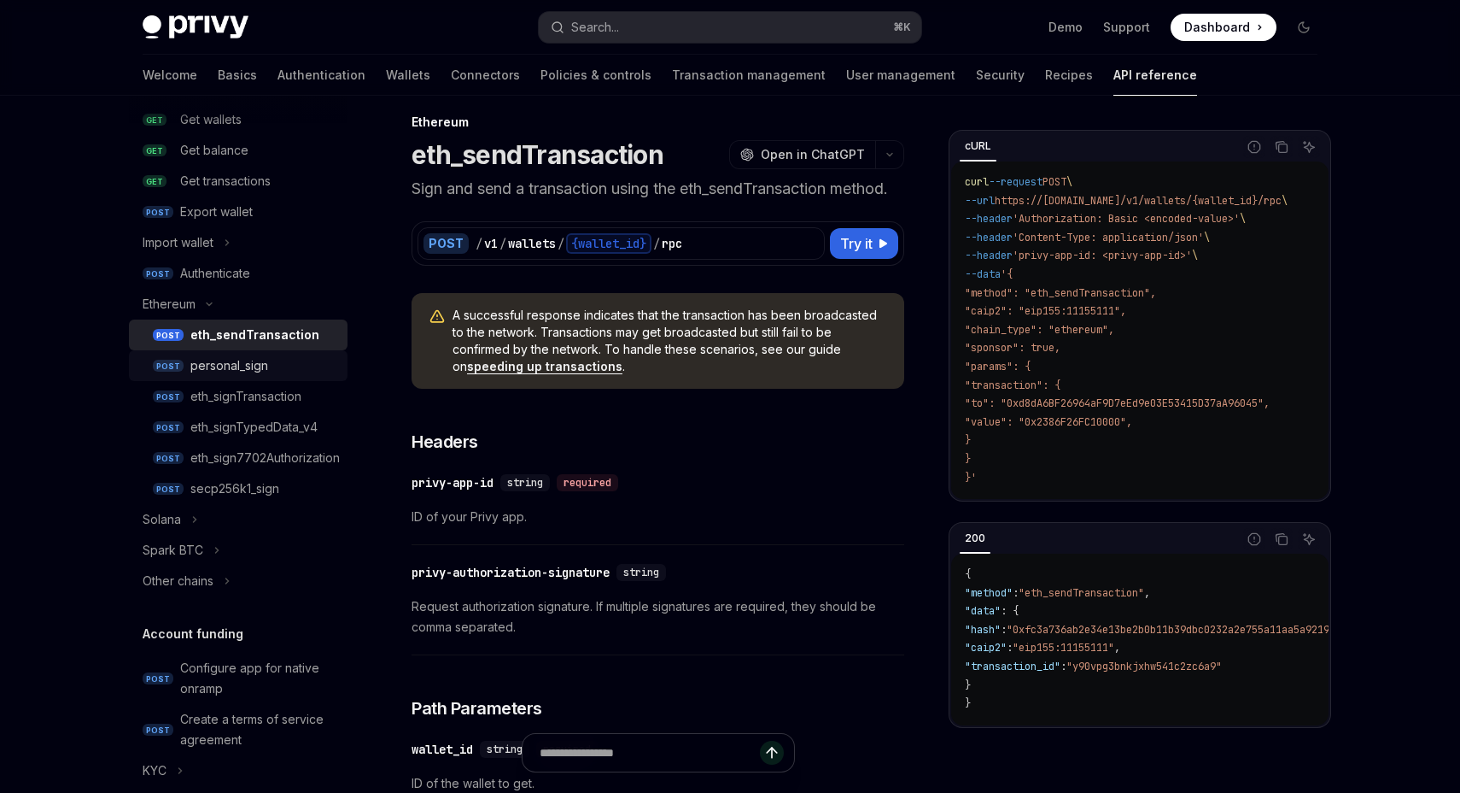
click at [225, 371] on div "personal_sign" at bounding box center [229, 365] width 78 height 20
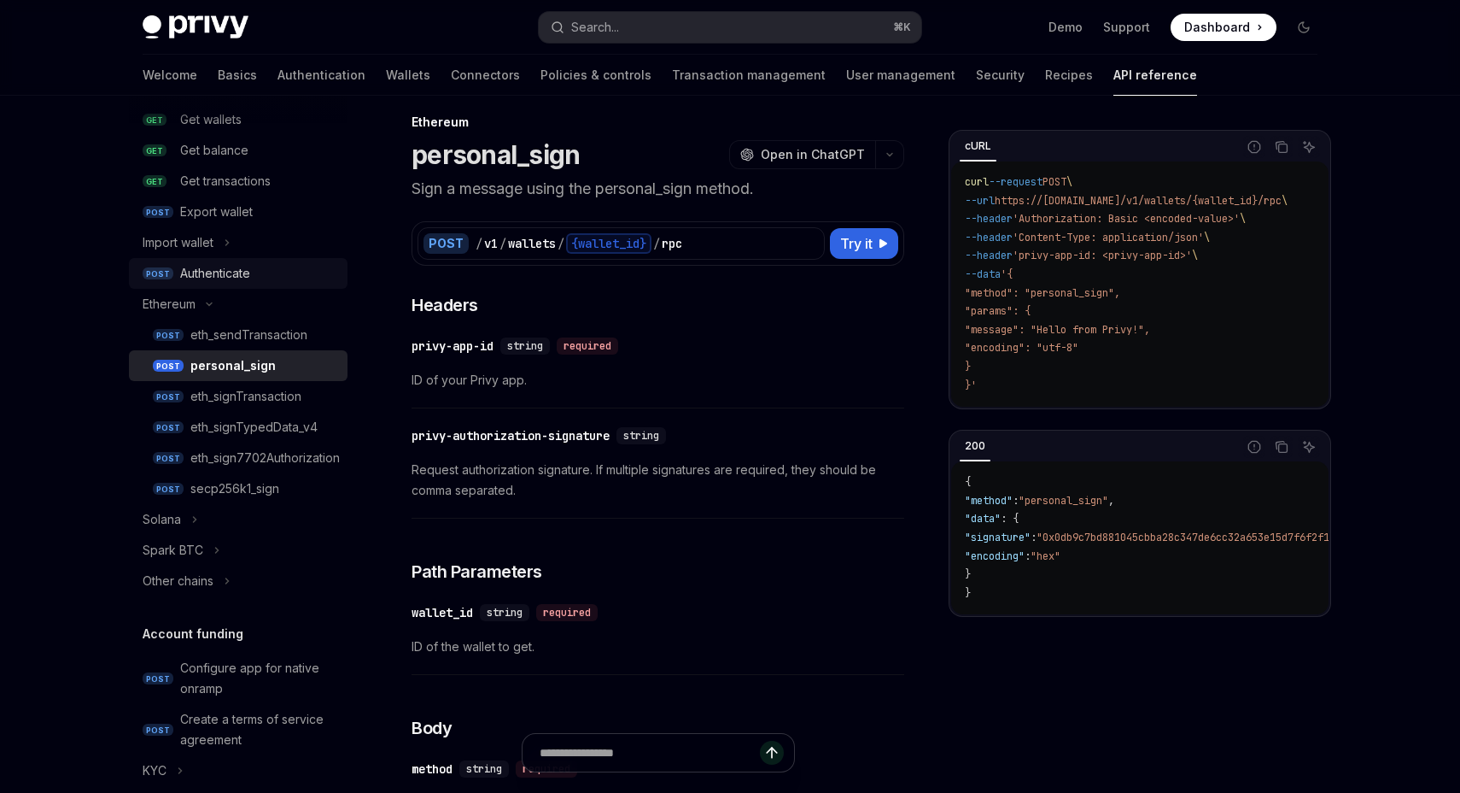
click at [246, 275] on div "Authenticate" at bounding box center [215, 273] width 70 height 20
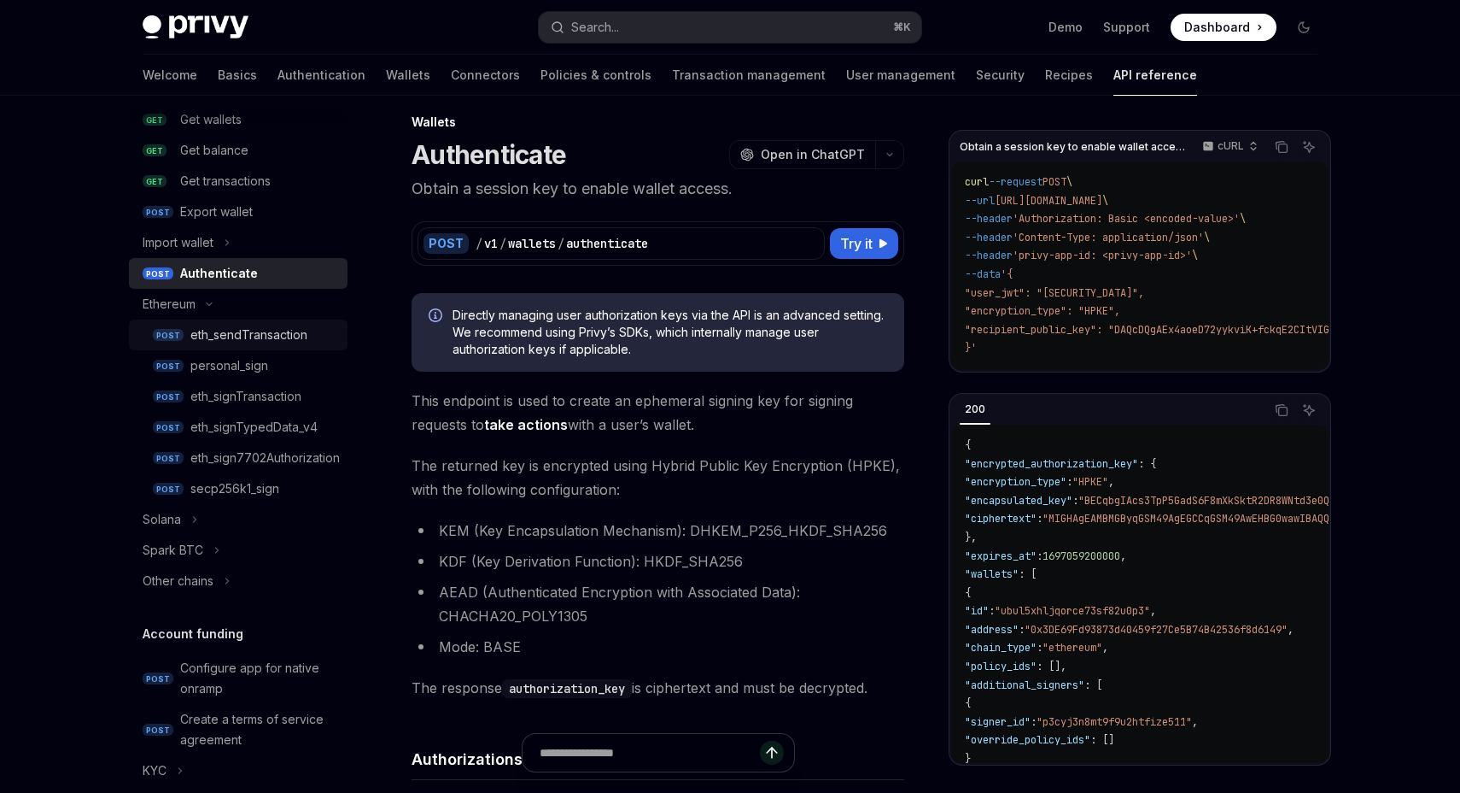
click at [252, 330] on div "eth_sendTransaction" at bounding box center [248, 335] width 117 height 20
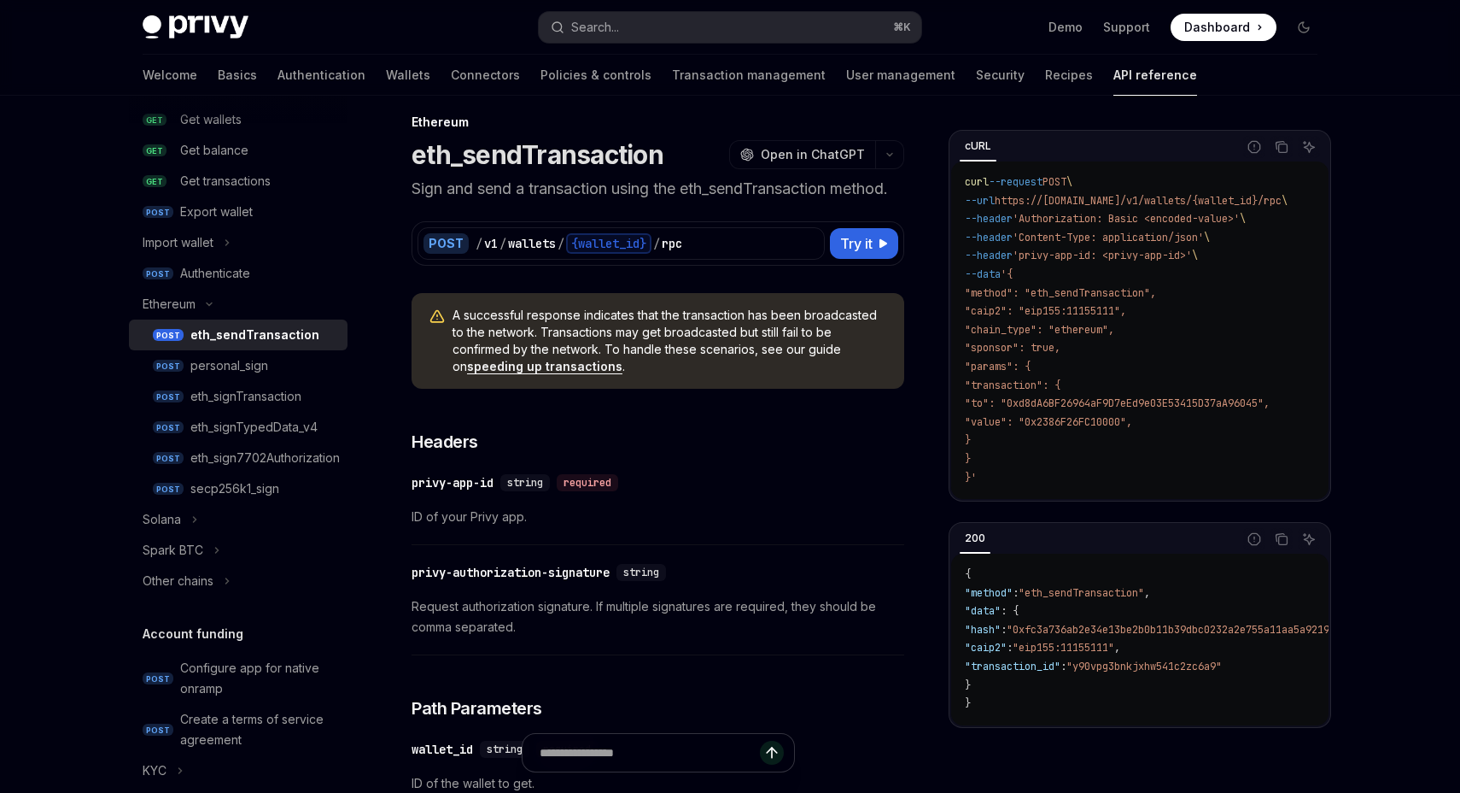
type textarea "*"
